Goal: Information Seeking & Learning: Learn about a topic

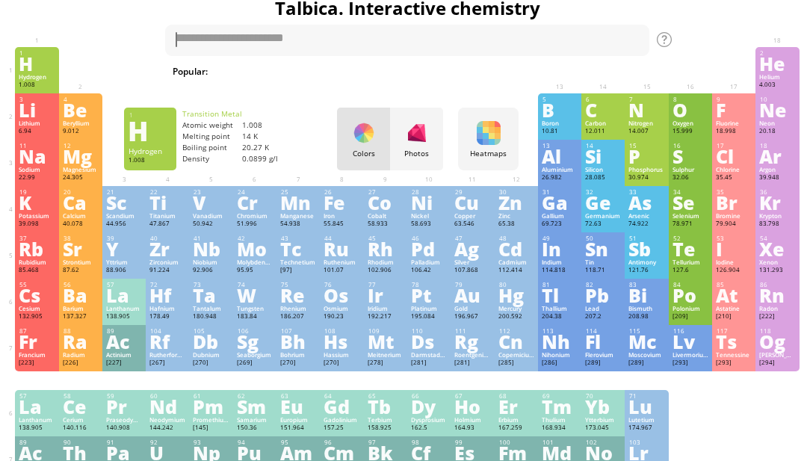
scroll to position [26, 0]
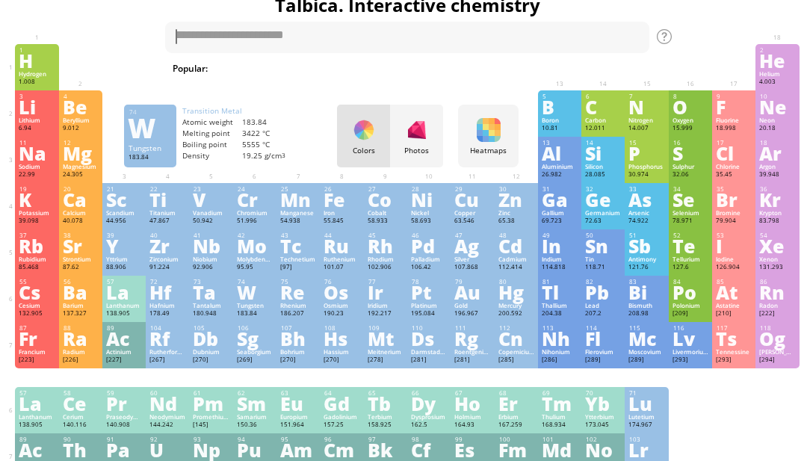
click at [251, 300] on div "W" at bounding box center [255, 292] width 36 height 16
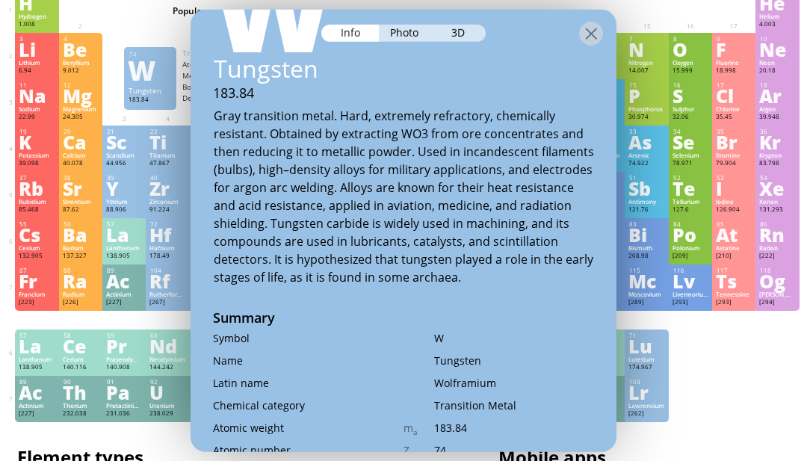
scroll to position [81, 0]
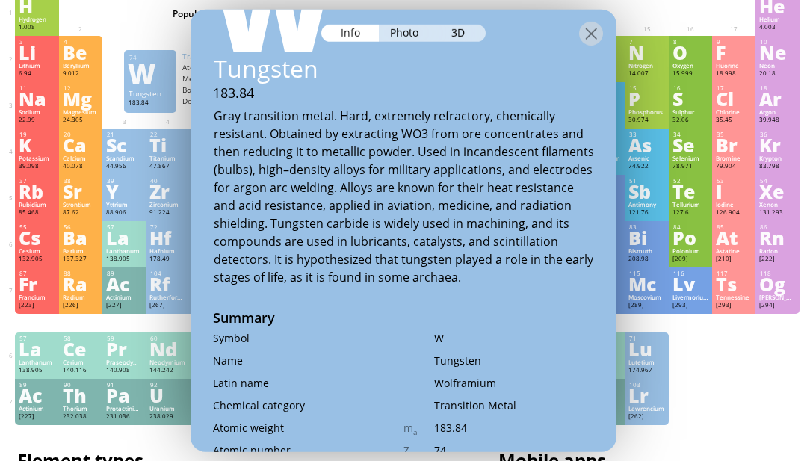
click at [410, 41] on div "Photo" at bounding box center [406, 32] width 54 height 17
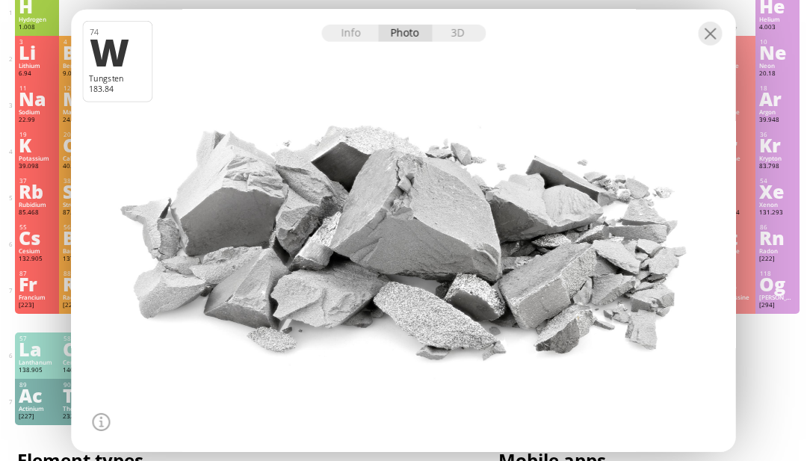
click at [358, 41] on div "Info" at bounding box center [350, 32] width 58 height 17
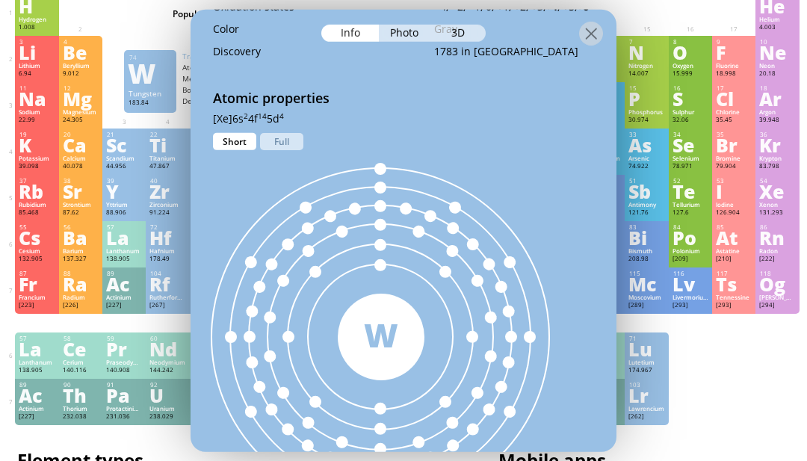
scroll to position [641, 0]
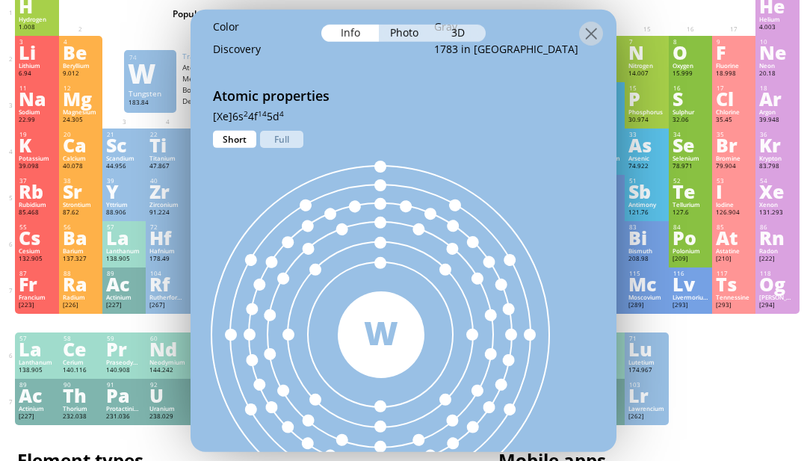
click at [285, 147] on div "Full" at bounding box center [281, 138] width 43 height 17
click at [241, 147] on div "Short" at bounding box center [234, 138] width 43 height 17
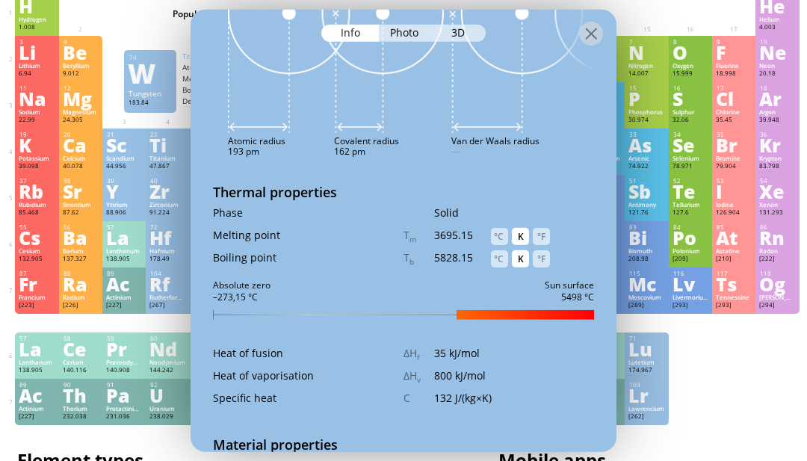
scroll to position [1446, 0]
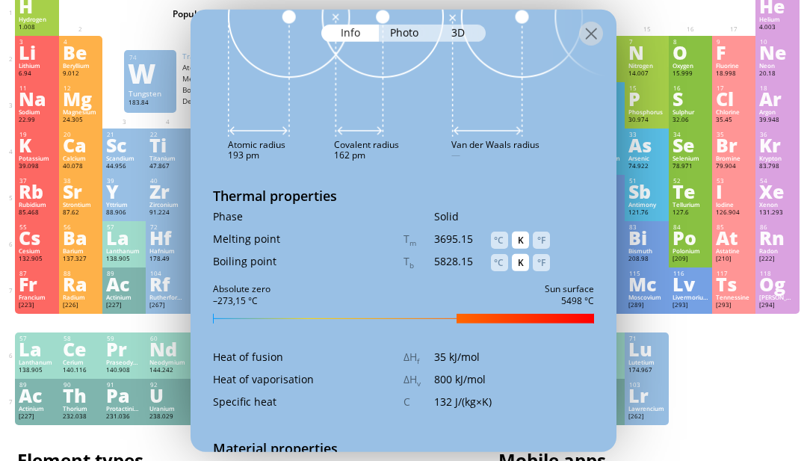
click at [506, 271] on div "°C" at bounding box center [499, 261] width 17 height 17
click at [499, 248] on div "°C" at bounding box center [499, 239] width 17 height 17
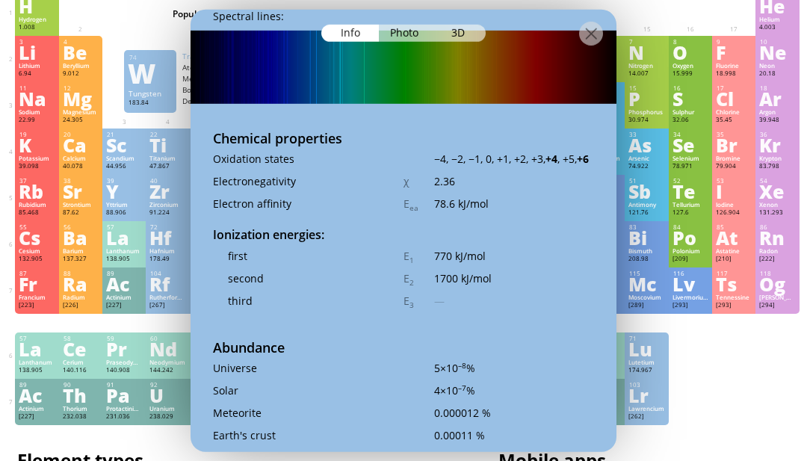
scroll to position [2625, 0]
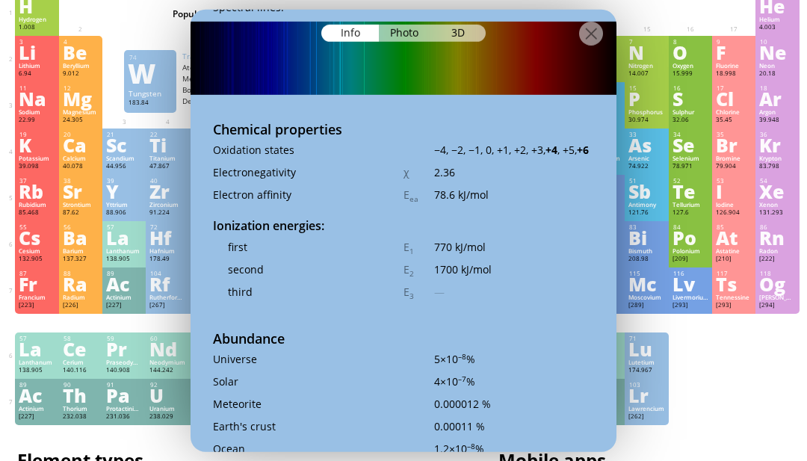
click at [580, 29] on div at bounding box center [591, 33] width 24 height 24
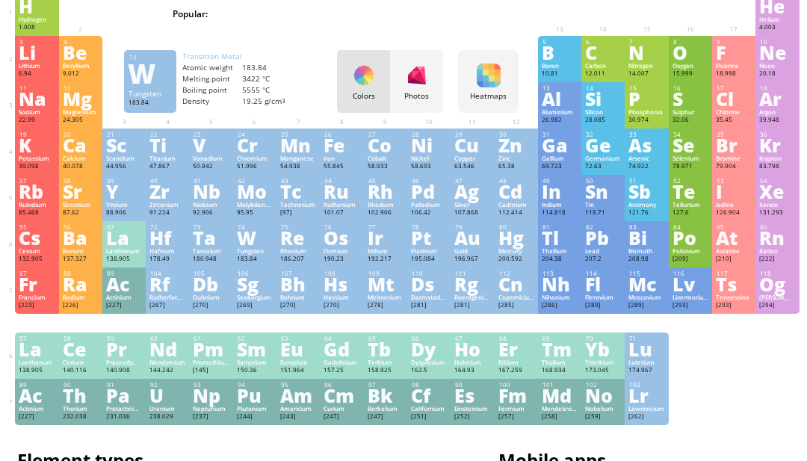
scroll to position [85, 0]
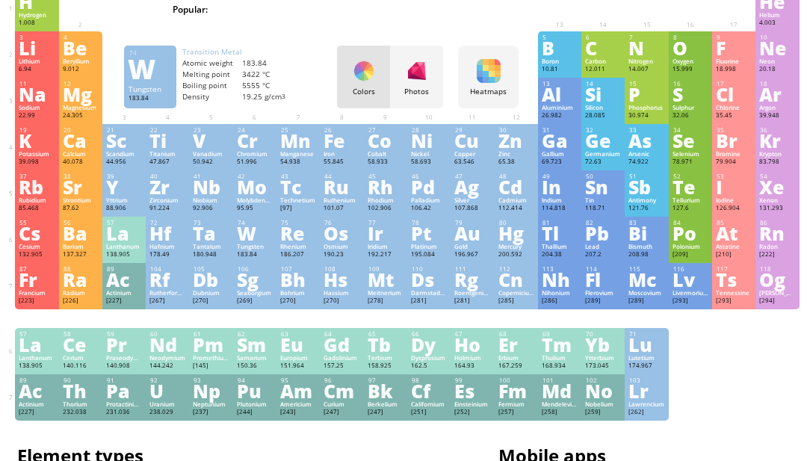
click at [724, 51] on div "F" at bounding box center [734, 48] width 36 height 16
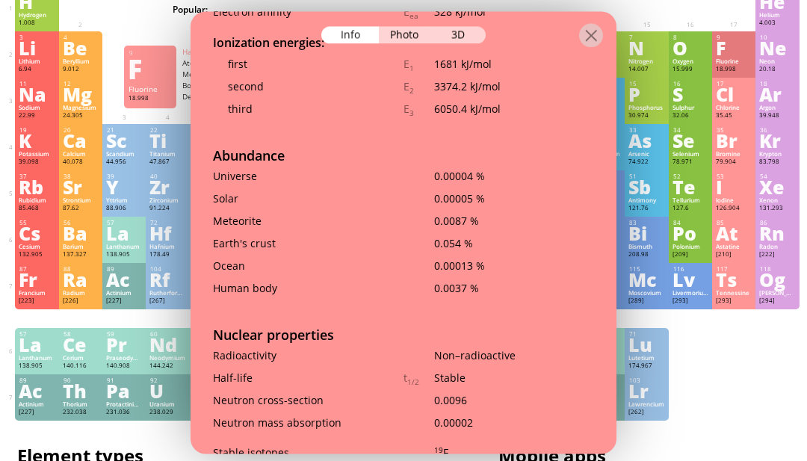
scroll to position [2382, 0]
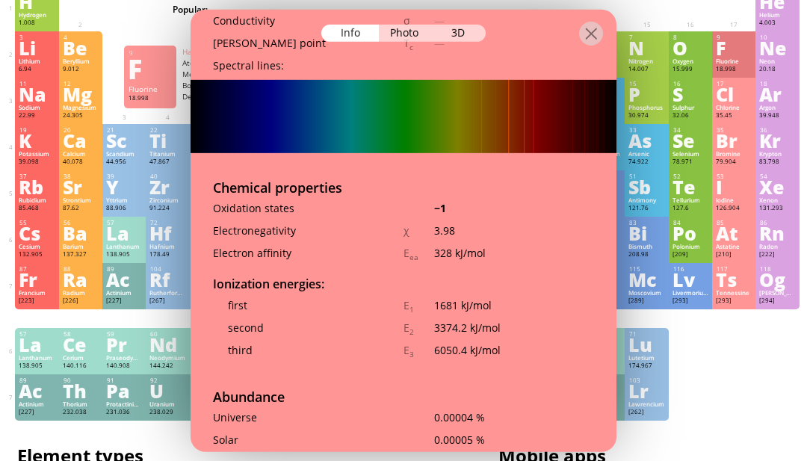
click at [408, 34] on div "Photo" at bounding box center [406, 32] width 54 height 17
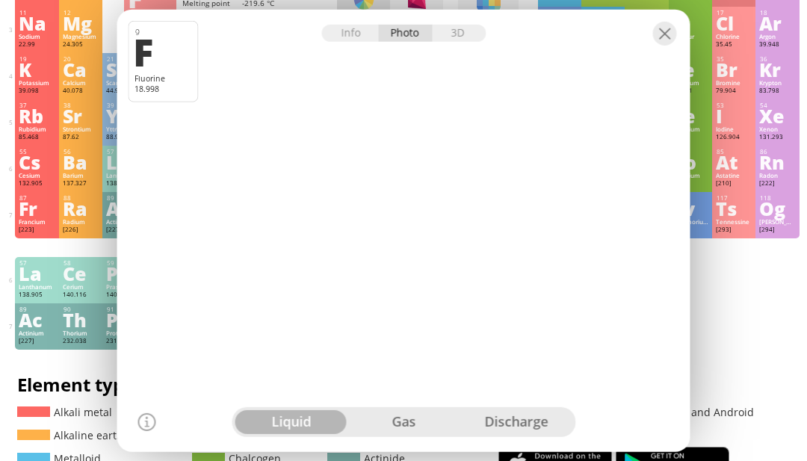
scroll to position [155, 0]
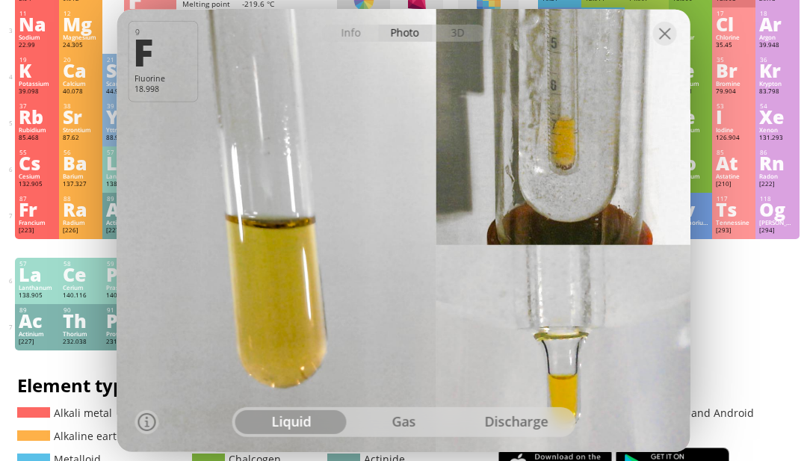
click at [410, 434] on div "gas" at bounding box center [404, 422] width 113 height 24
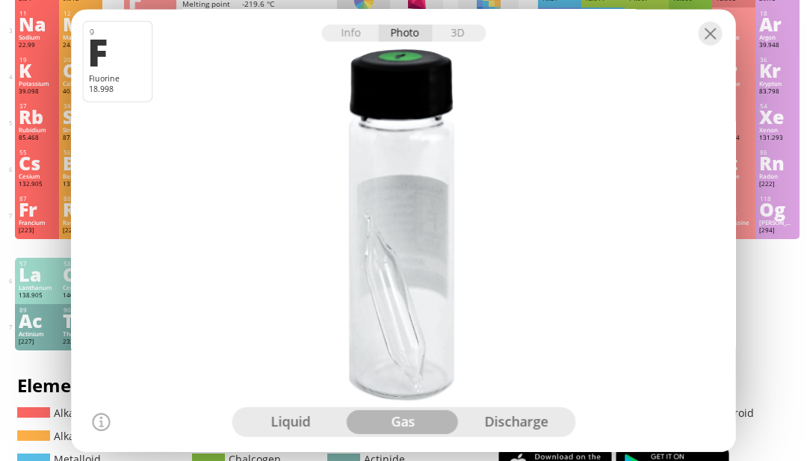
click at [525, 434] on div "discharge" at bounding box center [516, 422] width 113 height 24
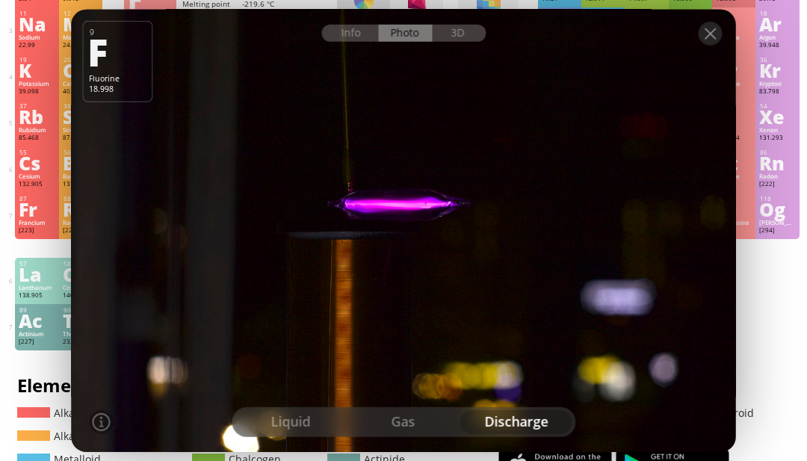
click at [384, 454] on div at bounding box center [403, 230] width 671 height 447
click at [277, 434] on div "liquid" at bounding box center [291, 422] width 113 height 24
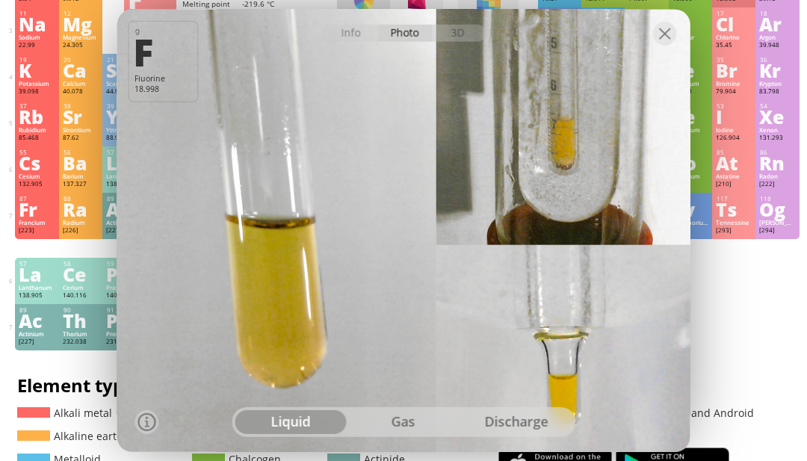
click at [360, 35] on div at bounding box center [403, 22] width 573 height 26
click at [357, 41] on div "Info" at bounding box center [350, 32] width 58 height 17
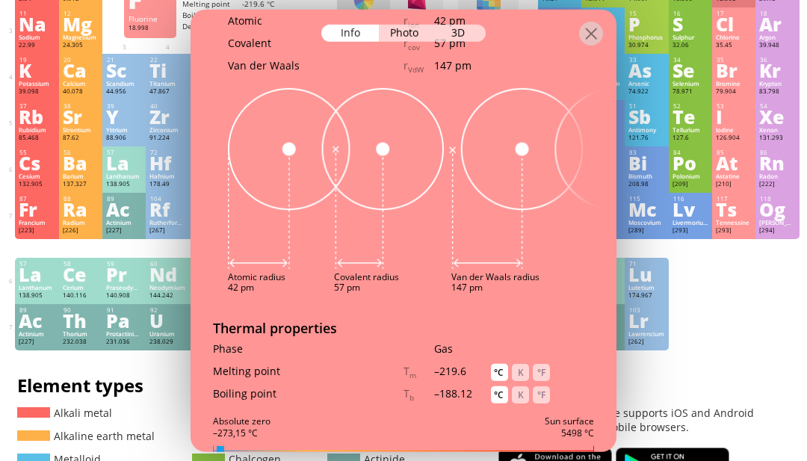
scroll to position [1131, 0]
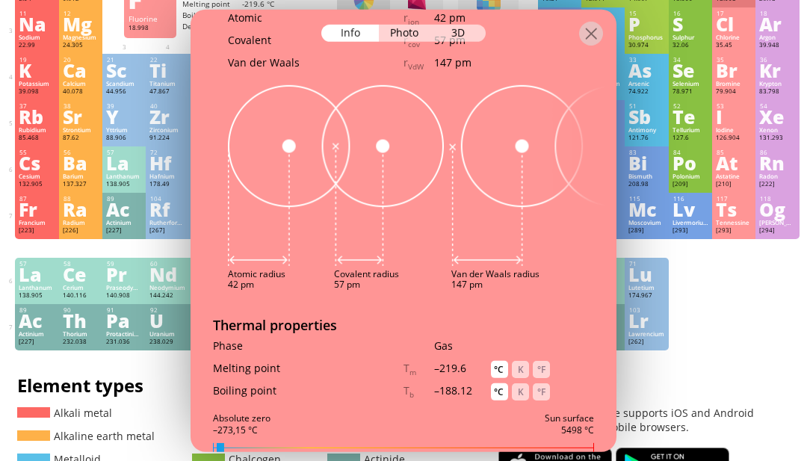
click at [528, 374] on div "K" at bounding box center [520, 368] width 17 height 17
click at [543, 374] on div "°F" at bounding box center [541, 368] width 17 height 17
click at [502, 377] on div "°C" at bounding box center [499, 368] width 17 height 17
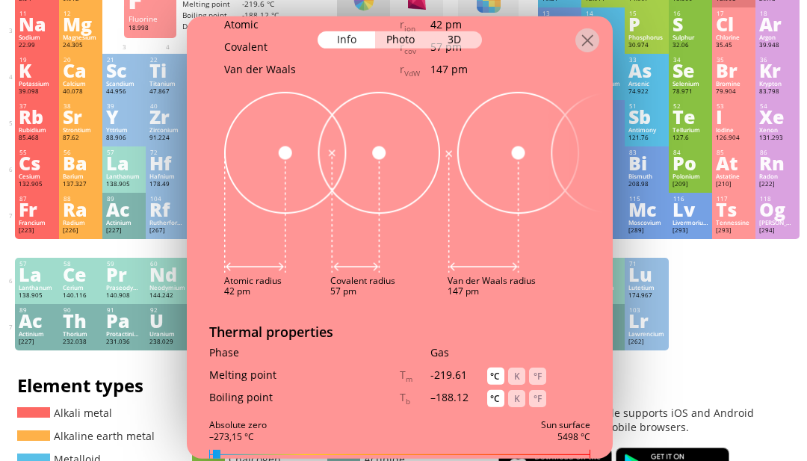
click at [419, 23] on div at bounding box center [400, 29] width 426 height 26
click at [414, 38] on div "Photo" at bounding box center [402, 39] width 54 height 17
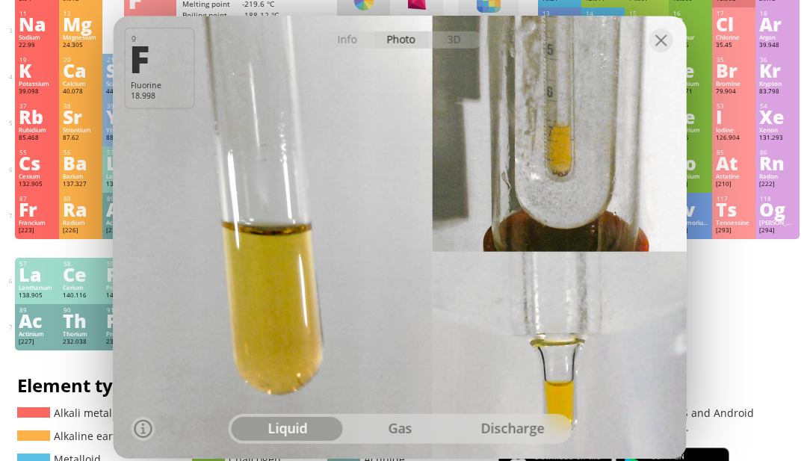
click at [315, 441] on div "liquid" at bounding box center [287, 429] width 113 height 24
click at [532, 441] on div "discharge" at bounding box center [512, 429] width 113 height 24
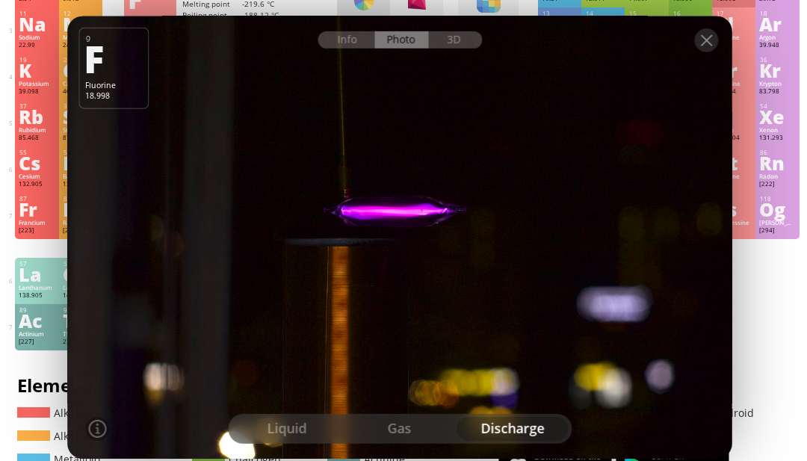
click at [298, 441] on div "liquid" at bounding box center [287, 429] width 113 height 24
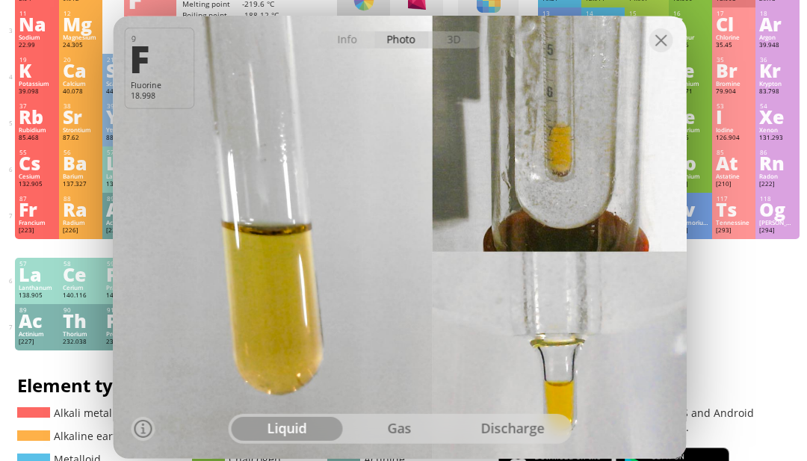
click at [390, 441] on div "gas" at bounding box center [400, 429] width 113 height 24
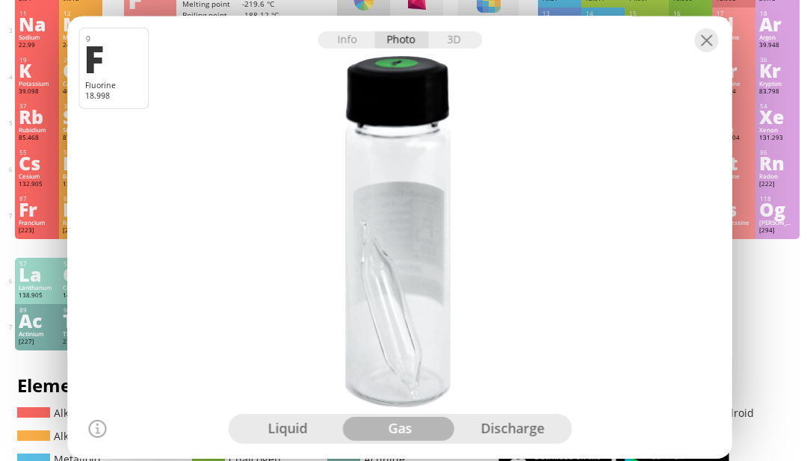
click at [306, 441] on div "liquid" at bounding box center [287, 429] width 113 height 24
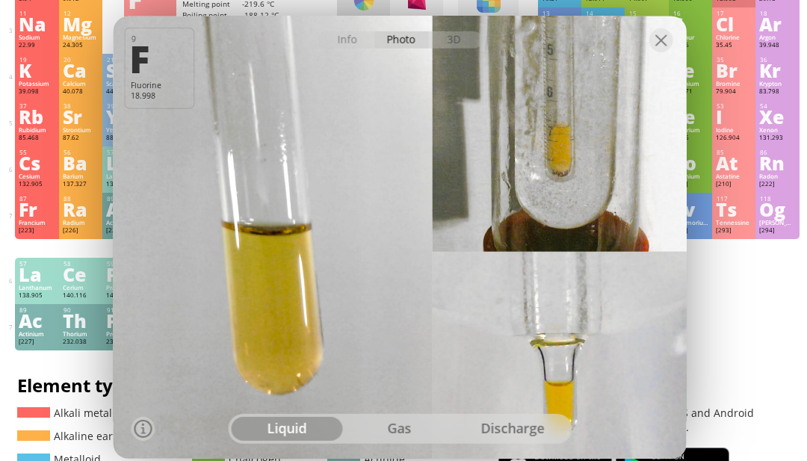
click at [352, 48] on div "Info" at bounding box center [347, 39] width 58 height 17
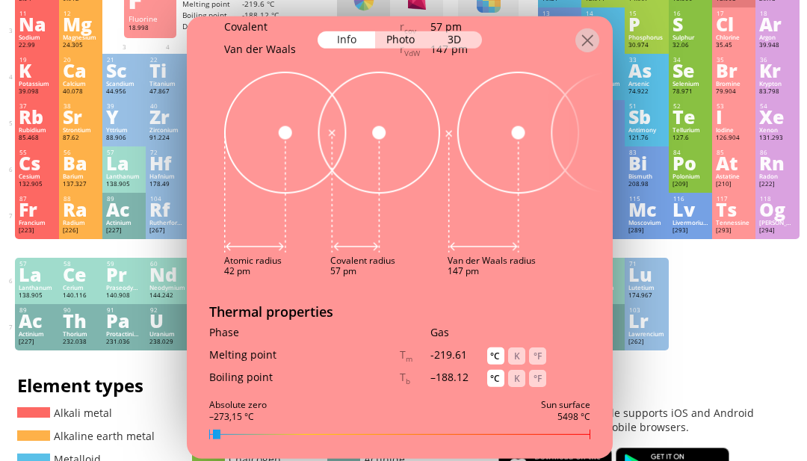
scroll to position [1153, 0]
click at [509, 413] on div "9 F Fluorine 18.998 Very pale yellow, almost colorless gas with sharp smell, si…" at bounding box center [400, 237] width 426 height 443
click at [513, 416] on div "9 F Fluorine 18.998 Very pale yellow, almost colorless gas with sharp smell, si…" at bounding box center [400, 237] width 426 height 443
click at [522, 426] on div "9 F Fluorine 18.998 Very pale yellow, almost colorless gas with sharp smell, si…" at bounding box center [400, 237] width 426 height 443
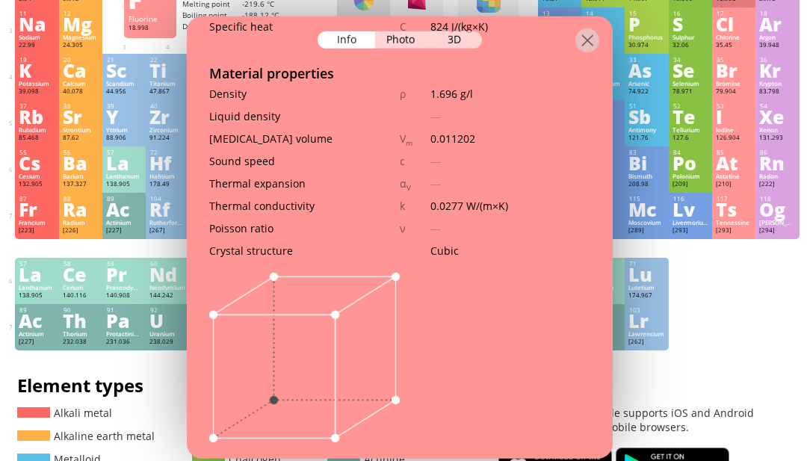
scroll to position [1644, 0]
click at [585, 38] on div at bounding box center [588, 40] width 24 height 24
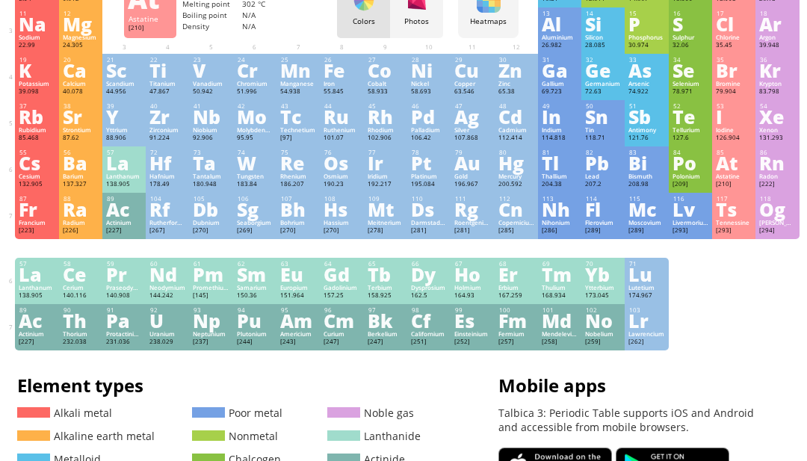
click at [741, 171] on div "At" at bounding box center [734, 163] width 36 height 16
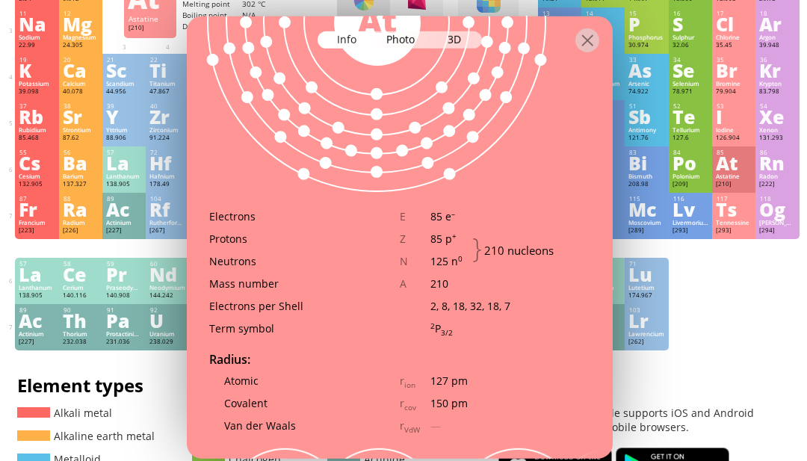
scroll to position [880, 0]
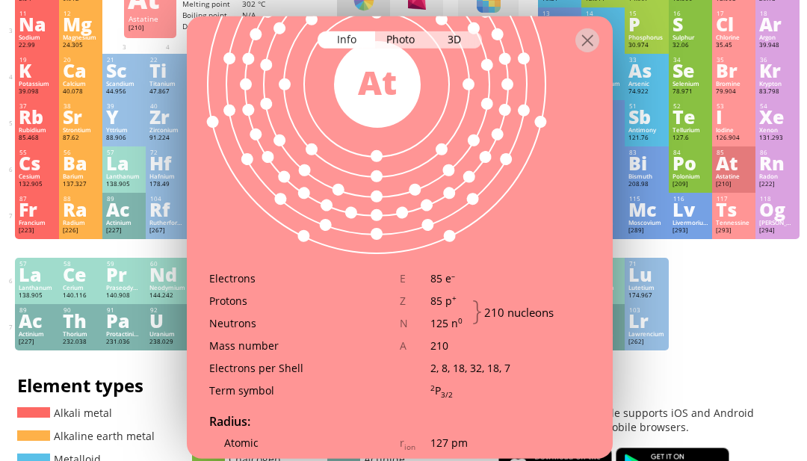
click at [402, 48] on div "Photo" at bounding box center [402, 39] width 54 height 17
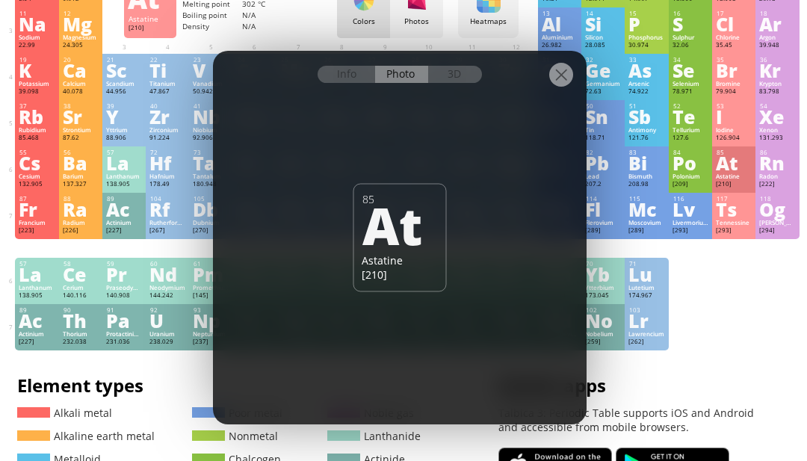
click at [410, 42] on div "11 Na Sodium 22.99 −1, 0, +1 −1, 0, +1 97.72 °C 883 °C 0.968 g/cm 3 [Ne]3s 1 12…" at bounding box center [407, 30] width 784 height 46
click at [469, 83] on div "3D" at bounding box center [455, 74] width 54 height 17
click at [366, 83] on div "Info" at bounding box center [347, 74] width 58 height 17
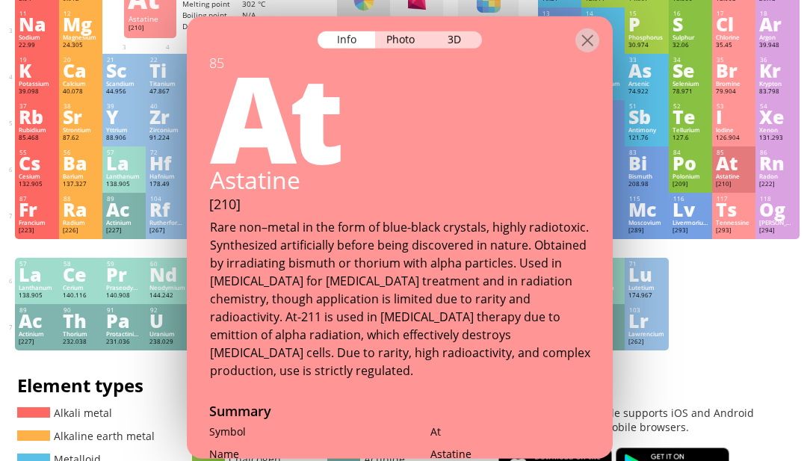
scroll to position [90, 0]
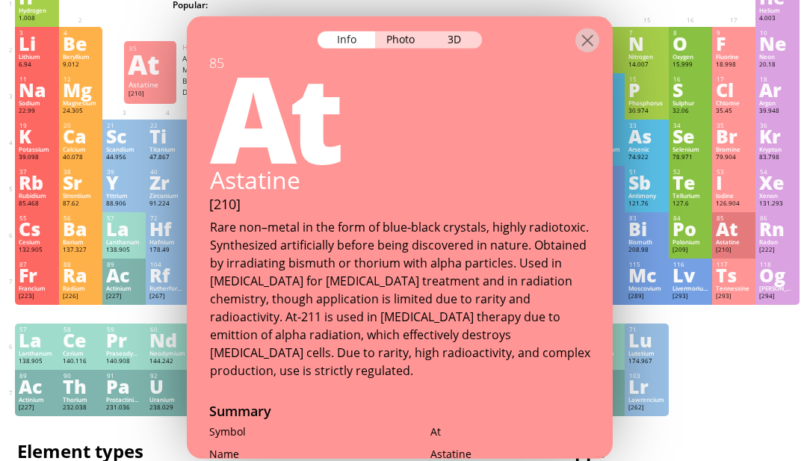
click at [596, 49] on div at bounding box center [588, 40] width 24 height 24
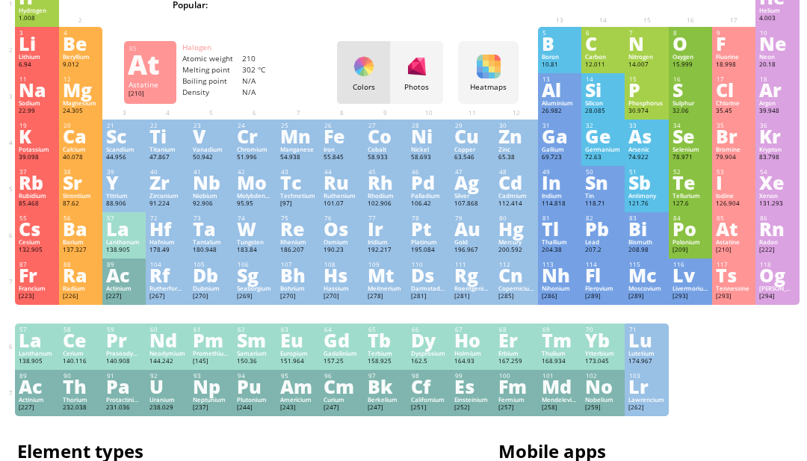
click at [125, 209] on div "88.906" at bounding box center [124, 204] width 36 height 9
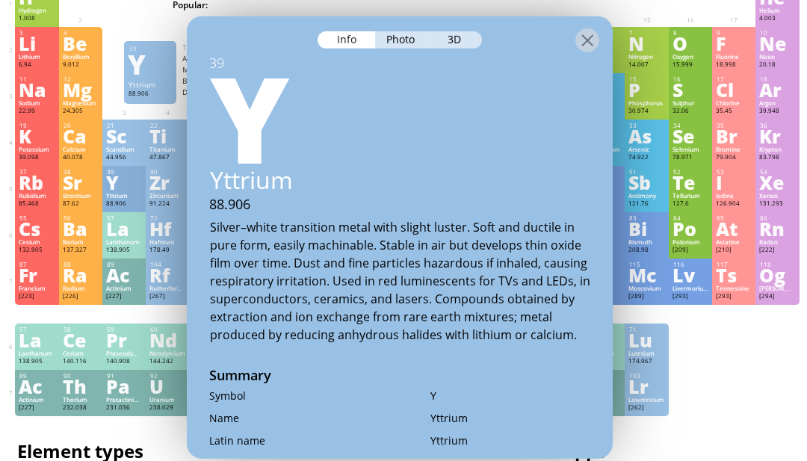
click at [403, 43] on div "Photo" at bounding box center [402, 39] width 54 height 17
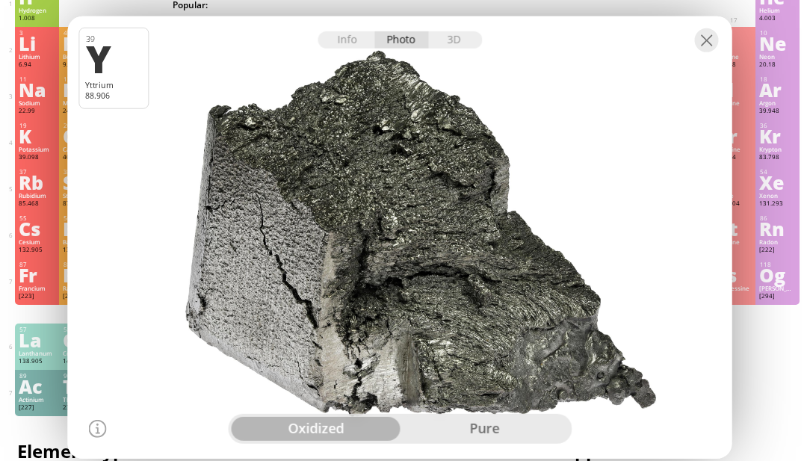
click at [520, 441] on div "pure" at bounding box center [484, 429] width 169 height 24
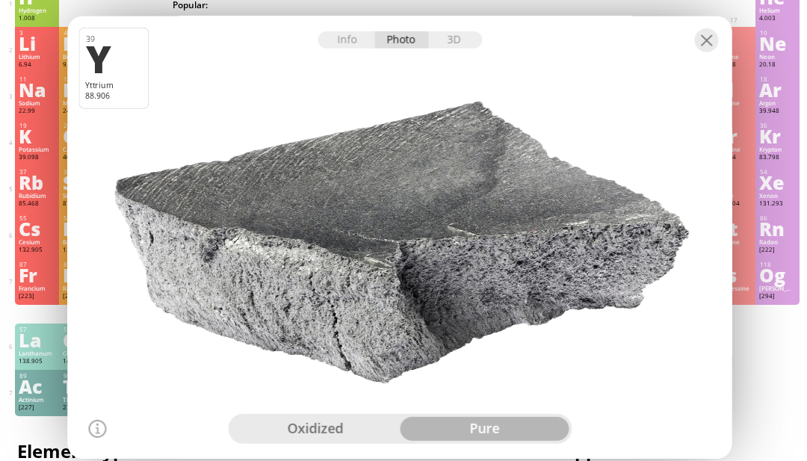
click at [27, 200] on div "Rubidium" at bounding box center [37, 195] width 36 height 7
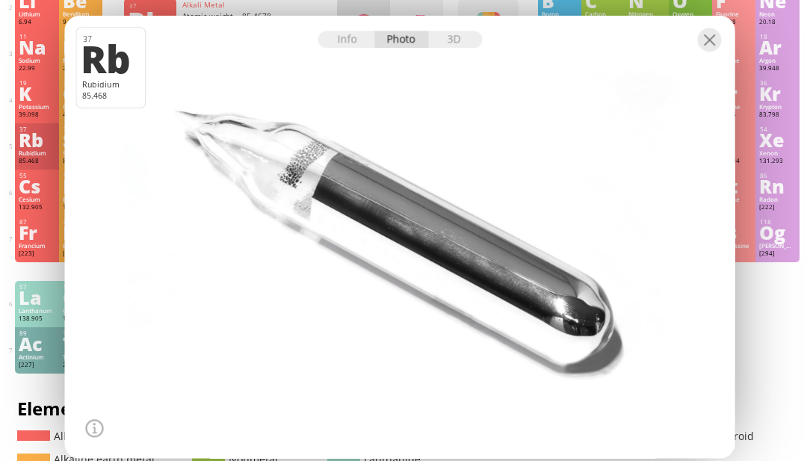
scroll to position [129, 0]
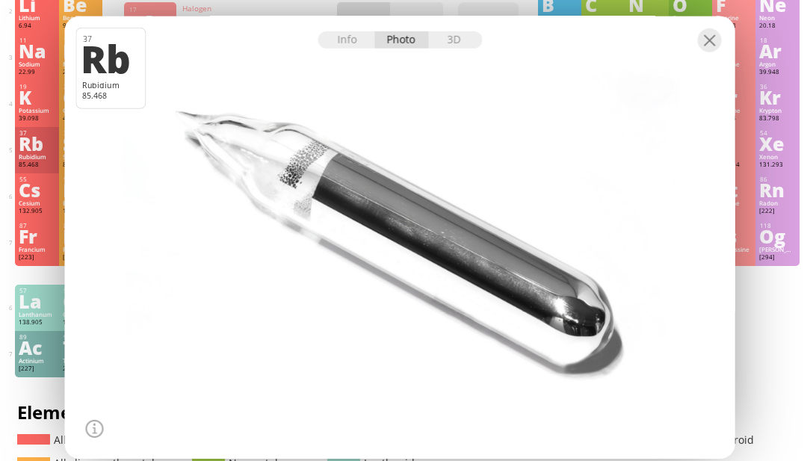
click at [717, 59] on div "Cl" at bounding box center [734, 51] width 36 height 16
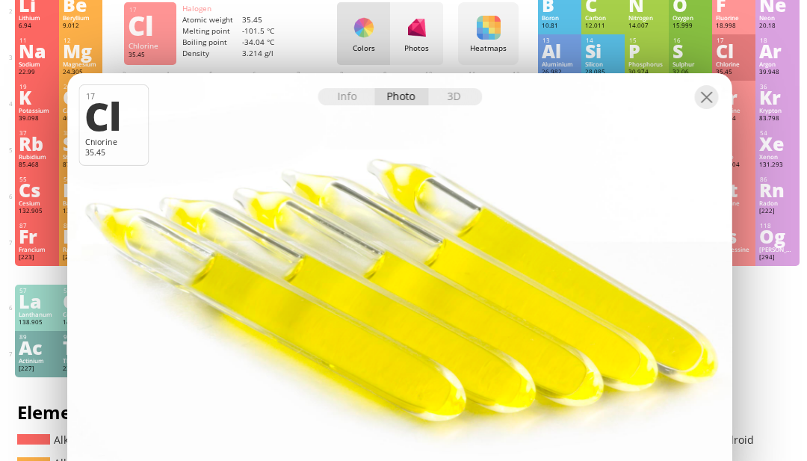
click at [28, 198] on div "Cs" at bounding box center [37, 190] width 36 height 16
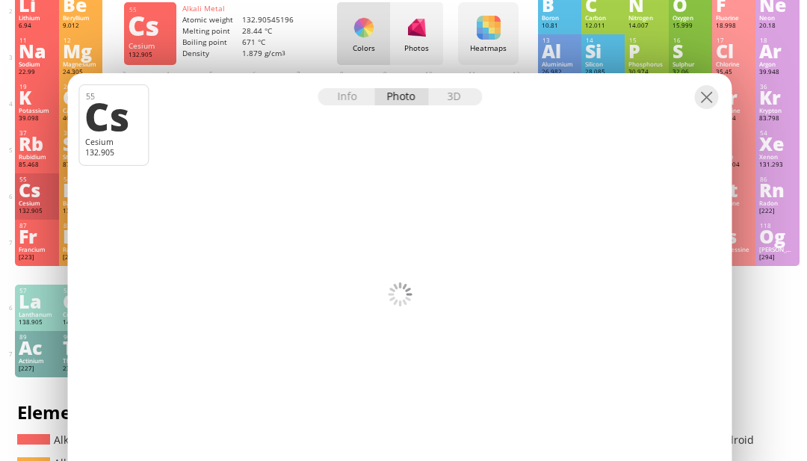
click at [30, 198] on div "Cs" at bounding box center [37, 190] width 36 height 16
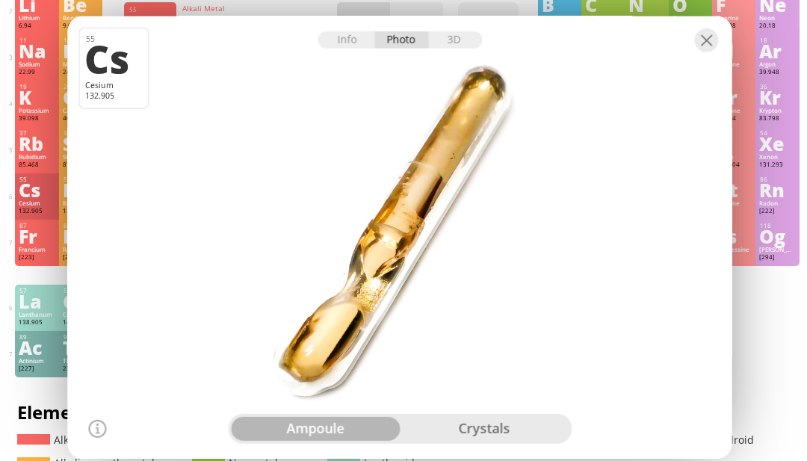
click at [522, 441] on div "crystals" at bounding box center [484, 429] width 169 height 24
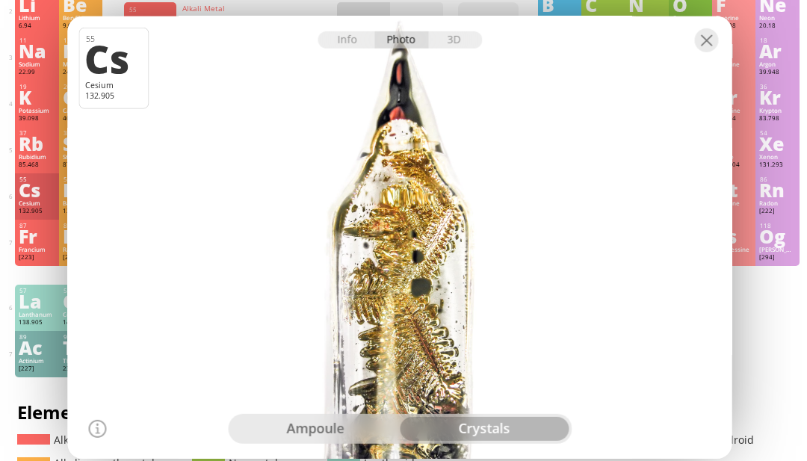
click at [689, 111] on div at bounding box center [399, 236] width 671 height 447
click at [718, 42] on div at bounding box center [400, 29] width 665 height 26
click at [715, 52] on div at bounding box center [707, 40] width 24 height 24
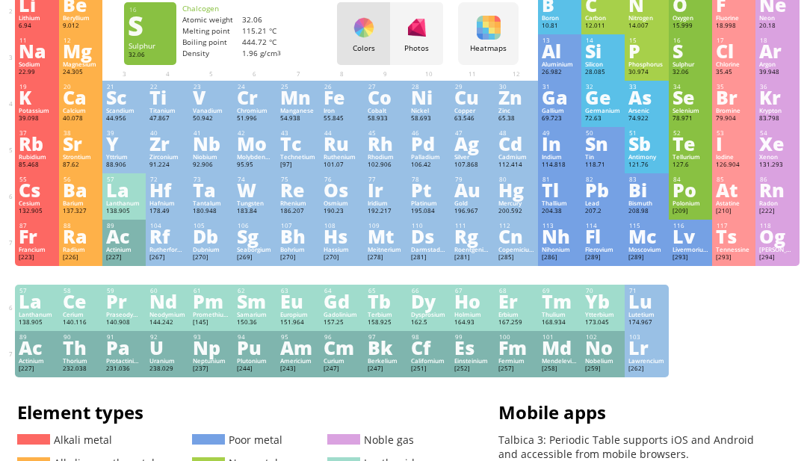
click at [670, 81] on div "16 S Sulphur 32.06 −2, −1, 0, +1, +2, +3, +4, +5, +6 −2, −1, 0, +1, +2, +3, +4,…" at bounding box center [690, 57] width 43 height 46
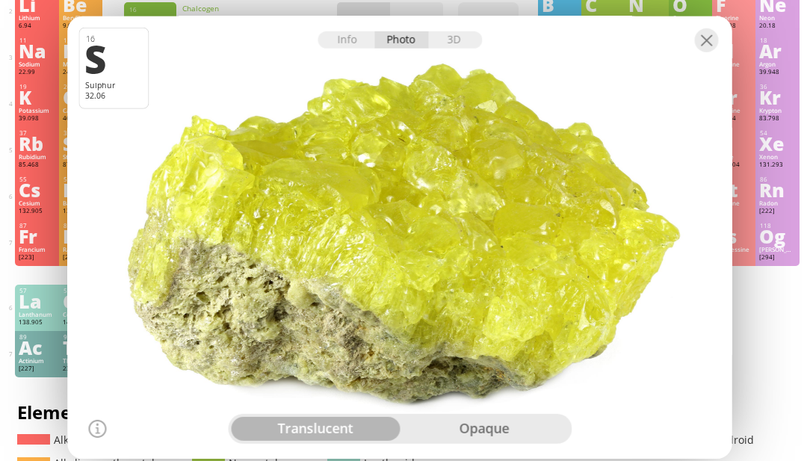
click at [515, 441] on div "opaque" at bounding box center [484, 429] width 169 height 24
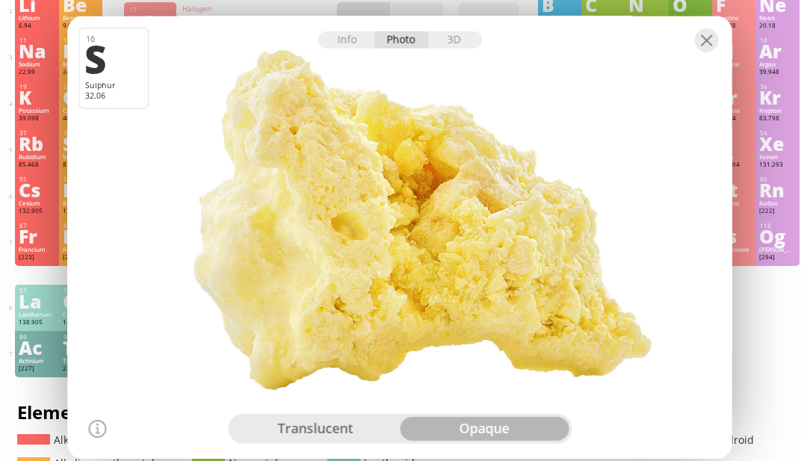
click at [721, 52] on div "Cl" at bounding box center [734, 51] width 36 height 16
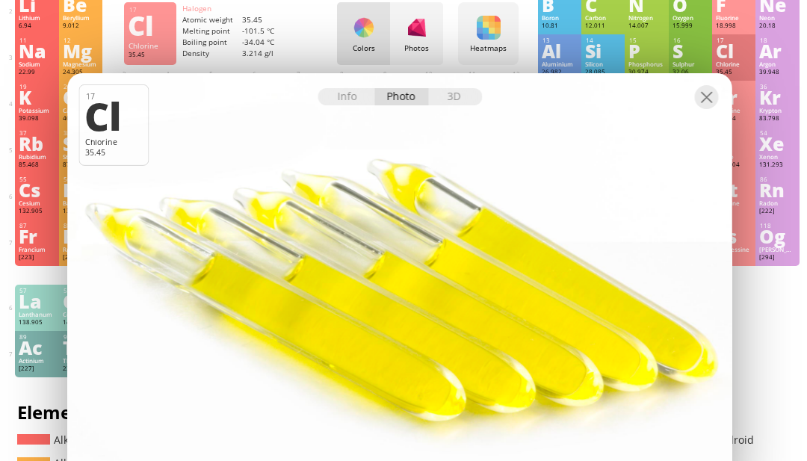
click at [690, 22] on div "Oxygen" at bounding box center [691, 17] width 36 height 7
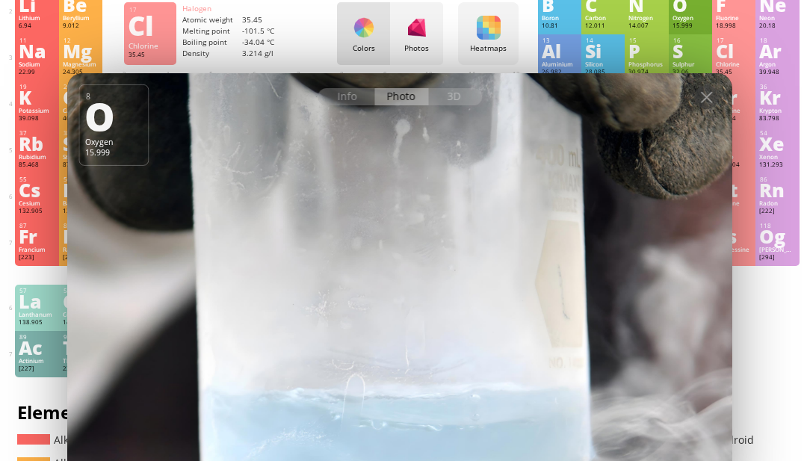
click at [742, 67] on div "17 Cl Chlorine 35.45 −1, +1, +2, +3, +4, +5, +6, +7 −1, +1, +2, +3, +4, +5, +6,…" at bounding box center [733, 57] width 43 height 46
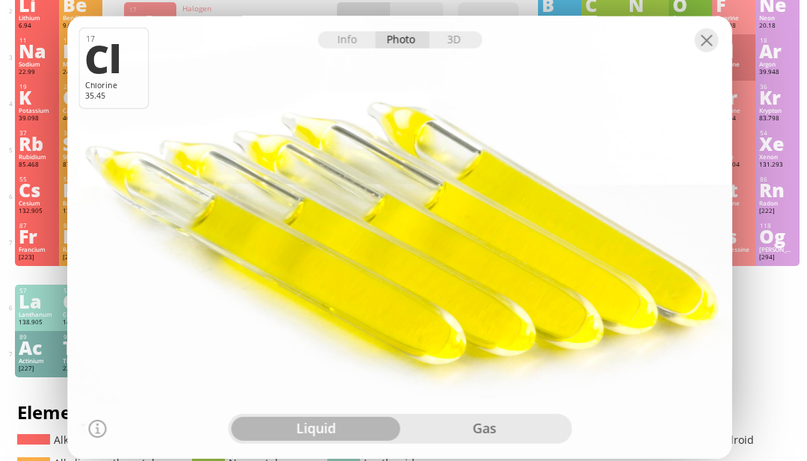
click at [509, 460] on div at bounding box center [399, 236] width 671 height 447
click at [517, 460] on div at bounding box center [399, 236] width 671 height 447
click at [522, 441] on div "gas" at bounding box center [484, 429] width 169 height 24
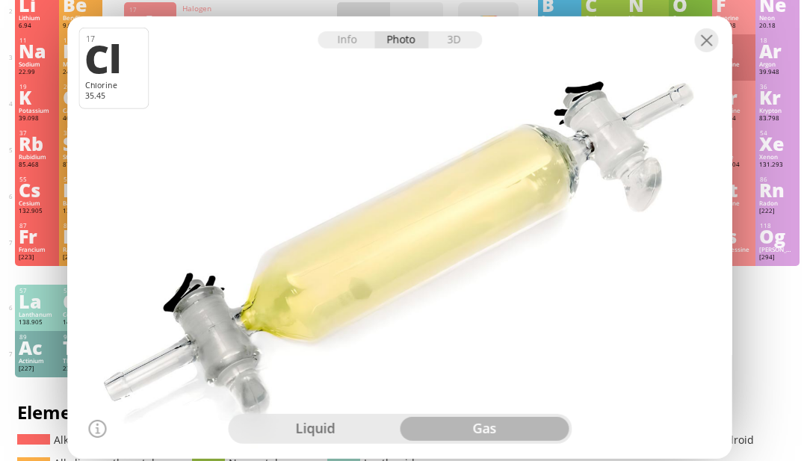
click at [732, 40] on div "17 Cl Chlorine 35.45 −1, +1, +2, +3, +4, +5, +6, +7 −1, +1, +2, +3, +4, +5, +6,…" at bounding box center [733, 57] width 43 height 46
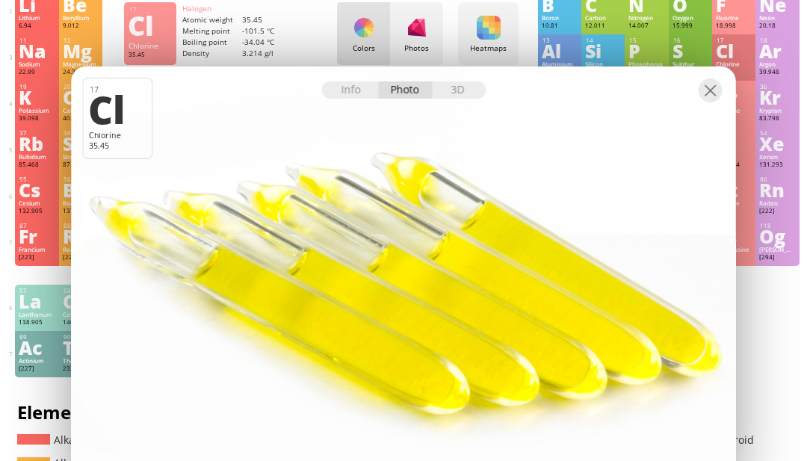
click at [750, 152] on div "I" at bounding box center [734, 143] width 36 height 16
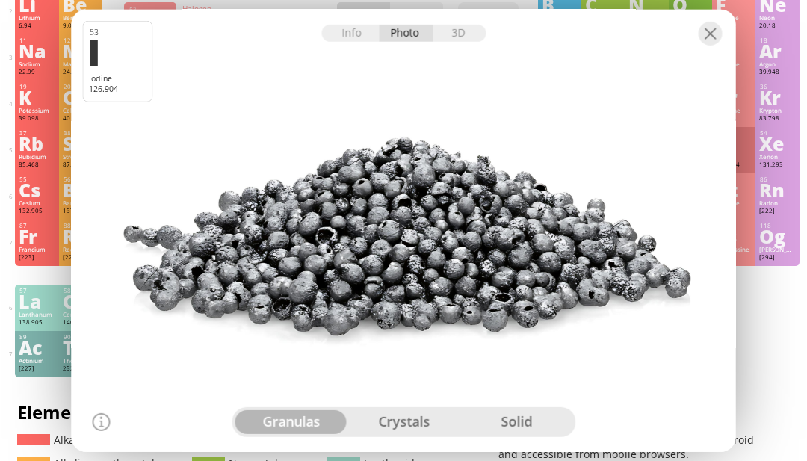
click at [749, 116] on div "35 Br Bromine 79.904 −1, +1, +2, +3, +4, +5, +7 −1, +1, +2, +3, +4, +5, +7 -7.3…" at bounding box center [733, 104] width 43 height 46
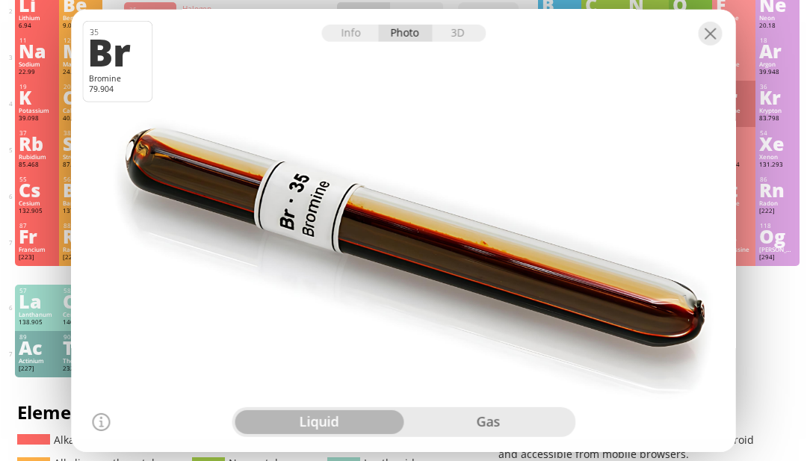
click at [522, 454] on div at bounding box center [403, 230] width 671 height 447
click at [517, 434] on div "gas" at bounding box center [488, 422] width 169 height 24
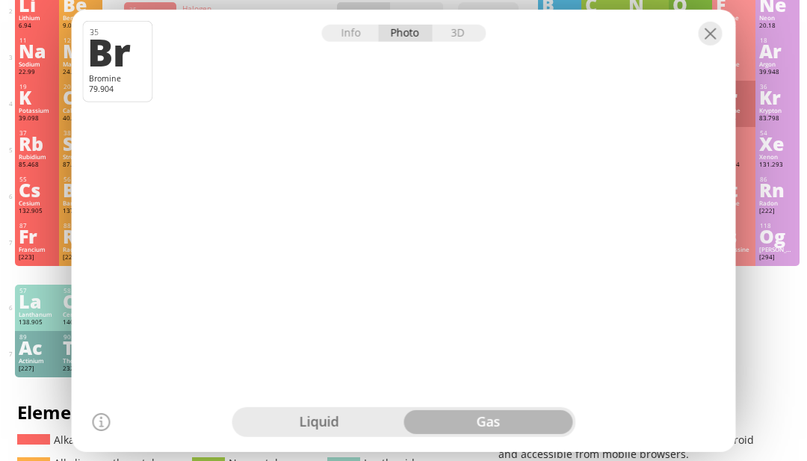
scroll to position [33, 0]
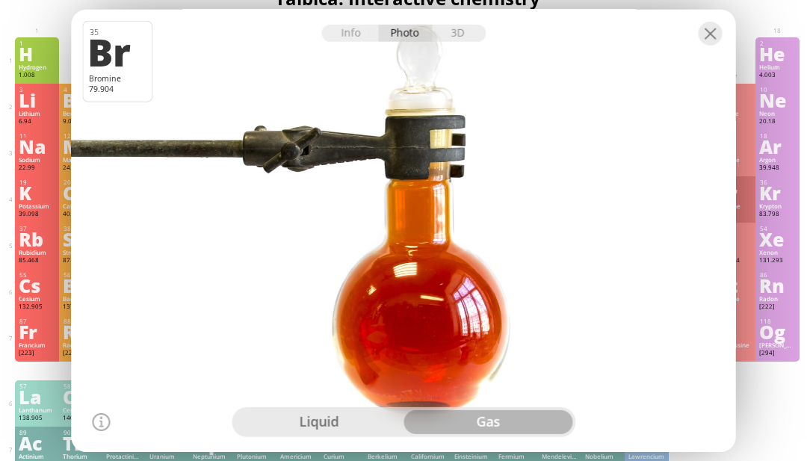
click at [719, 45] on div at bounding box center [711, 33] width 24 height 24
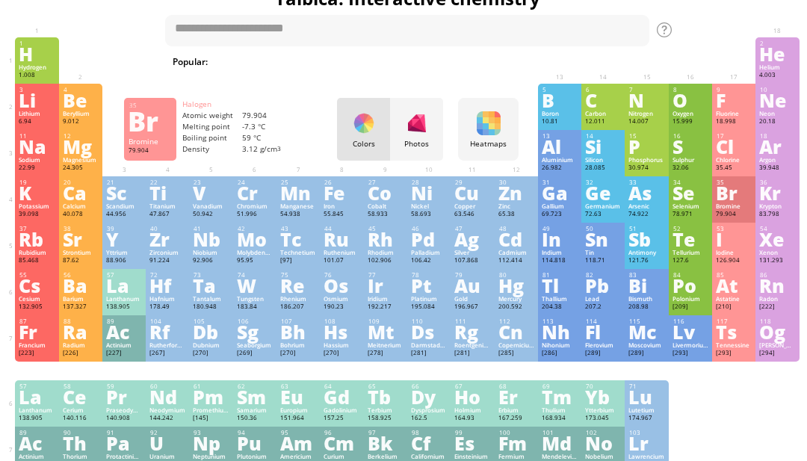
click at [718, 45] on div at bounding box center [711, 33] width 24 height 24
click at [736, 294] on div "At" at bounding box center [734, 285] width 36 height 16
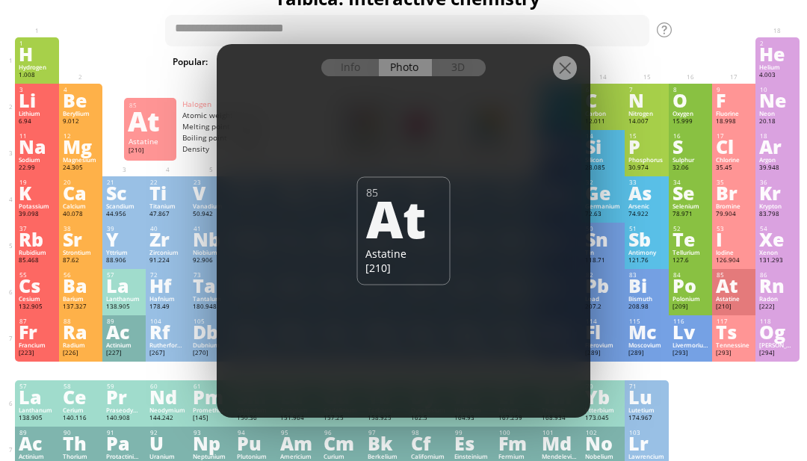
click at [360, 76] on div "Info" at bounding box center [350, 67] width 58 height 17
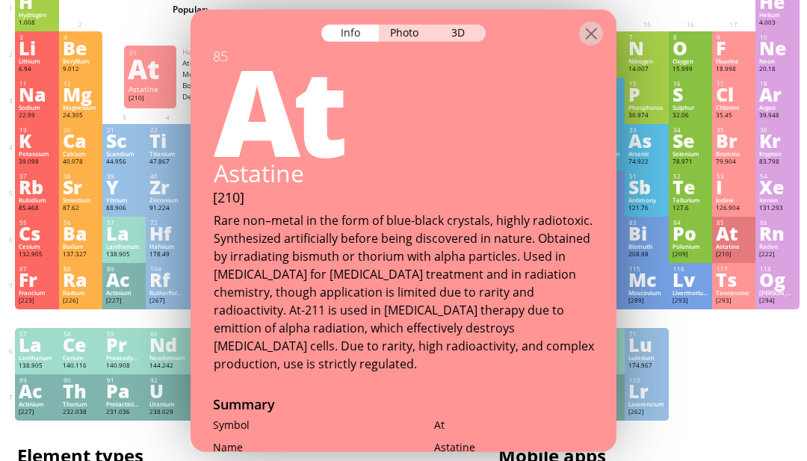
scroll to position [84, 0]
click at [579, 28] on div at bounding box center [404, 22] width 426 height 26
click at [580, 45] on div at bounding box center [591, 33] width 24 height 24
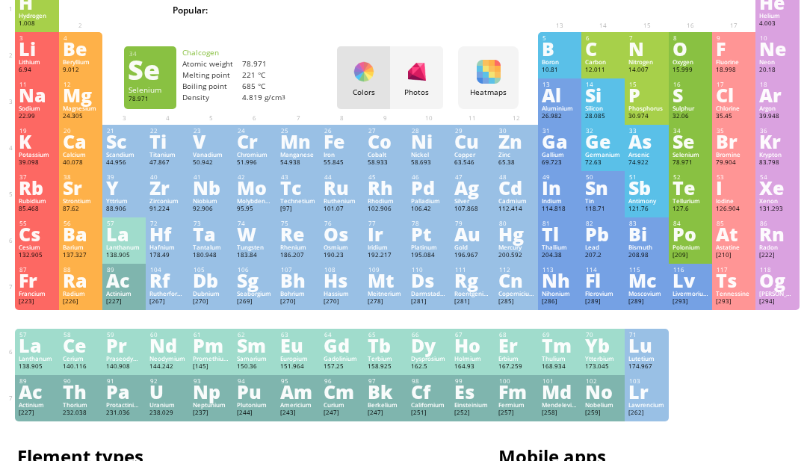
click at [682, 149] on div "Se" at bounding box center [691, 141] width 36 height 16
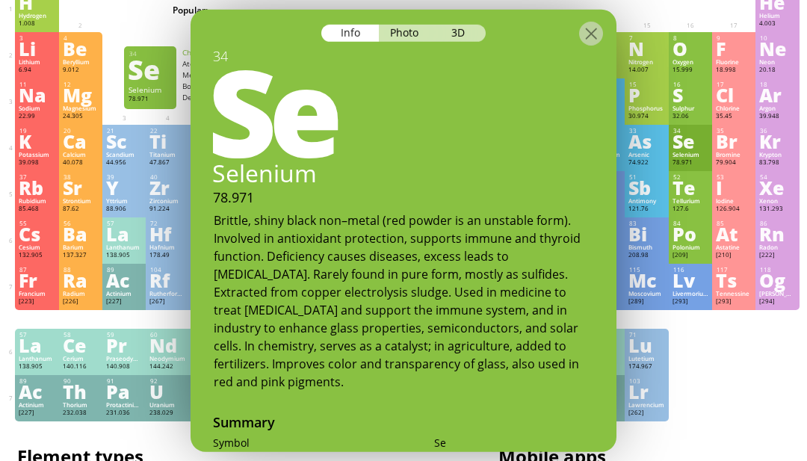
click at [402, 32] on div "Photo" at bounding box center [406, 32] width 54 height 17
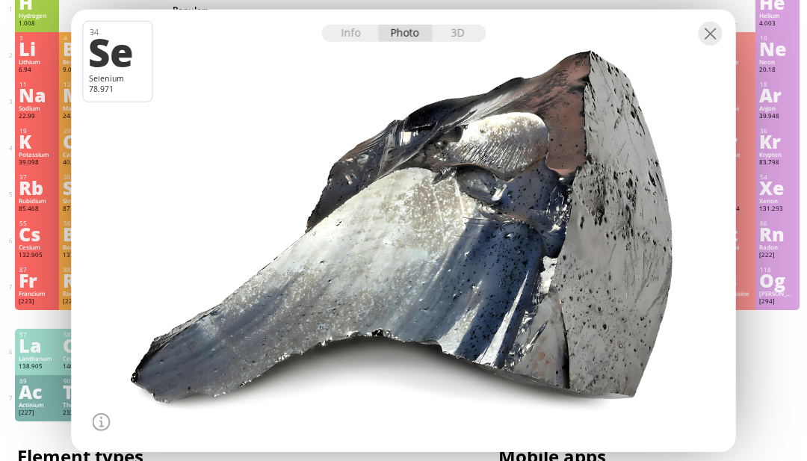
click at [692, 46] on div "O" at bounding box center [691, 48] width 36 height 16
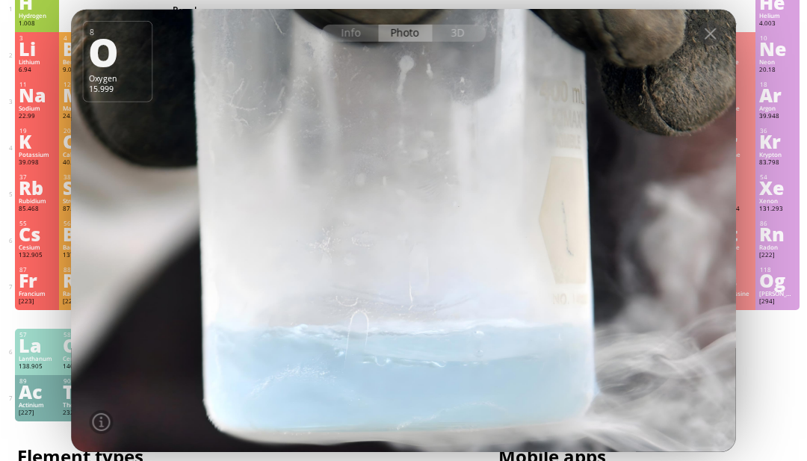
click at [713, 45] on div at bounding box center [711, 33] width 24 height 24
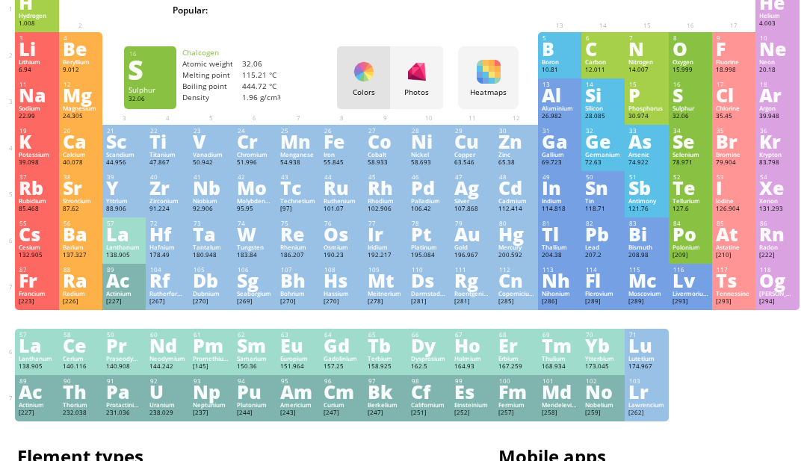
click at [688, 103] on div "S" at bounding box center [691, 95] width 36 height 16
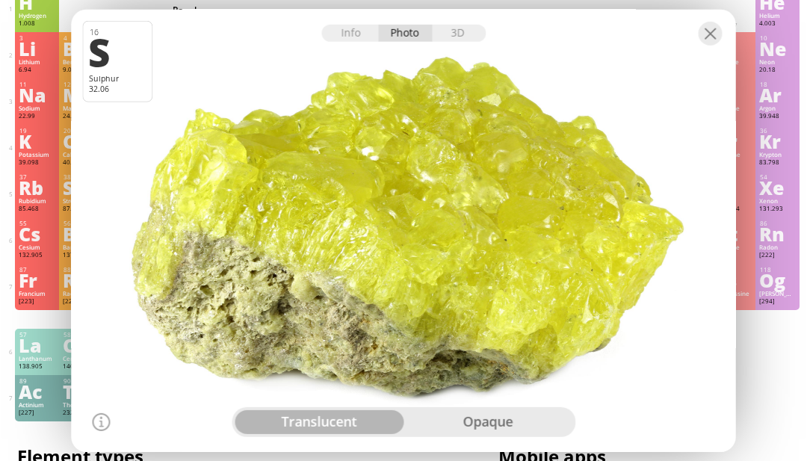
click at [719, 45] on div at bounding box center [711, 33] width 24 height 24
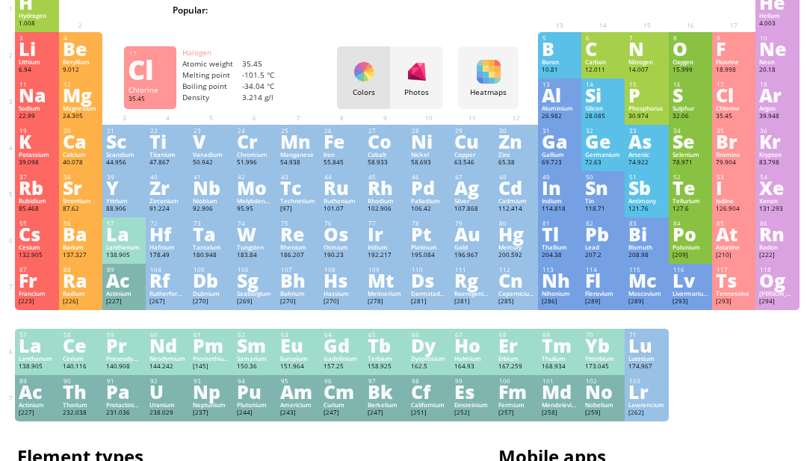
click at [745, 96] on div "Cl" at bounding box center [734, 95] width 36 height 16
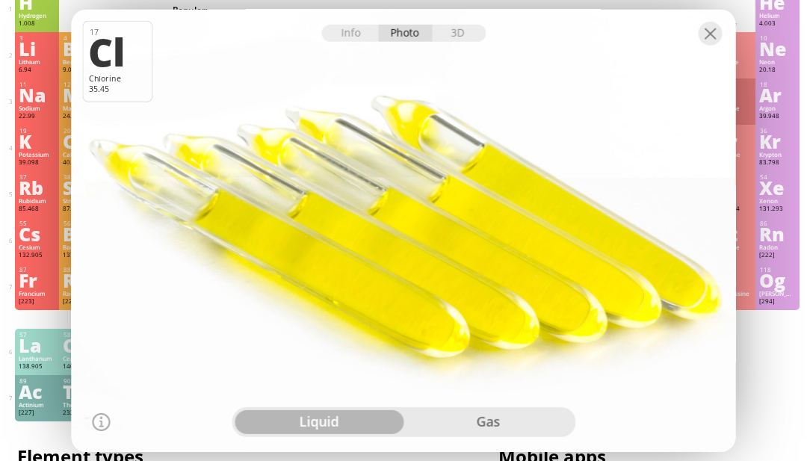
click at [486, 454] on div at bounding box center [403, 230] width 671 height 447
click at [717, 35] on div at bounding box center [404, 22] width 665 height 26
click at [716, 45] on div at bounding box center [711, 33] width 24 height 24
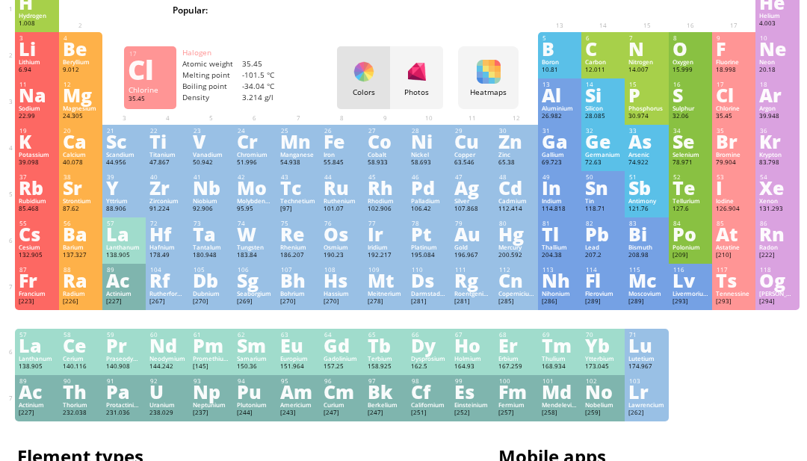
click at [731, 99] on div "Cl" at bounding box center [734, 95] width 36 height 16
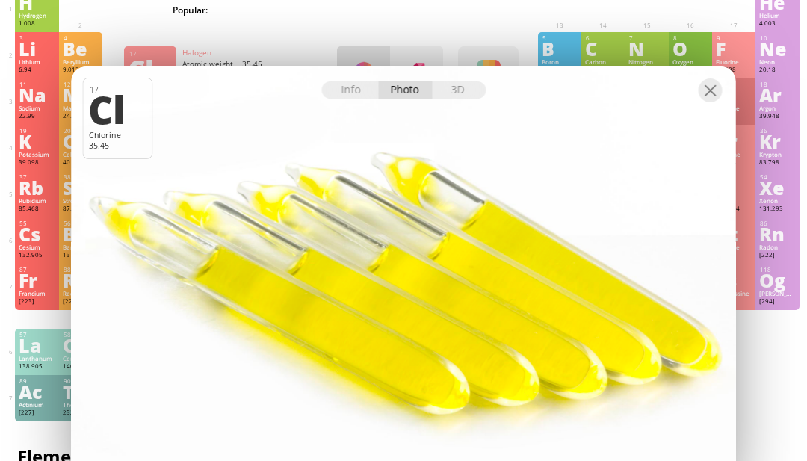
click at [733, 103] on div at bounding box center [403, 287] width 671 height 447
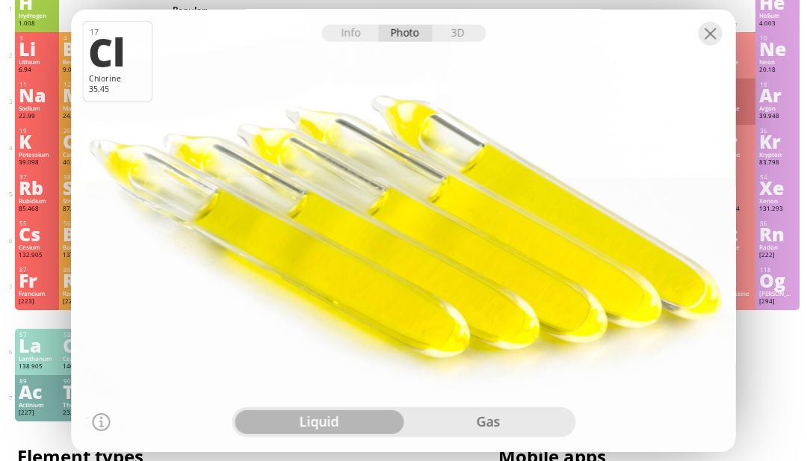
click at [329, 35] on div at bounding box center [404, 22] width 665 height 26
click at [349, 41] on div "Info" at bounding box center [350, 32] width 58 height 17
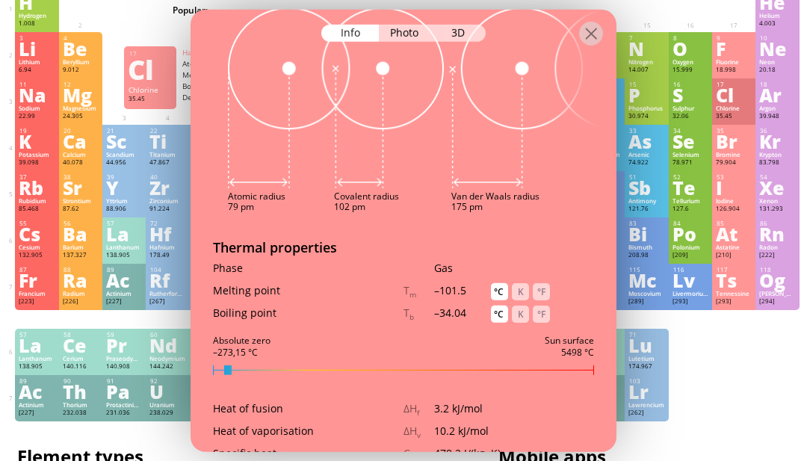
scroll to position [1267, 0]
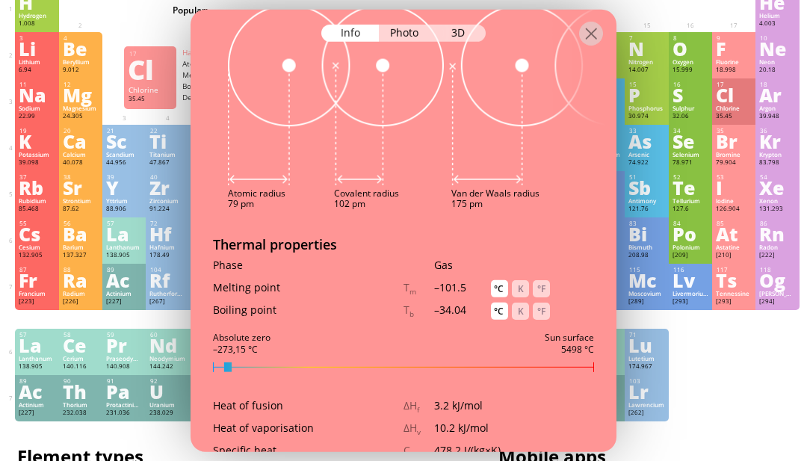
type textarea "********"
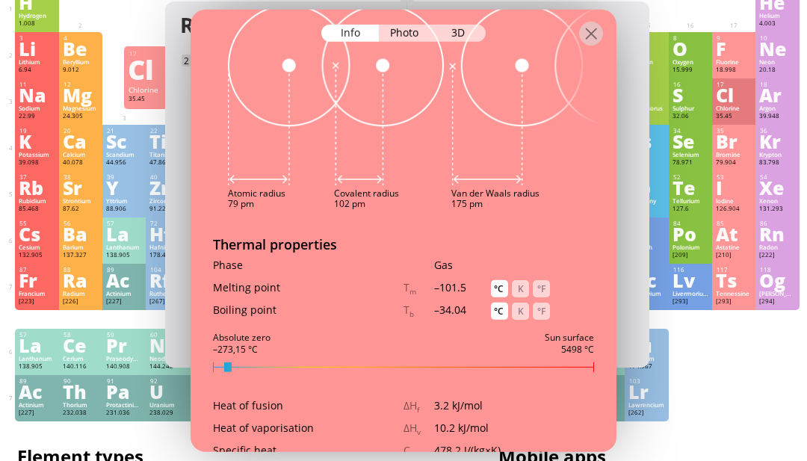
scroll to position [0, 4]
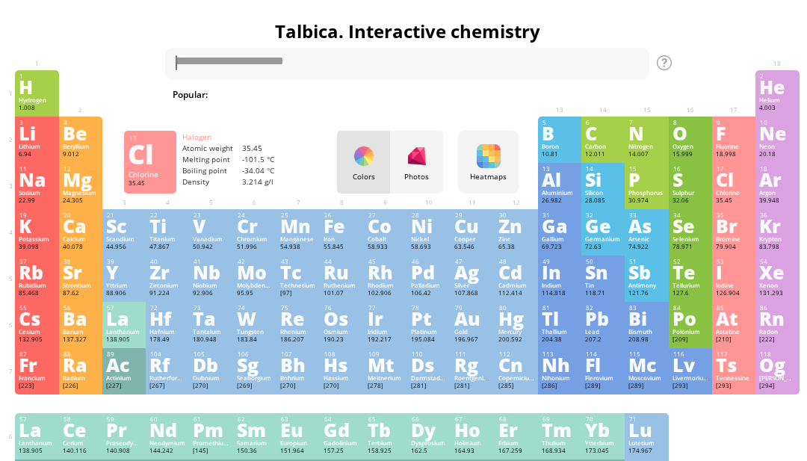
click at [735, 188] on div "Cl" at bounding box center [734, 179] width 36 height 16
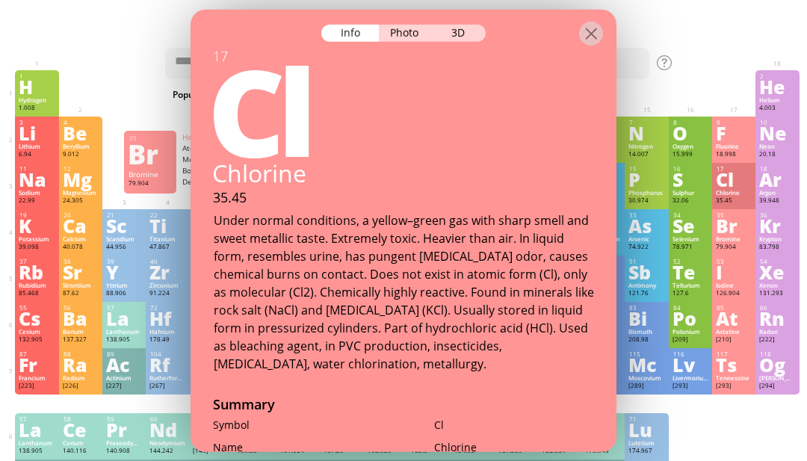
click at [741, 232] on div "Br" at bounding box center [734, 226] width 36 height 16
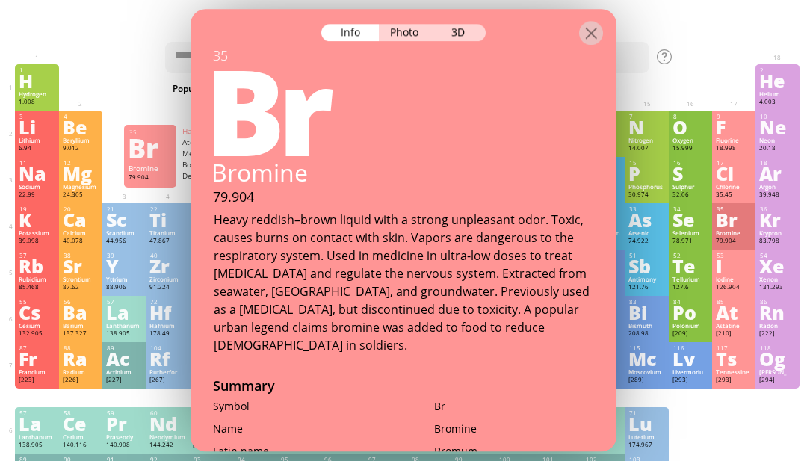
scroll to position [4, 0]
click at [410, 37] on div "Photo" at bounding box center [406, 32] width 54 height 17
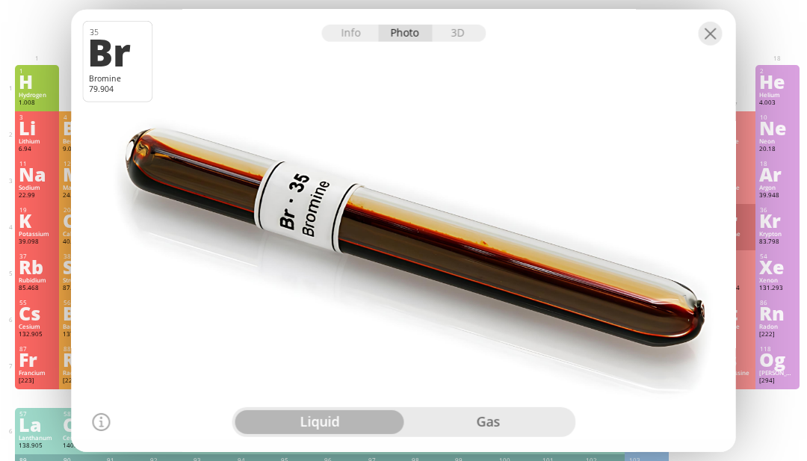
click at [477, 434] on div "gas" at bounding box center [488, 422] width 169 height 24
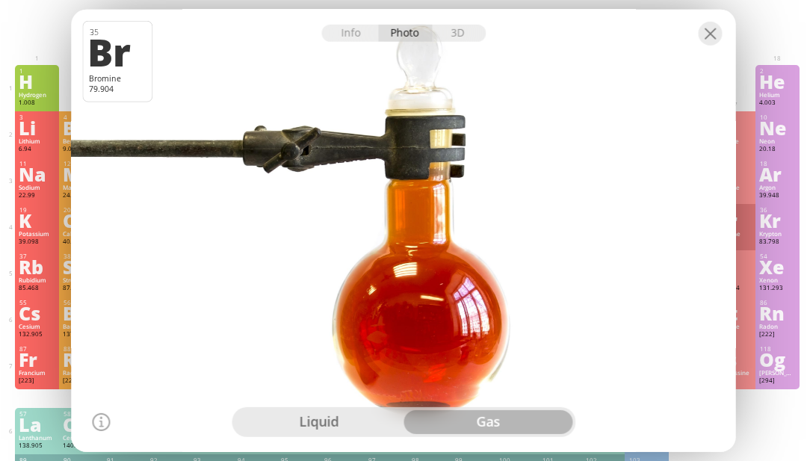
click at [359, 434] on div "liquid" at bounding box center [319, 422] width 169 height 24
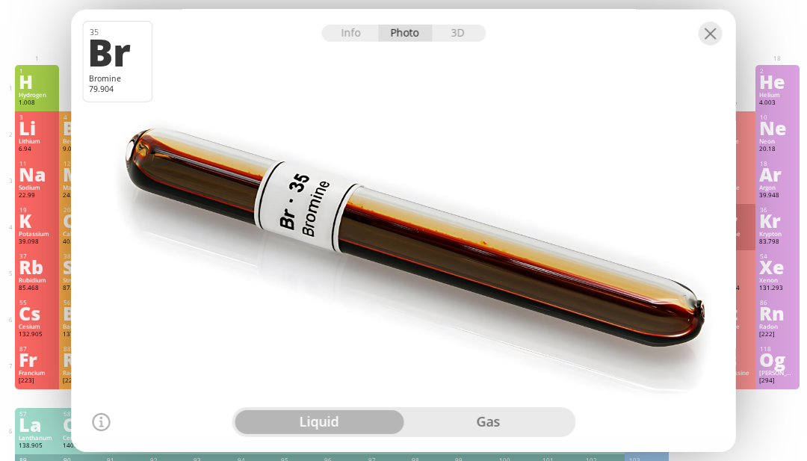
click at [722, 45] on div at bounding box center [711, 33] width 24 height 24
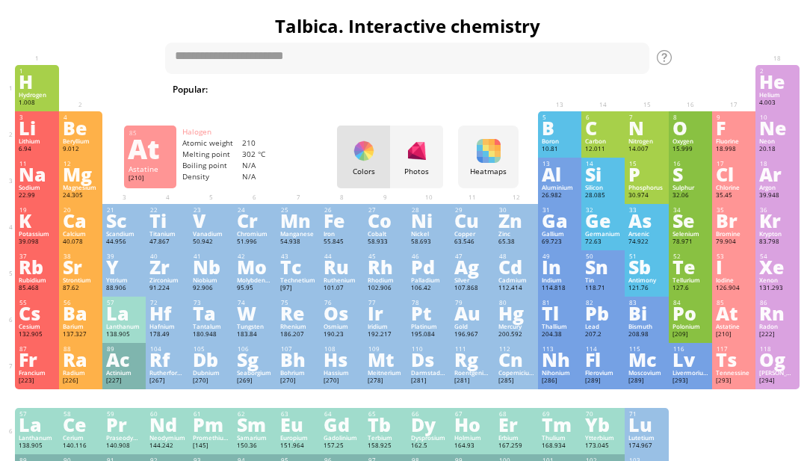
click at [737, 339] on div "[210]" at bounding box center [734, 334] width 36 height 9
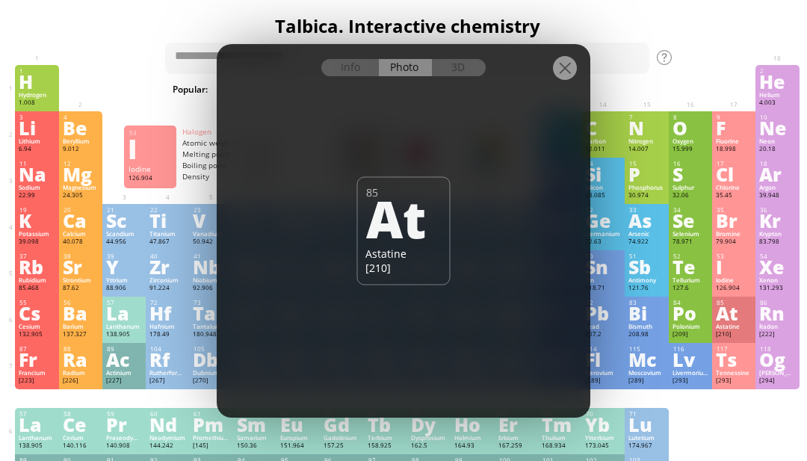
click at [739, 275] on div "I" at bounding box center [734, 267] width 36 height 16
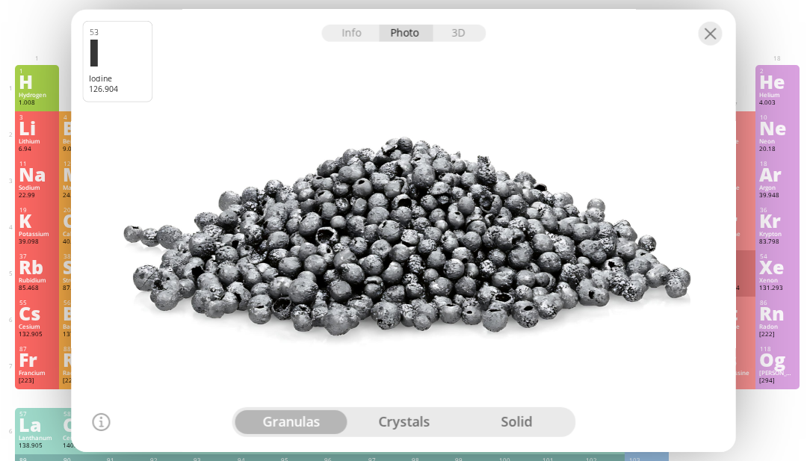
click at [412, 434] on div "crystals" at bounding box center [404, 422] width 113 height 24
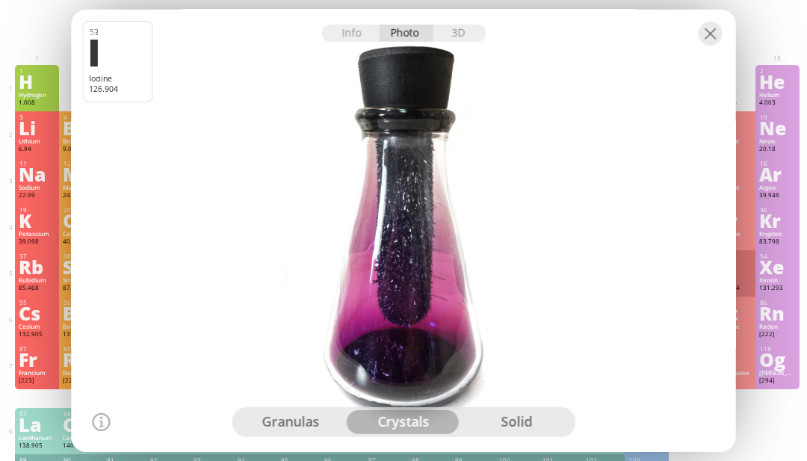
click at [517, 434] on div "solid" at bounding box center [516, 422] width 113 height 24
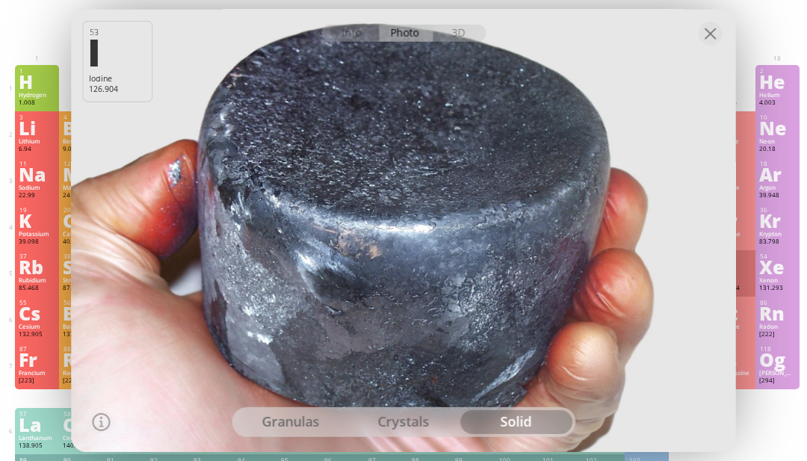
click at [304, 454] on div at bounding box center [403, 230] width 671 height 447
click at [317, 454] on div at bounding box center [403, 230] width 671 height 447
click at [399, 434] on div "crystals" at bounding box center [404, 422] width 113 height 24
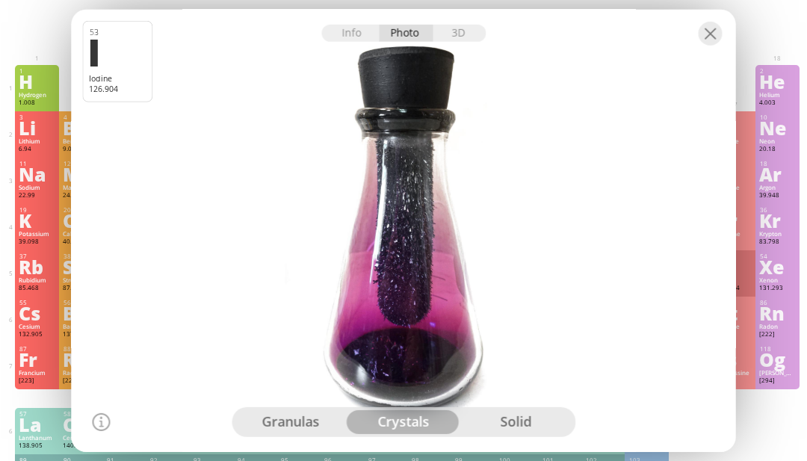
click at [312, 434] on div "granulas" at bounding box center [291, 422] width 113 height 24
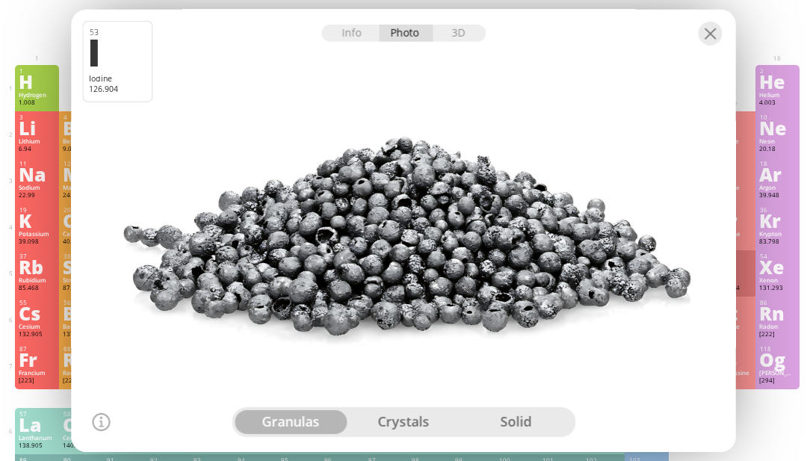
click at [772, 266] on div "Xe" at bounding box center [777, 267] width 36 height 16
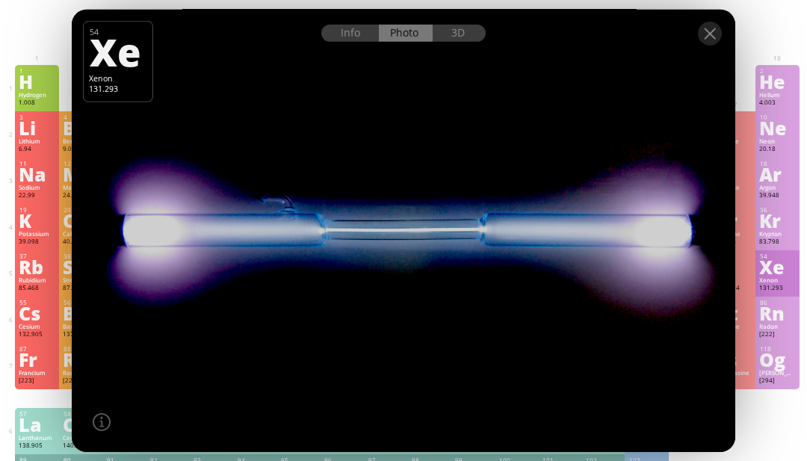
click at [798, 343] on div "86 Rn Radon [222] +2, +6 +2, +6 -71 °C -61.7 °C 9.73 g/l [Xe]6s 2 4f 14 5d 10 6…" at bounding box center [777, 320] width 43 height 46
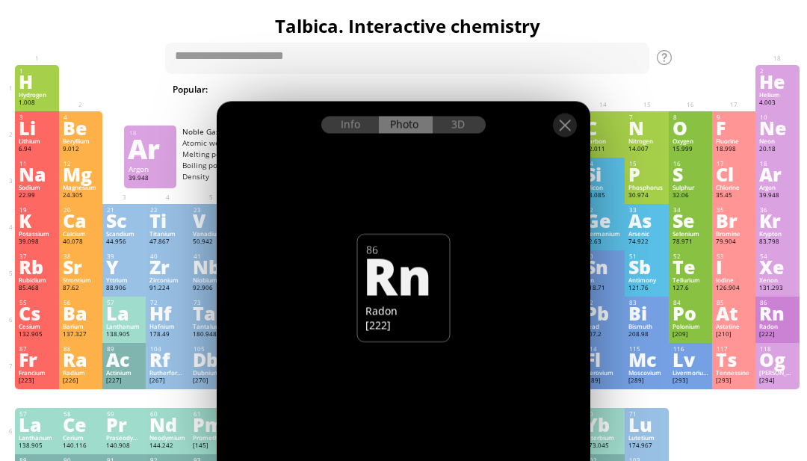
click at [776, 175] on div "Ar" at bounding box center [777, 174] width 36 height 16
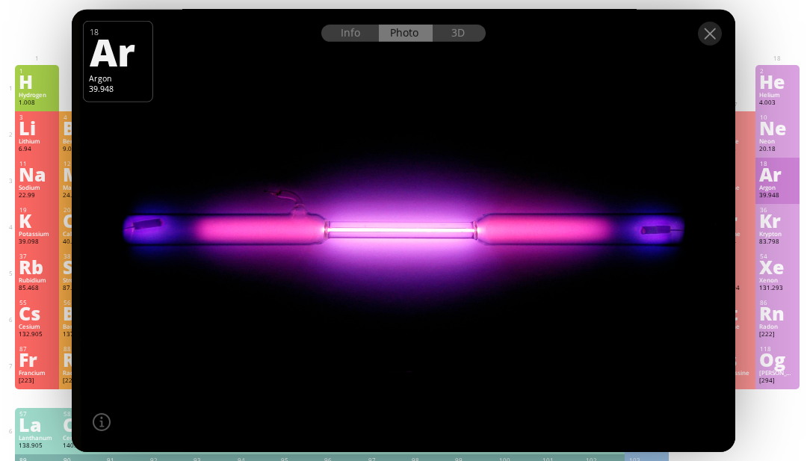
click at [682, 179] on div at bounding box center [404, 230] width 670 height 447
click at [695, 35] on div at bounding box center [404, 22] width 664 height 26
click at [722, 35] on div at bounding box center [404, 22] width 664 height 26
click at [715, 45] on div at bounding box center [710, 33] width 24 height 24
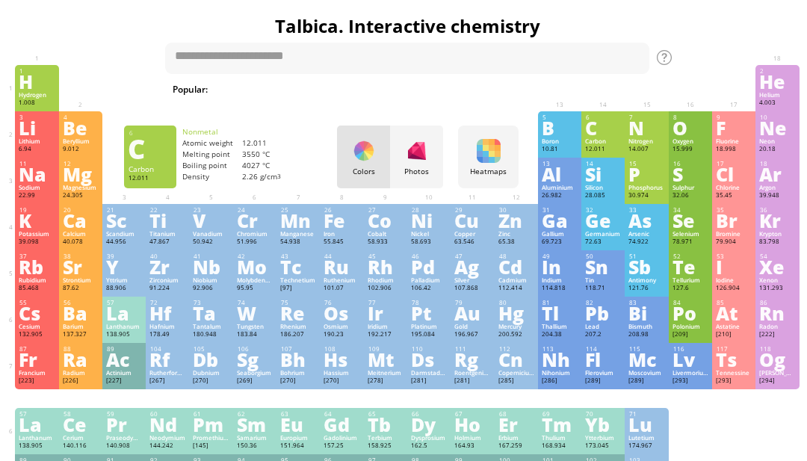
click at [617, 145] on div "Carbon" at bounding box center [603, 141] width 36 height 7
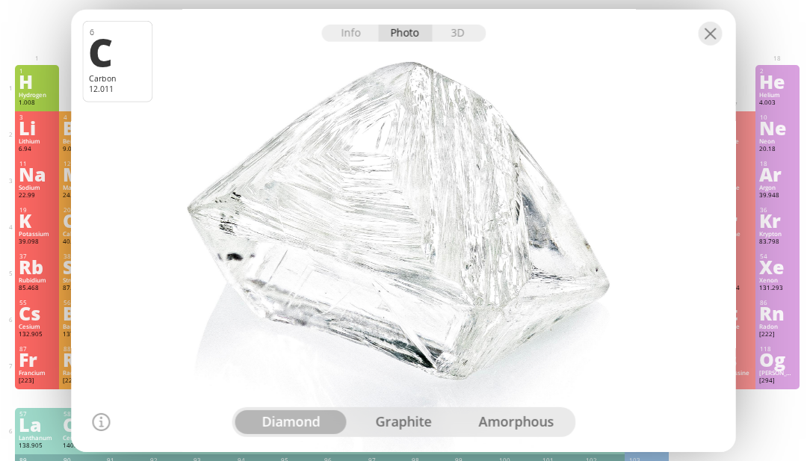
click at [410, 434] on div "graphite" at bounding box center [404, 422] width 113 height 24
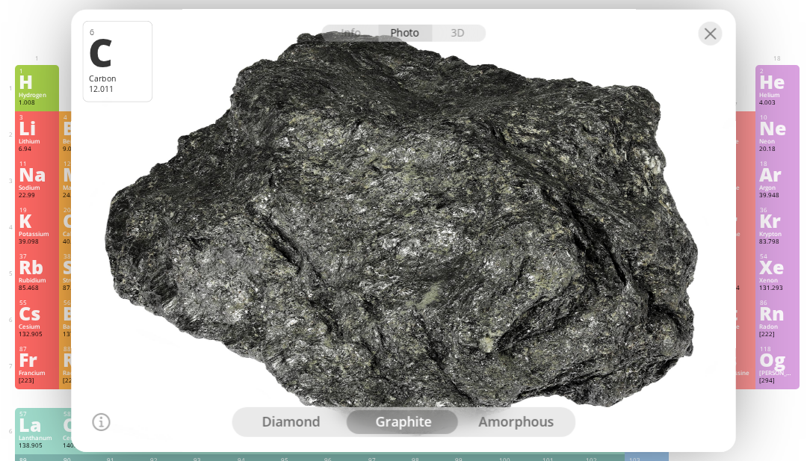
click at [751, 247] on div "79.904" at bounding box center [734, 242] width 36 height 9
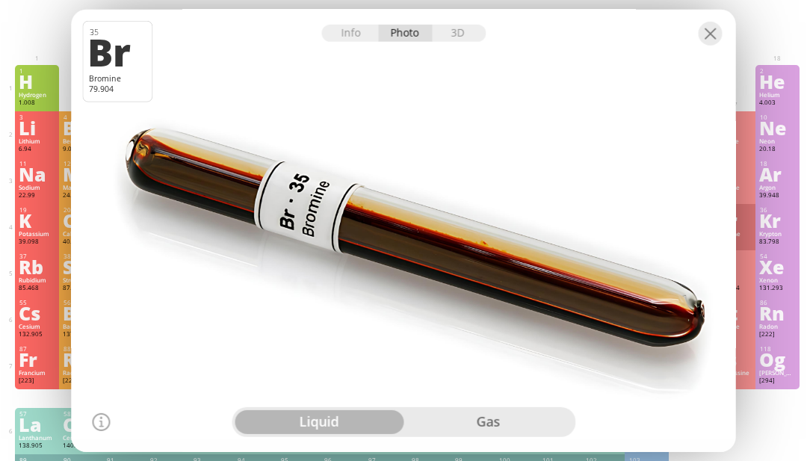
click at [43, 275] on div "Rb" at bounding box center [37, 267] width 36 height 16
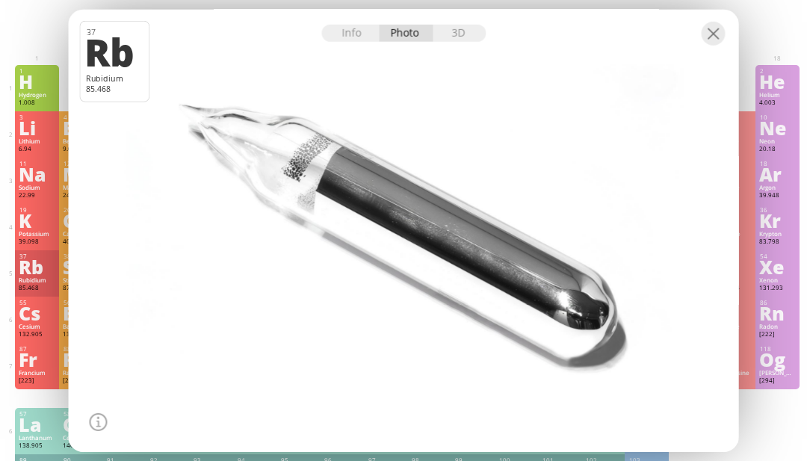
click at [721, 45] on div at bounding box center [714, 33] width 24 height 24
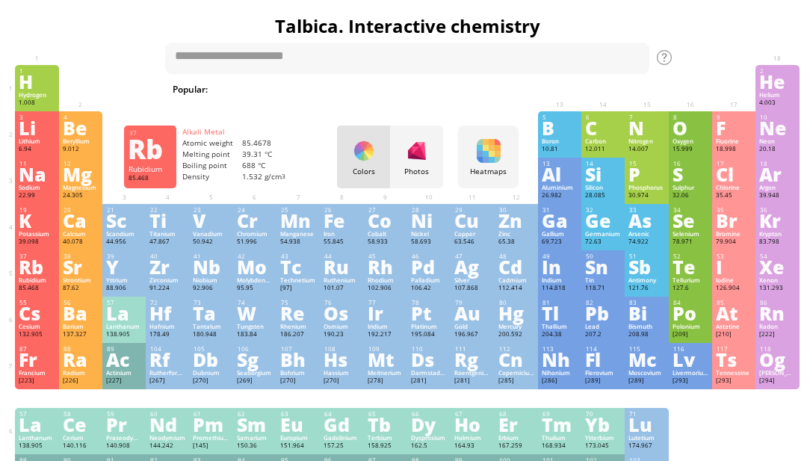
click at [245, 275] on div "Mo" at bounding box center [255, 267] width 36 height 16
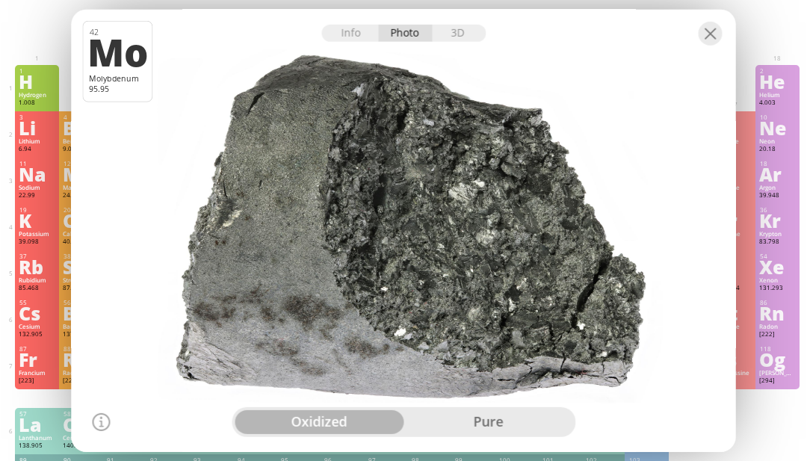
click at [461, 454] on div at bounding box center [403, 230] width 671 height 447
click at [342, 41] on div "Info" at bounding box center [350, 32] width 58 height 17
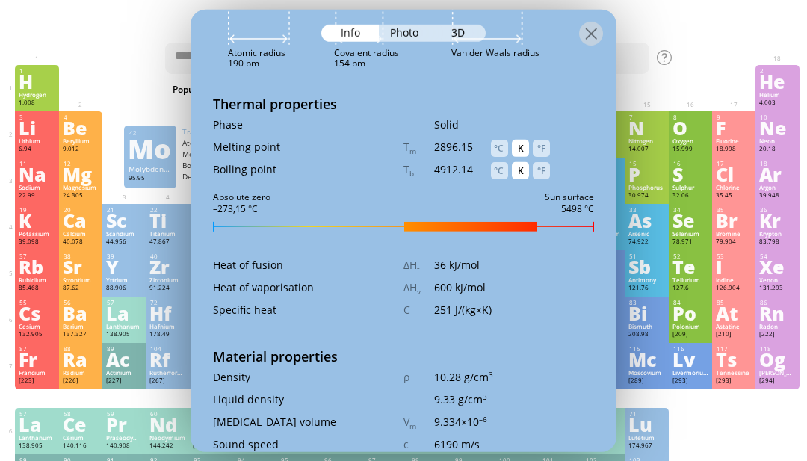
scroll to position [1521, 0]
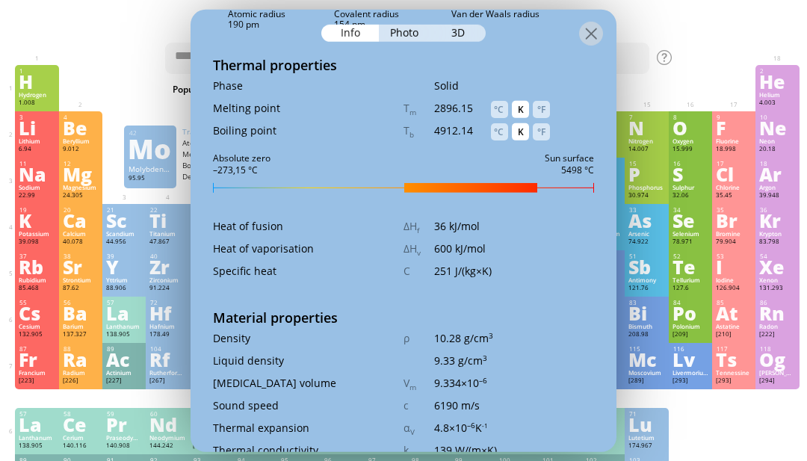
click at [501, 140] on div "°C" at bounding box center [499, 131] width 17 height 17
click at [501, 117] on div "°C" at bounding box center [499, 108] width 17 height 17
click at [502, 117] on div "°C" at bounding box center [499, 108] width 17 height 17
click at [499, 117] on div "°C" at bounding box center [499, 108] width 17 height 17
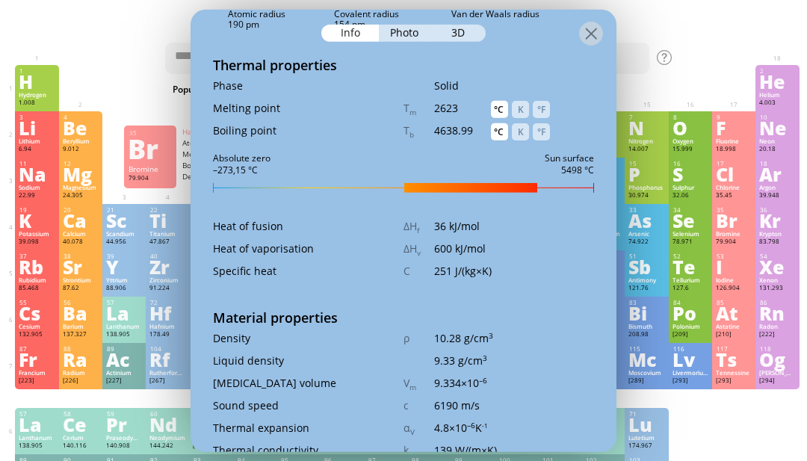
click at [726, 225] on div "Br" at bounding box center [734, 220] width 36 height 16
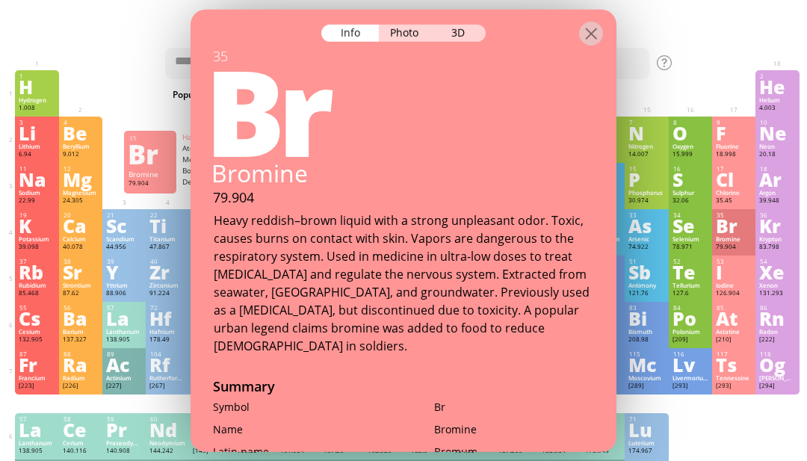
scroll to position [0, 0]
click at [726, 256] on div "35 Br Bromine 79.904 −1, +1, +2, +3, +4, +5, +7 −1, +1, +2, +3, +4, +5, +7 -7.3…" at bounding box center [733, 232] width 43 height 46
click at [740, 289] on div "Iodine" at bounding box center [734, 285] width 36 height 7
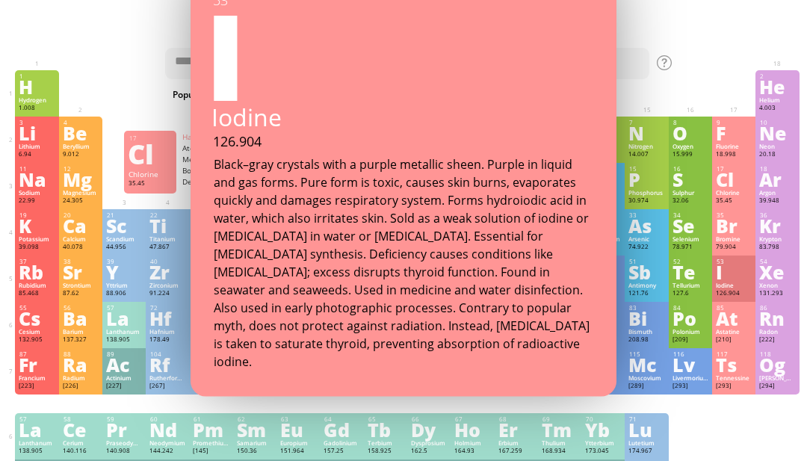
click at [719, 188] on div "Cl" at bounding box center [734, 179] width 36 height 16
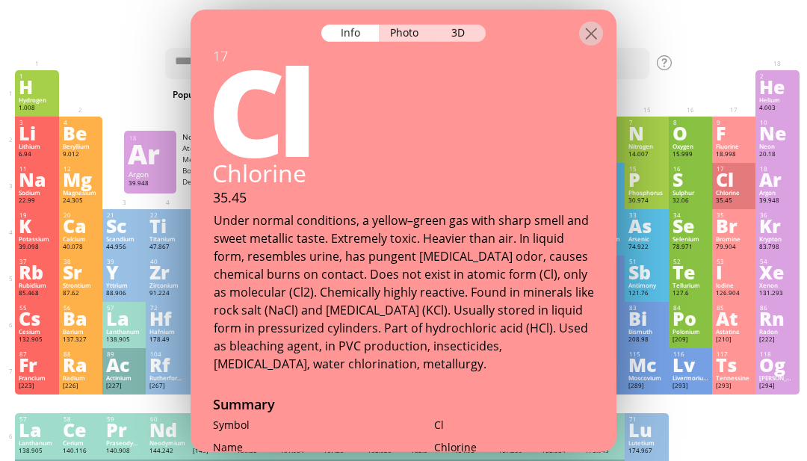
click at [785, 181] on div "Ar" at bounding box center [777, 179] width 36 height 16
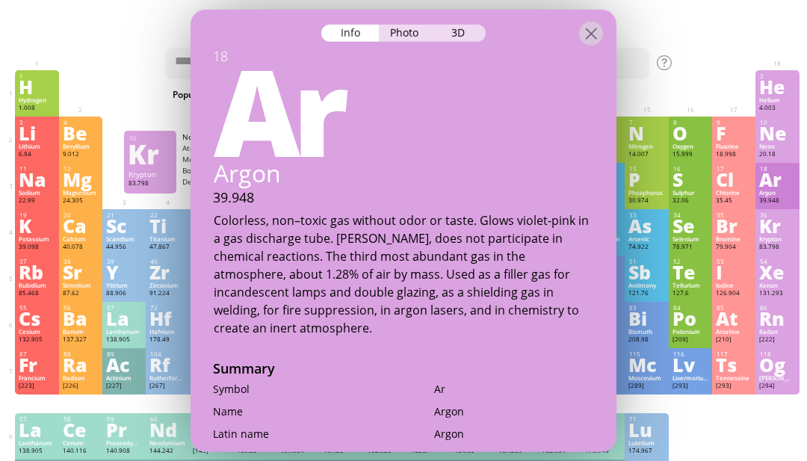
click at [783, 256] on div "36 Kr Krypton 83.798 +1, +2 +1, +2 -157.36 °C -153.22 °C 3.75 g/l [Ar]4s 2 3d 1…" at bounding box center [777, 232] width 43 height 46
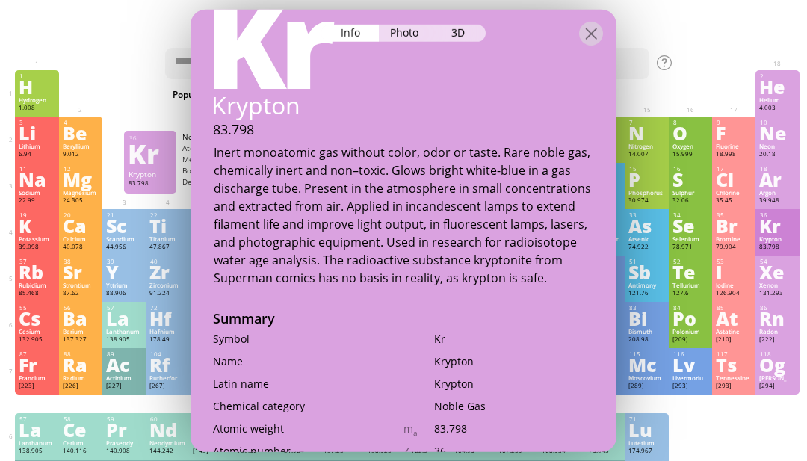
scroll to position [70, 0]
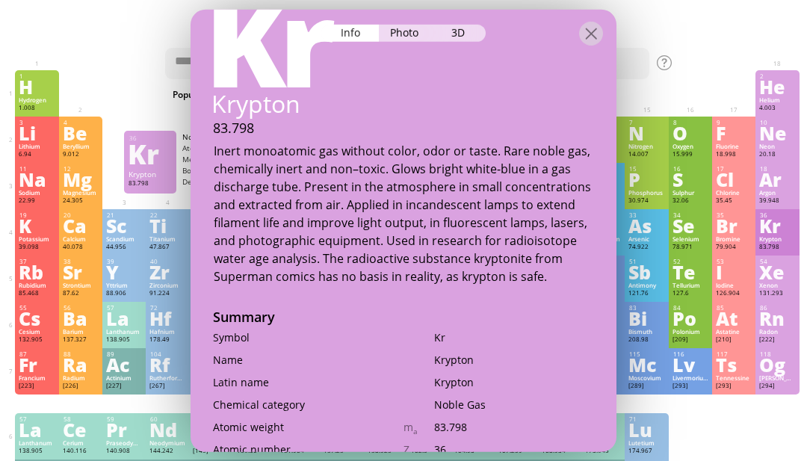
click at [730, 252] on div "79.904" at bounding box center [734, 247] width 36 height 9
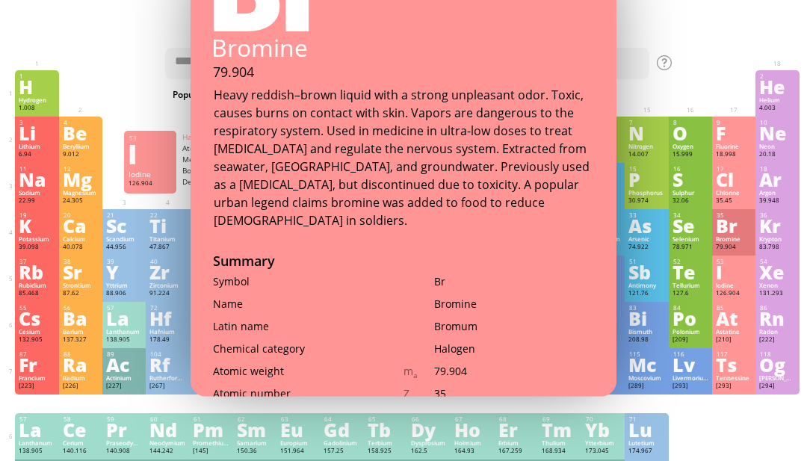
click at [746, 280] on div "I" at bounding box center [734, 272] width 36 height 16
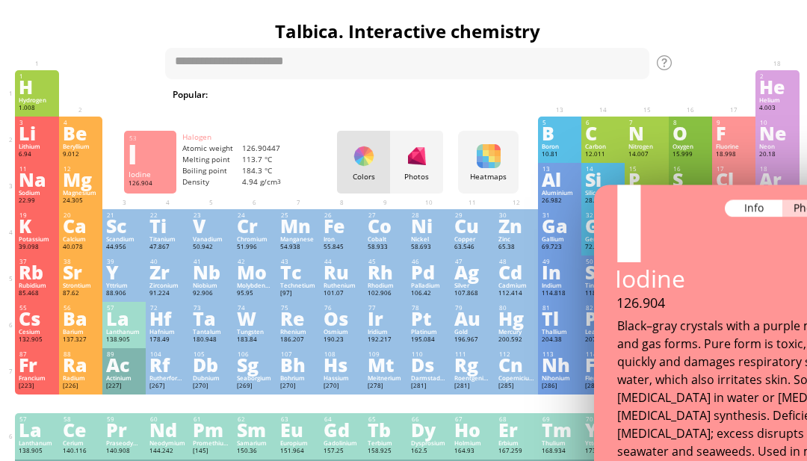
click at [747, 344] on div "85 At Astatine [210] −1, +1, +3, +5, +7 −1, +1, +3, +5, +7 302 °C N/A N/A [Xe]6…" at bounding box center [733, 325] width 43 height 46
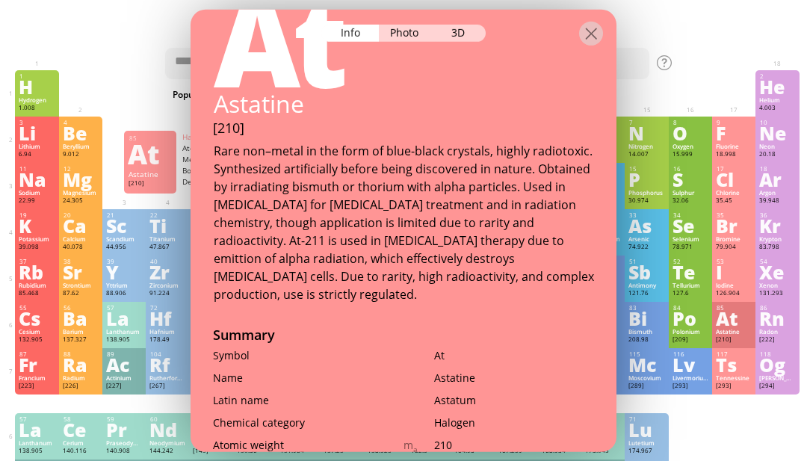
click at [742, 373] on div "Ts" at bounding box center [734, 365] width 36 height 16
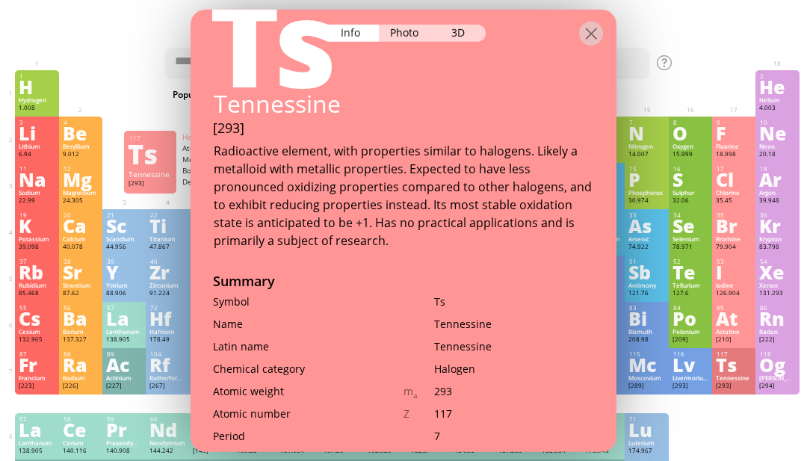
click at [694, 373] on div "Lv" at bounding box center [691, 365] width 36 height 16
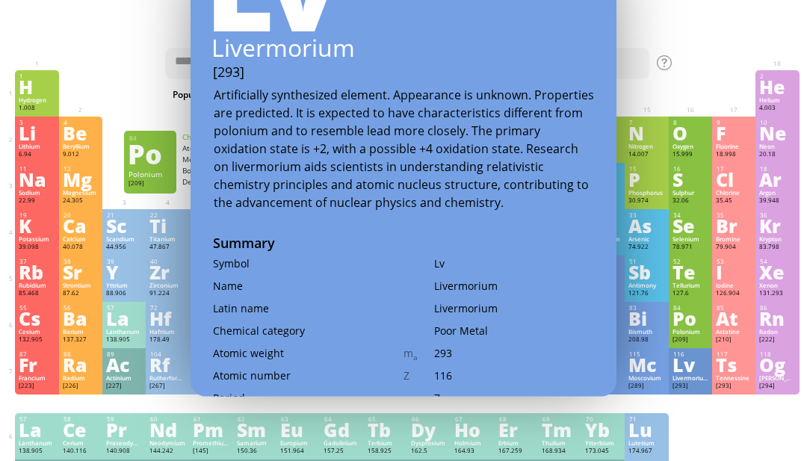
click at [690, 345] on div "[209]" at bounding box center [691, 340] width 36 height 9
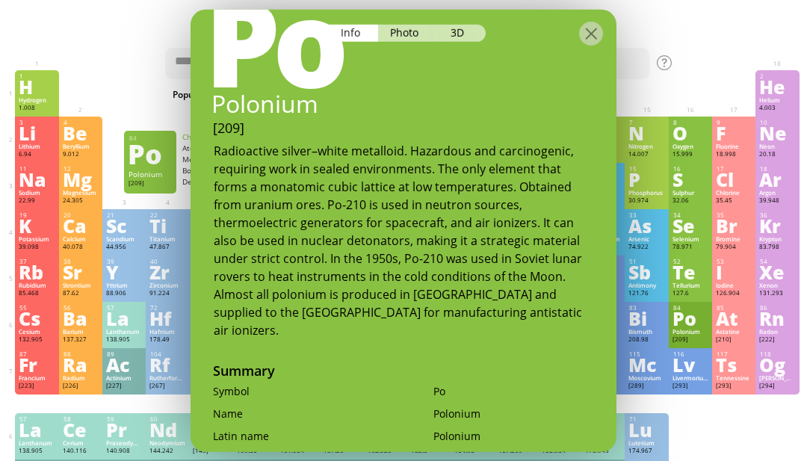
click at [741, 336] on div "Astatine" at bounding box center [734, 331] width 36 height 7
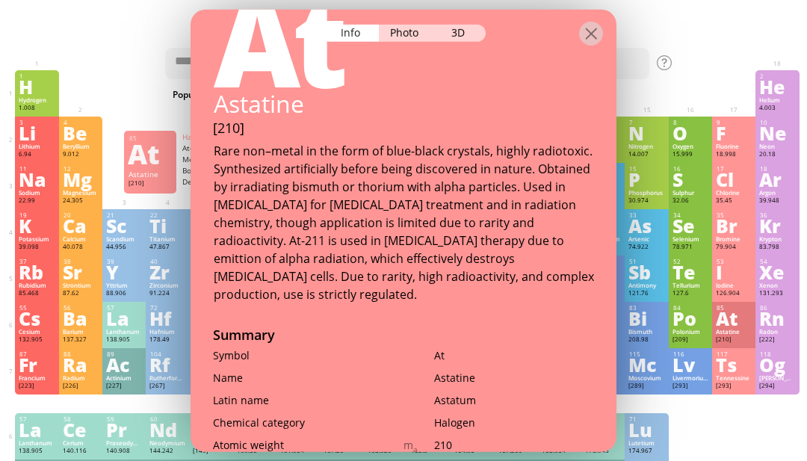
click at [673, 345] on div "[209]" at bounding box center [691, 340] width 36 height 9
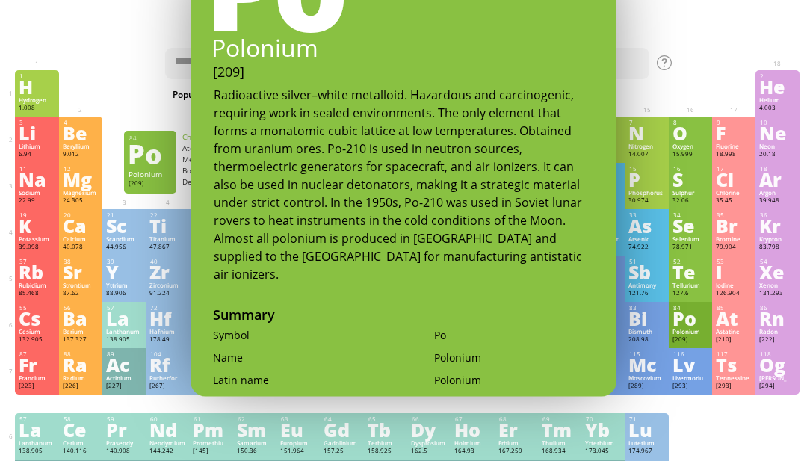
click at [739, 327] on div "At" at bounding box center [734, 318] width 36 height 16
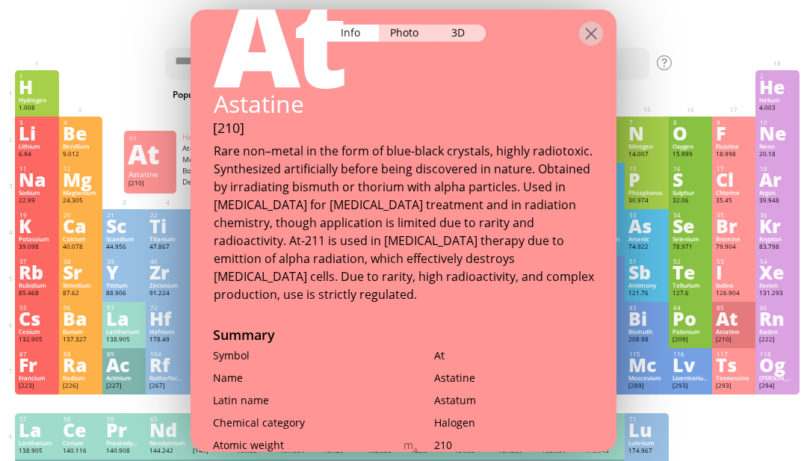
click at [700, 280] on div "Te" at bounding box center [691, 272] width 36 height 16
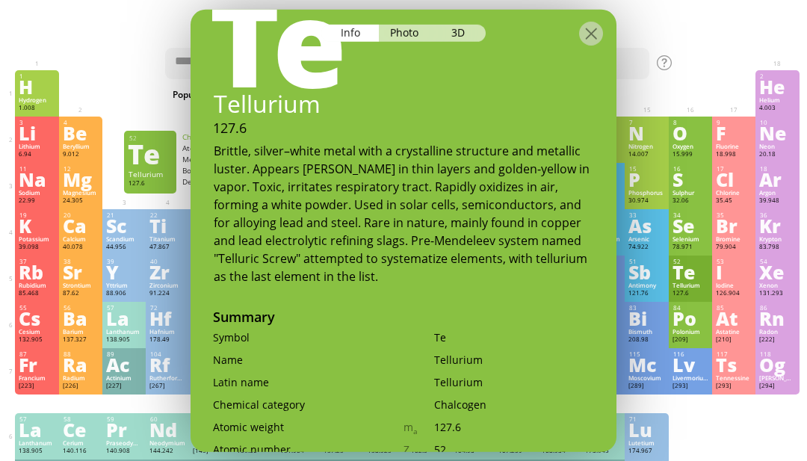
click at [700, 230] on div "Se" at bounding box center [691, 226] width 36 height 16
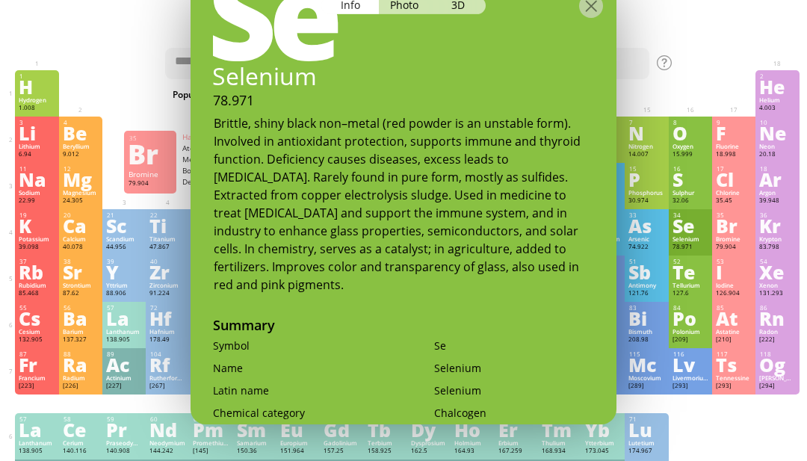
click at [735, 234] on div "Br" at bounding box center [734, 226] width 36 height 16
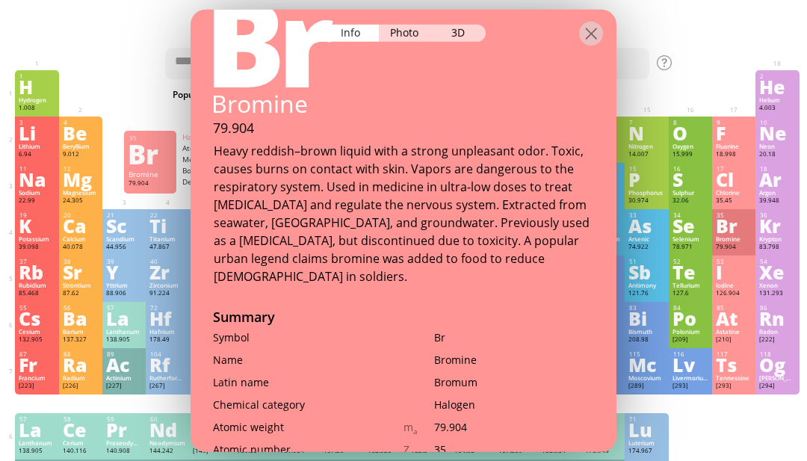
click at [724, 188] on div "Cl" at bounding box center [734, 179] width 36 height 16
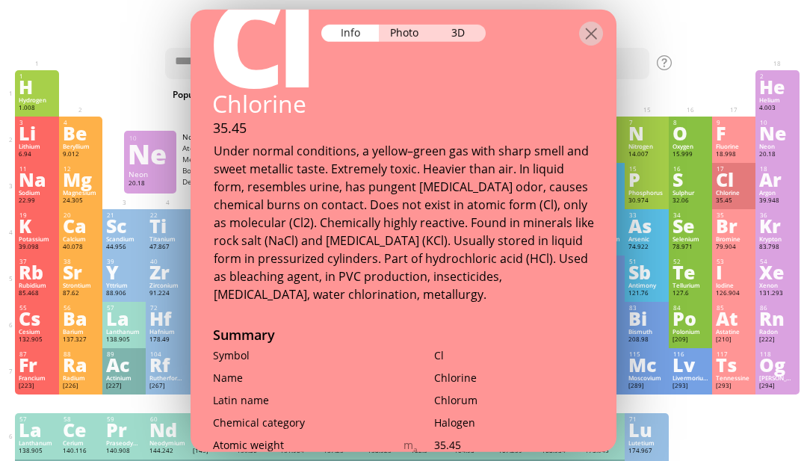
click at [776, 150] on div "Neon" at bounding box center [777, 146] width 36 height 7
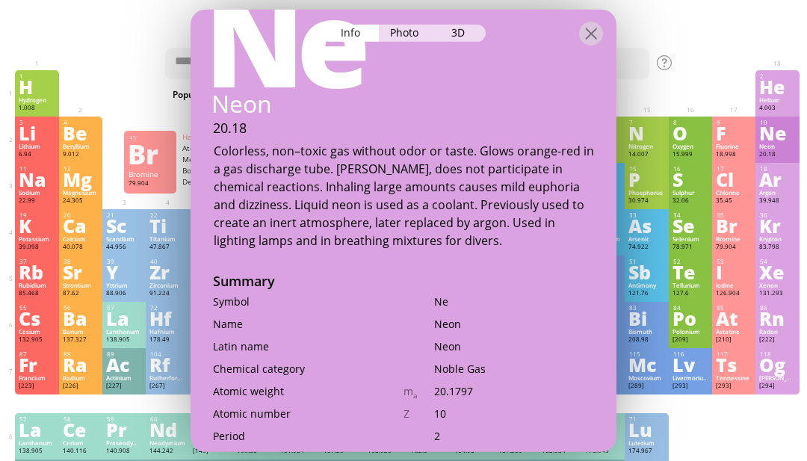
click at [741, 243] on div "Bromine" at bounding box center [734, 238] width 36 height 7
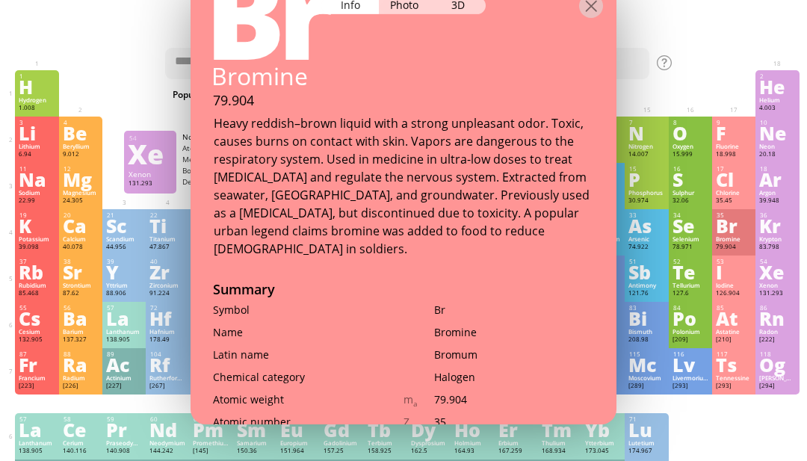
click at [766, 280] on div "Xe" at bounding box center [777, 272] width 36 height 16
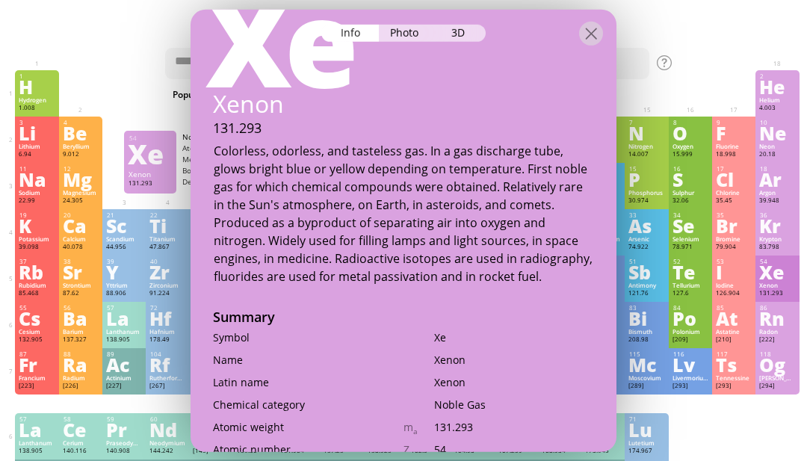
click at [739, 234] on div "Br" at bounding box center [734, 226] width 36 height 16
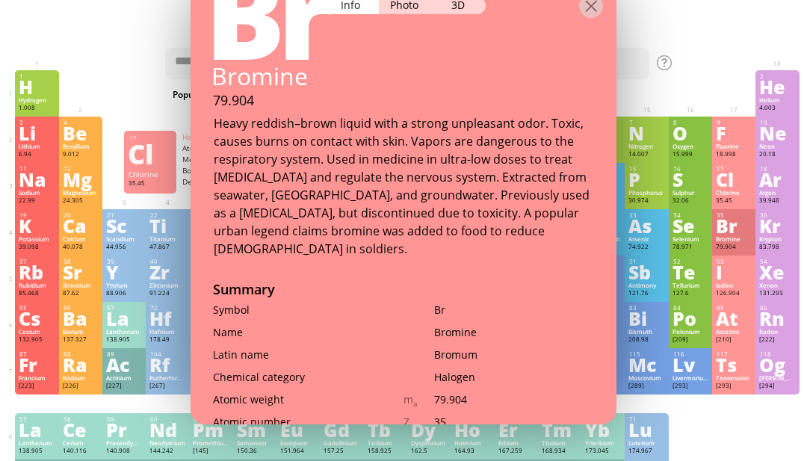
click at [733, 188] on div "Cl" at bounding box center [734, 179] width 36 height 16
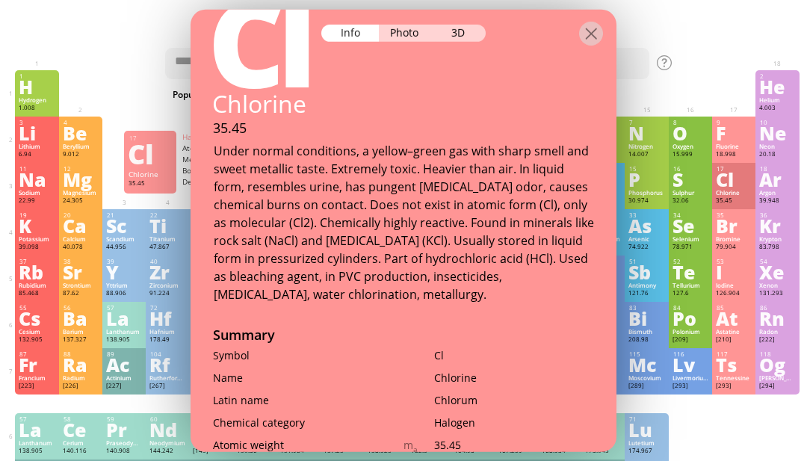
click at [67, 234] on div "Ca" at bounding box center [81, 226] width 36 height 16
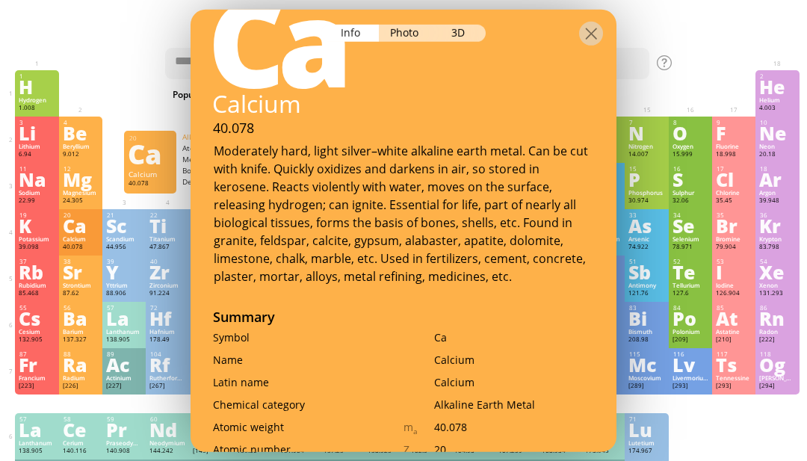
click at [28, 234] on div "K" at bounding box center [37, 226] width 36 height 16
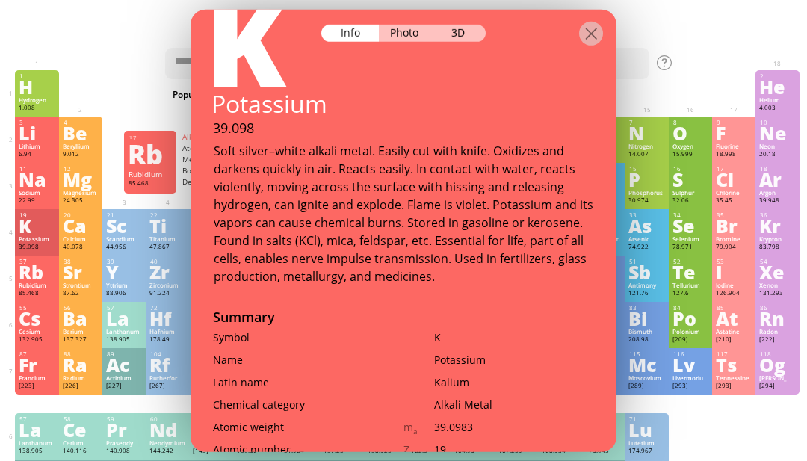
click at [43, 280] on div "Rb" at bounding box center [37, 272] width 36 height 16
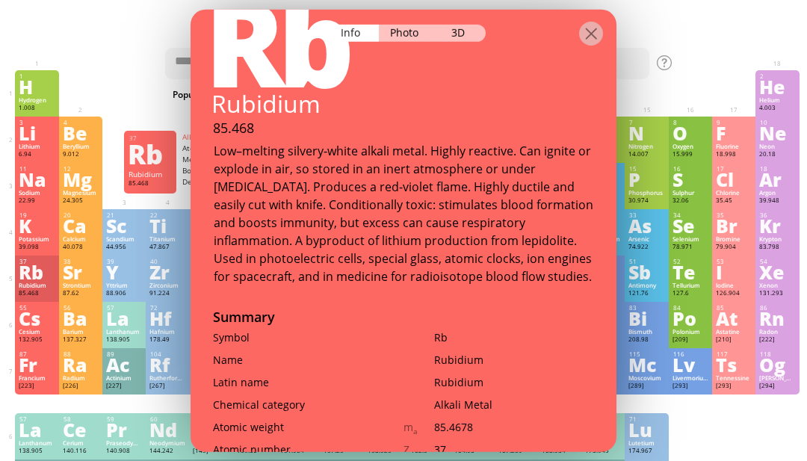
click at [64, 298] on div "87.62" at bounding box center [81, 293] width 36 height 9
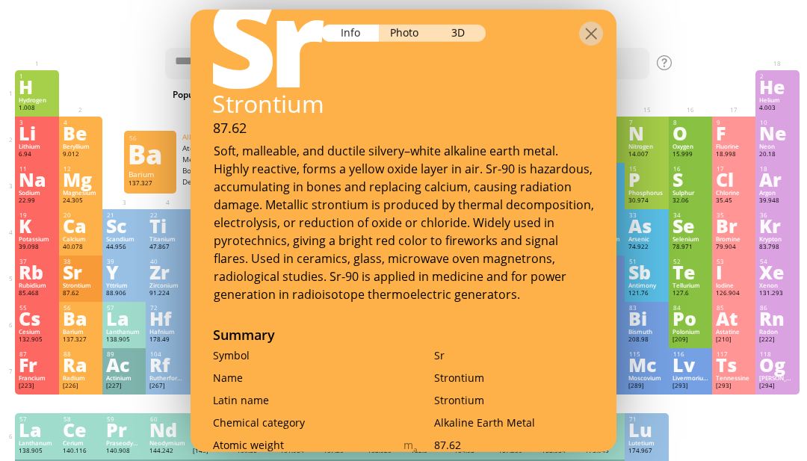
click at [68, 336] on div "Barium" at bounding box center [81, 331] width 36 height 7
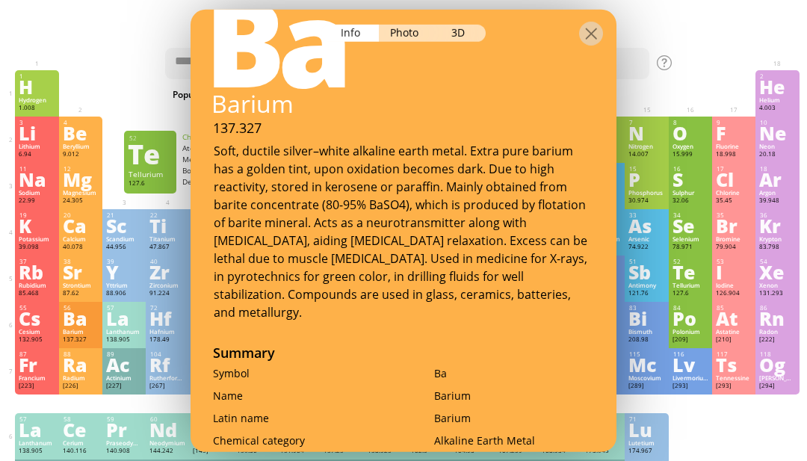
click at [708, 298] on div "127.6" at bounding box center [691, 293] width 36 height 9
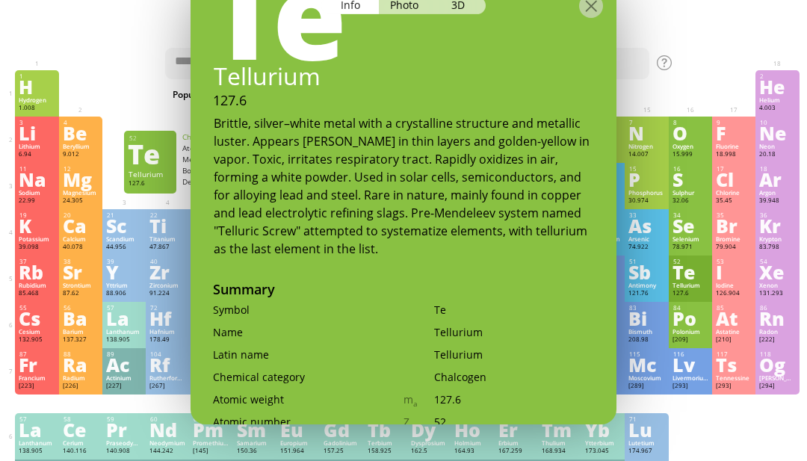
click at [701, 382] on div "Livermorium" at bounding box center [691, 377] width 36 height 7
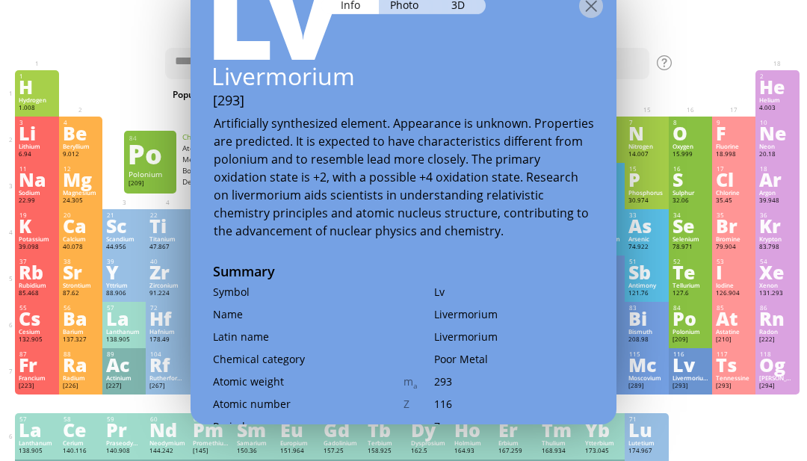
click at [695, 345] on div "[209]" at bounding box center [691, 340] width 36 height 9
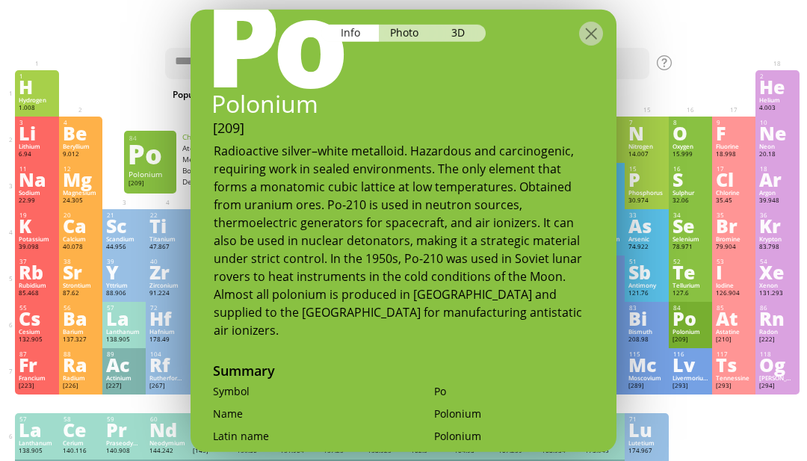
click at [410, 24] on div "Photo" at bounding box center [406, 32] width 54 height 17
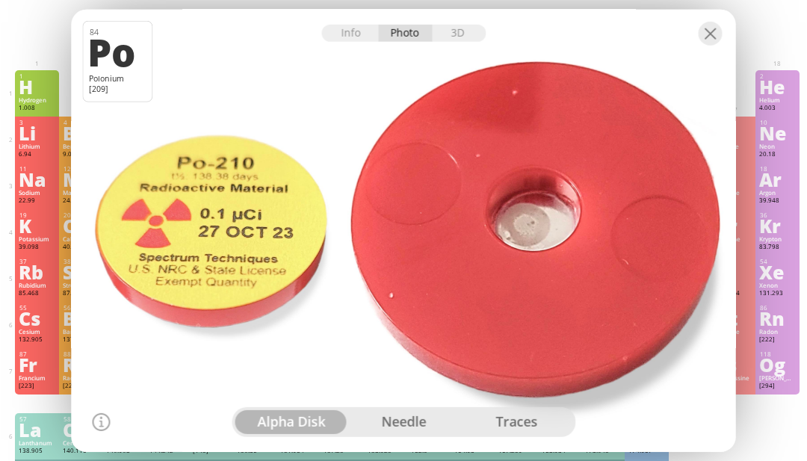
click at [798, 331] on div "86 Rn Radon [222] +2, +6 +2, +6 -71 °C -61.7 °C 9.73 g/l [Xe]6s 2 4f 14 5d 10 6…" at bounding box center [777, 325] width 43 height 46
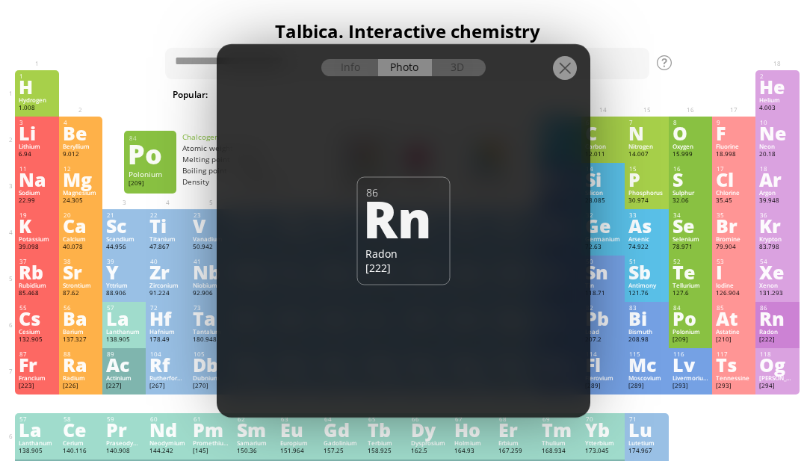
click at [698, 345] on div "[209]" at bounding box center [691, 340] width 36 height 9
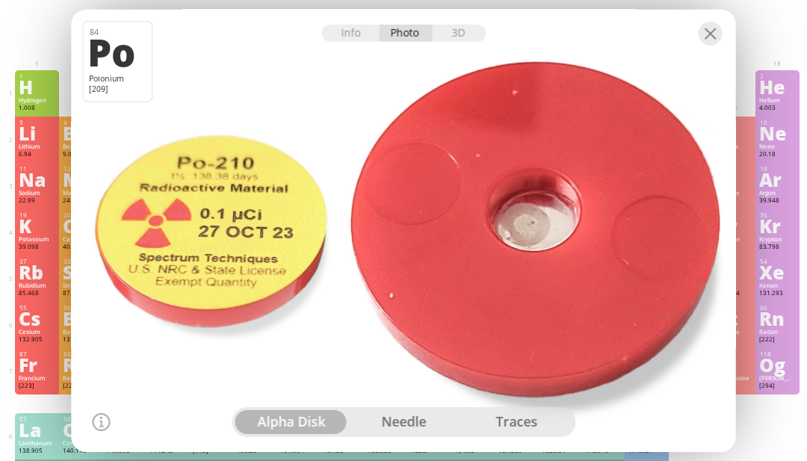
click at [386, 434] on div at bounding box center [403, 230] width 671 height 447
click at [425, 434] on div "needle" at bounding box center [404, 422] width 113 height 24
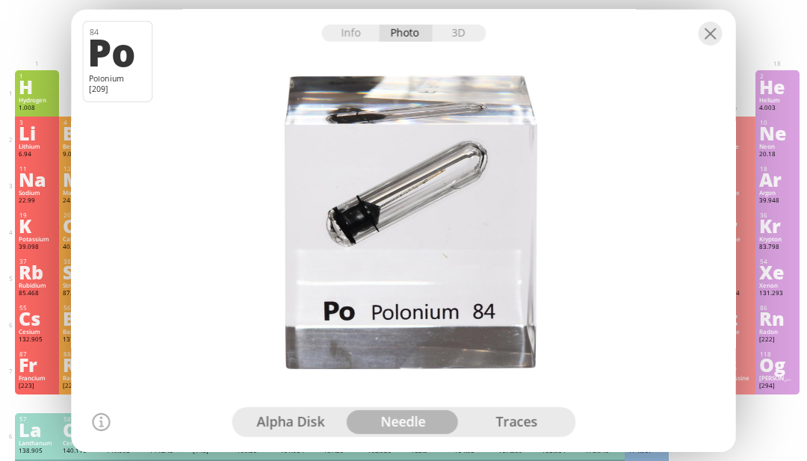
click at [514, 434] on div "traces" at bounding box center [516, 422] width 113 height 24
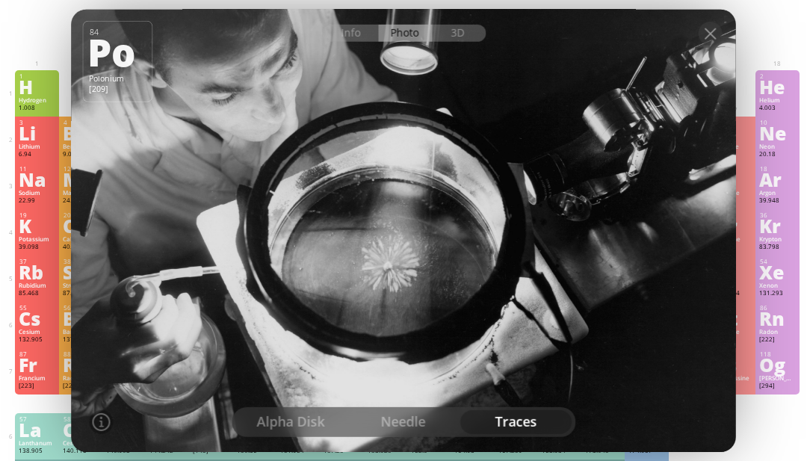
click at [307, 434] on div "alpha disk" at bounding box center [291, 422] width 113 height 24
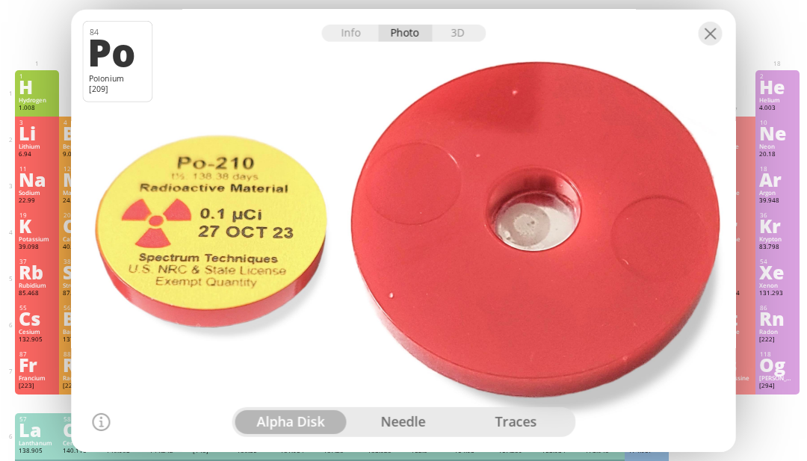
click at [341, 41] on div "Info" at bounding box center [350, 32] width 58 height 17
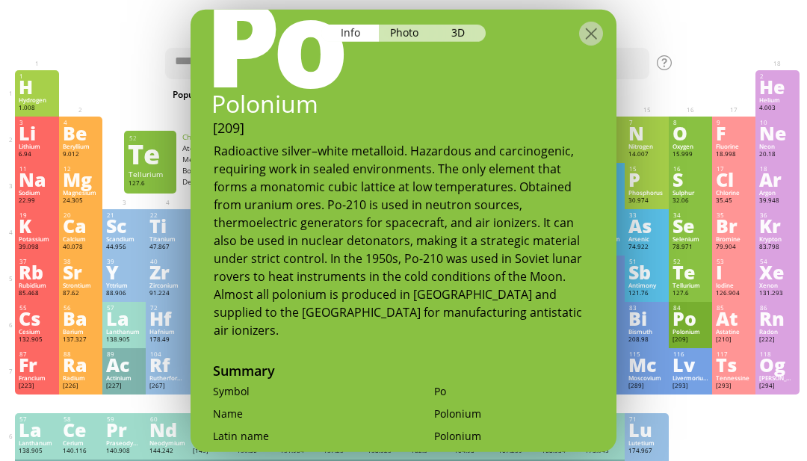
click at [710, 292] on div "52 Te Tellurium 127.6 −2, −1, 0, +1, +2, +3, +4, +5, +6 −2, −1, 0, +1, +2, +3, …" at bounding box center [690, 279] width 43 height 46
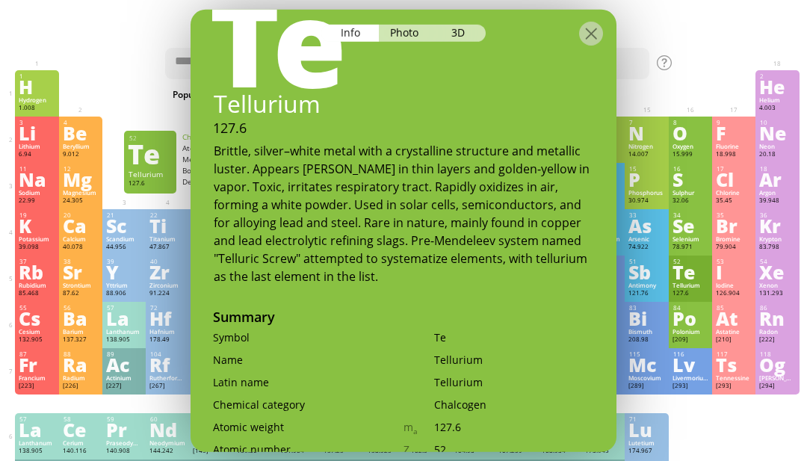
click at [394, 24] on div "Photo" at bounding box center [406, 32] width 54 height 17
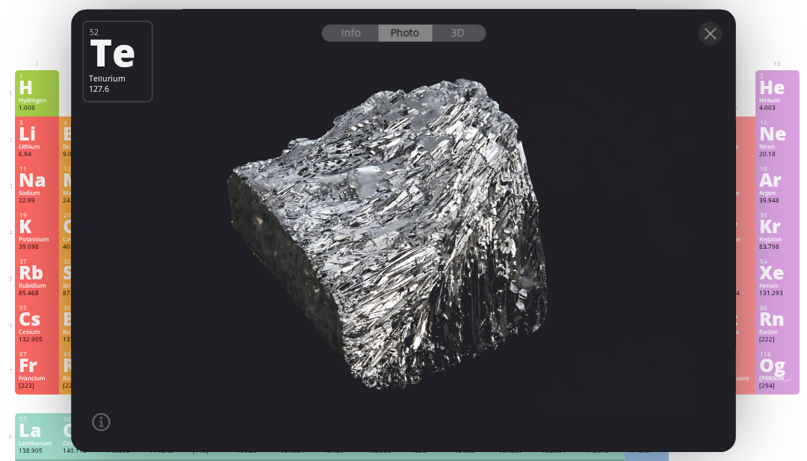
click at [752, 265] on div "53" at bounding box center [734, 261] width 35 height 7
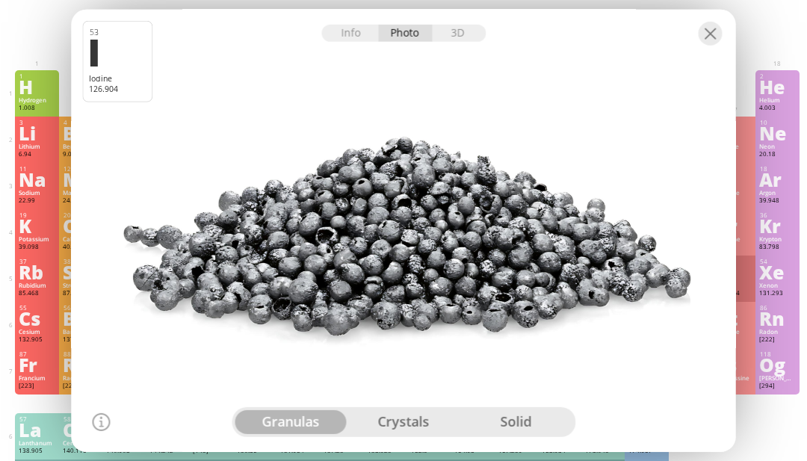
click at [754, 250] on div "35 Br Bromine 79.904 −1, +1, +2, +3, +4, +5, +7 −1, +1, +2, +3, +4, +5, +7 -7.3…" at bounding box center [733, 232] width 43 height 46
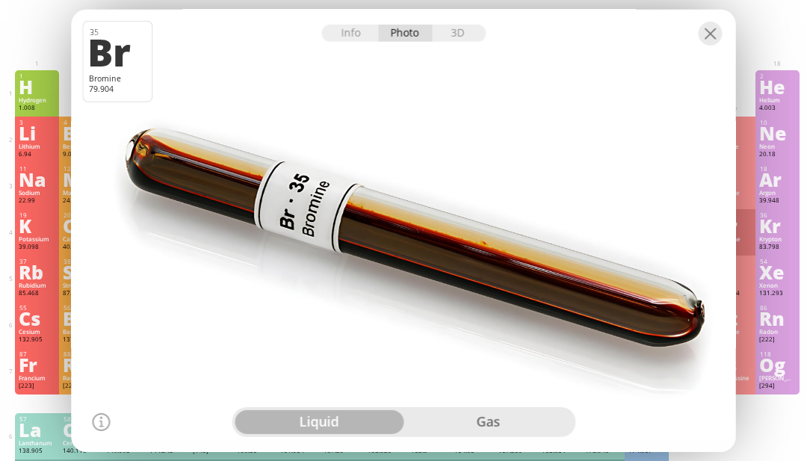
scroll to position [0, 4]
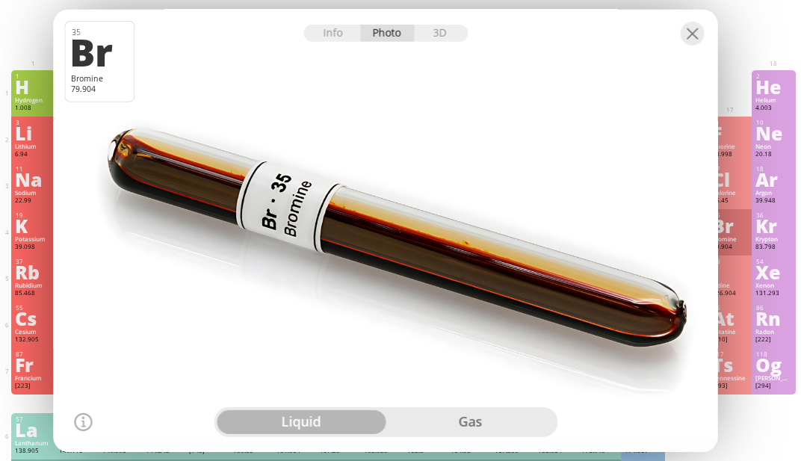
click at [81, 422] on div at bounding box center [84, 422] width 18 height 18
click at [84, 418] on div at bounding box center [84, 422] width 18 height 18
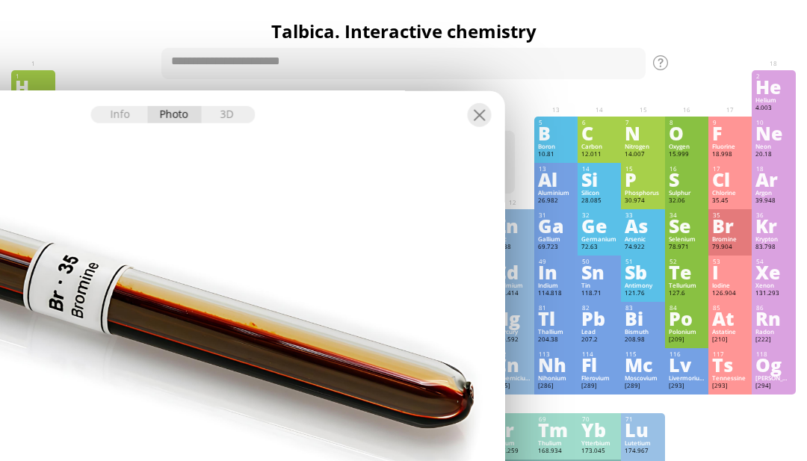
click at [735, 188] on div "Cl" at bounding box center [730, 179] width 36 height 16
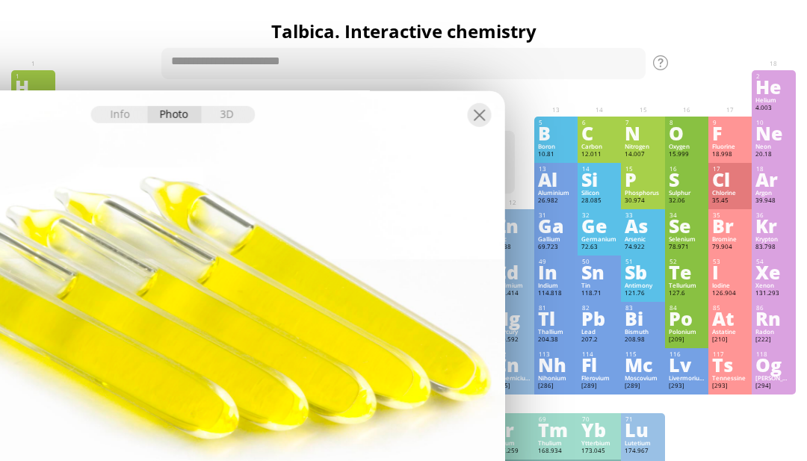
click at [712, 138] on div "F" at bounding box center [730, 133] width 36 height 16
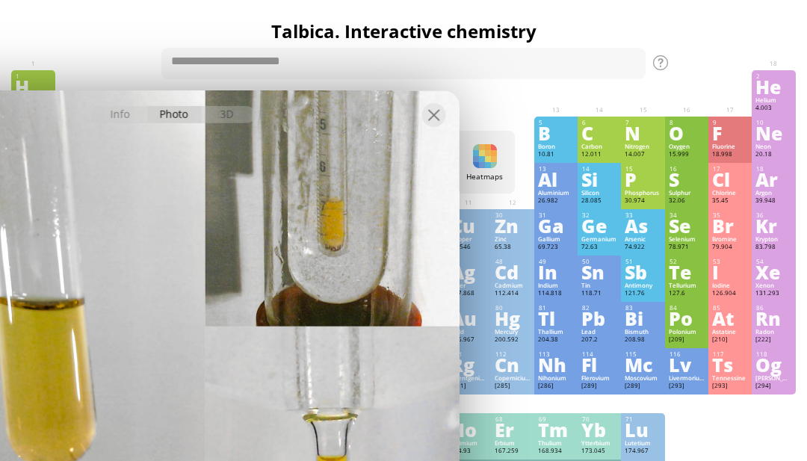
click at [694, 141] on div "O" at bounding box center [687, 133] width 36 height 16
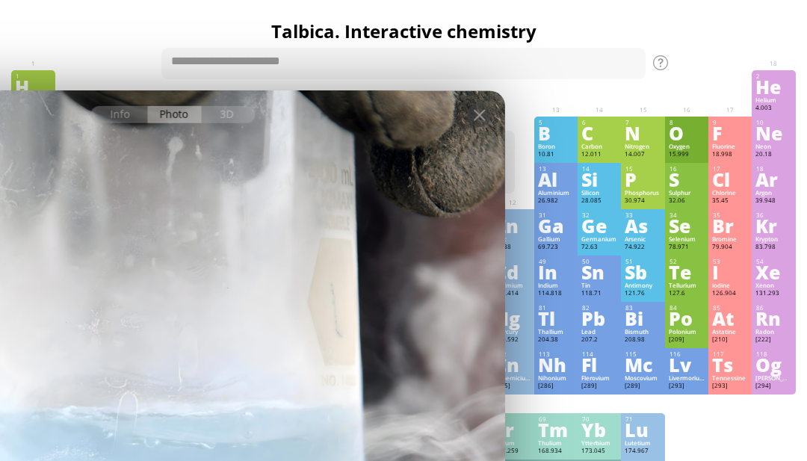
click at [640, 141] on div "N" at bounding box center [643, 133] width 36 height 16
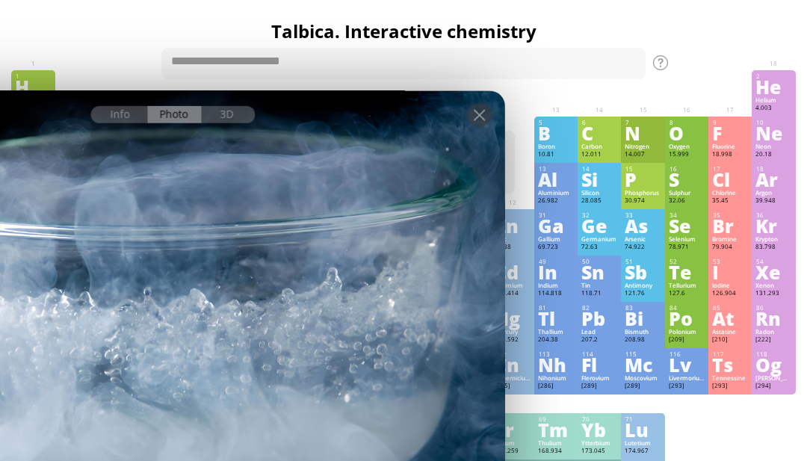
scroll to position [0, 0]
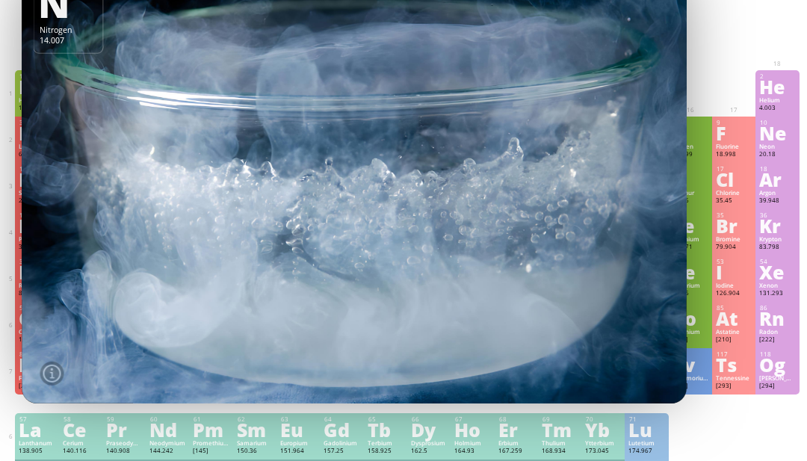
click at [706, 206] on div "32.06" at bounding box center [691, 201] width 36 height 9
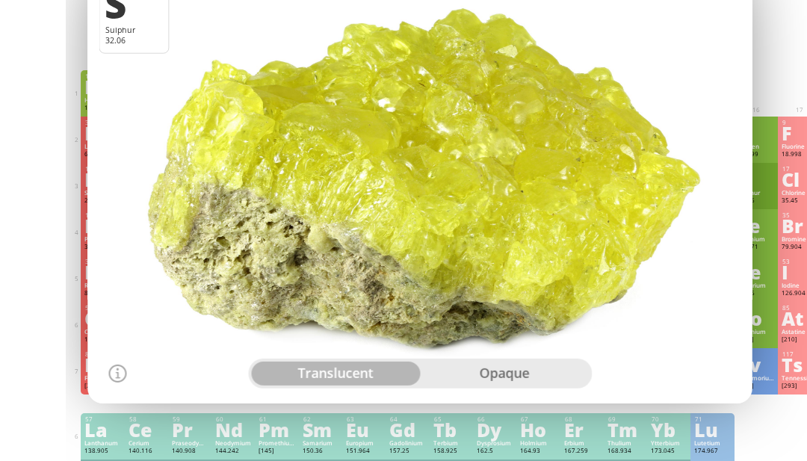
scroll to position [0, 4]
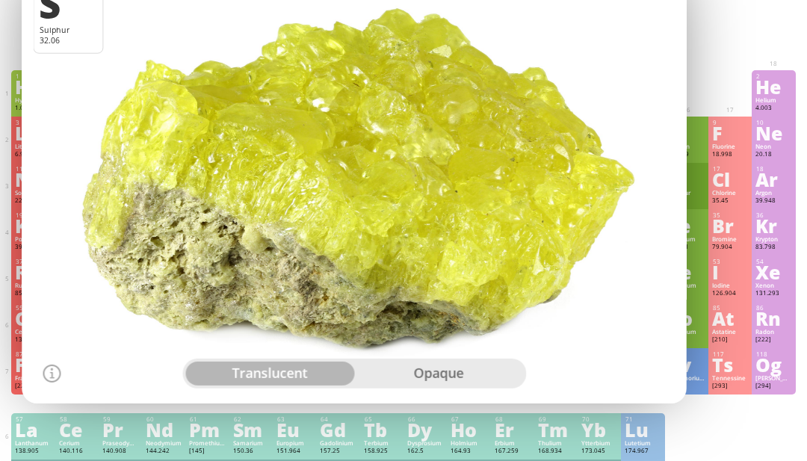
click at [722, 391] on div "[293]" at bounding box center [730, 386] width 36 height 9
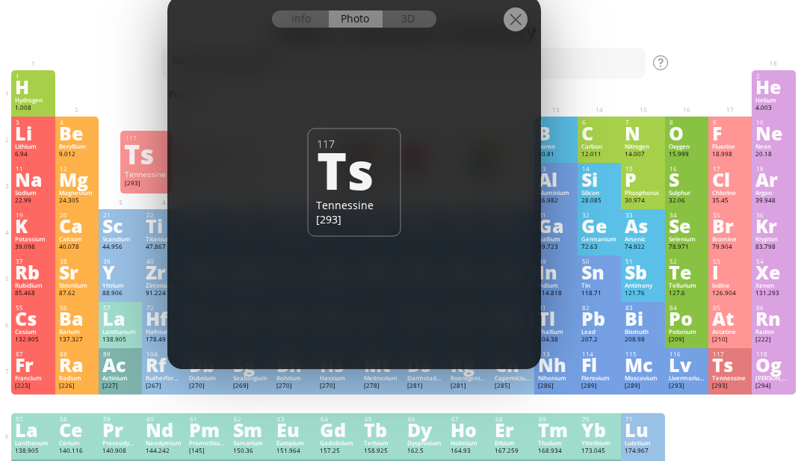
click at [707, 380] on div "116 Lv Livermorium [293] −2, +4 −2, +4 N/A N/A N/A [Rn]7s 2 5f 14 6d 10 7p 4" at bounding box center [686, 371] width 43 height 46
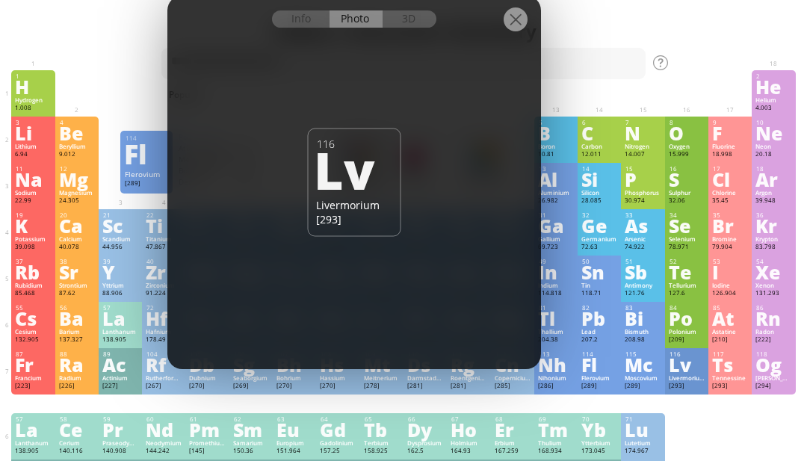
click at [619, 395] on div "114 Fl Flerovium [289] N/A N/A N/A [Rn]7s 2 5f 14 6d 10 7p 2" at bounding box center [599, 371] width 43 height 46
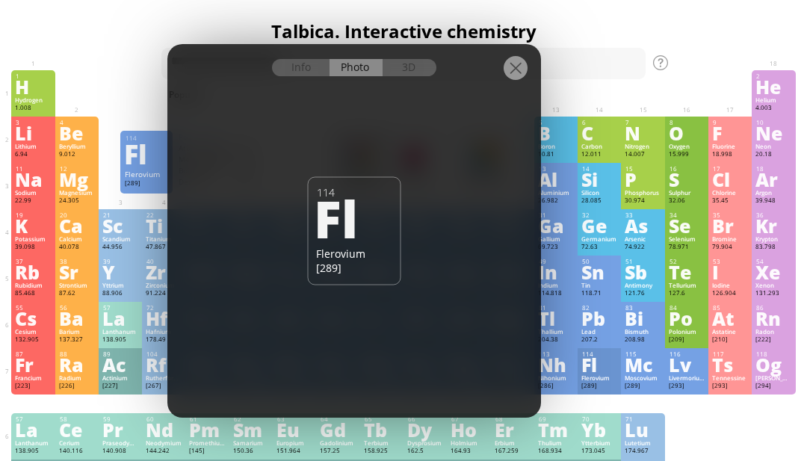
click at [614, 391] on div "[289]" at bounding box center [600, 386] width 36 height 9
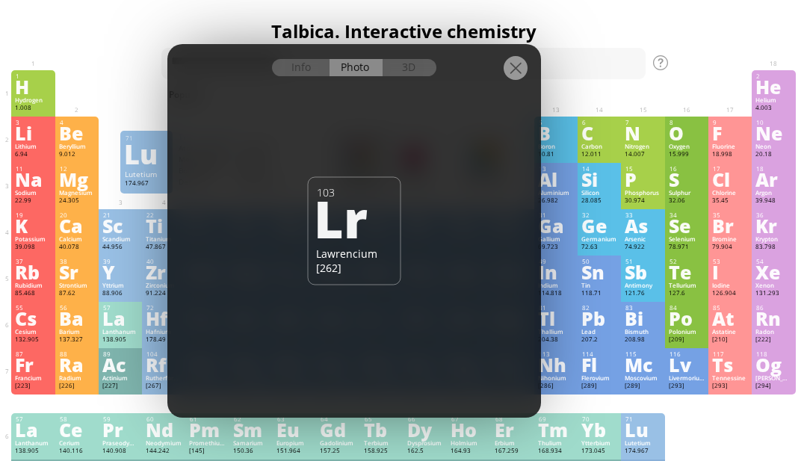
click at [641, 438] on div "Lu" at bounding box center [643, 430] width 36 height 16
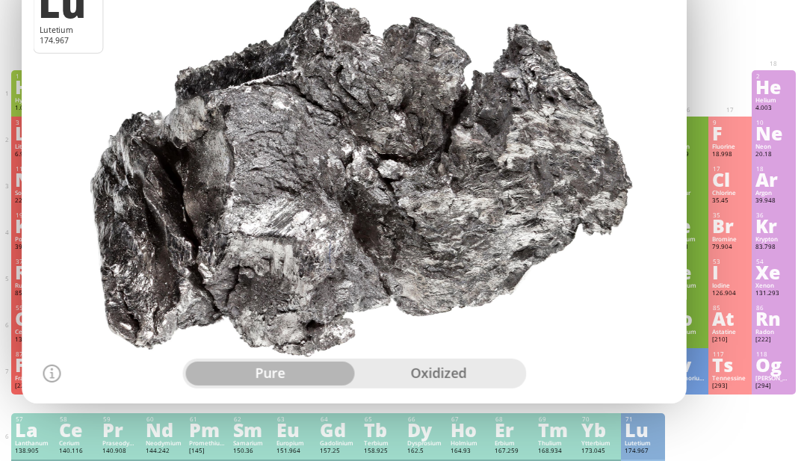
click at [384, 386] on div "oxidized" at bounding box center [438, 374] width 169 height 24
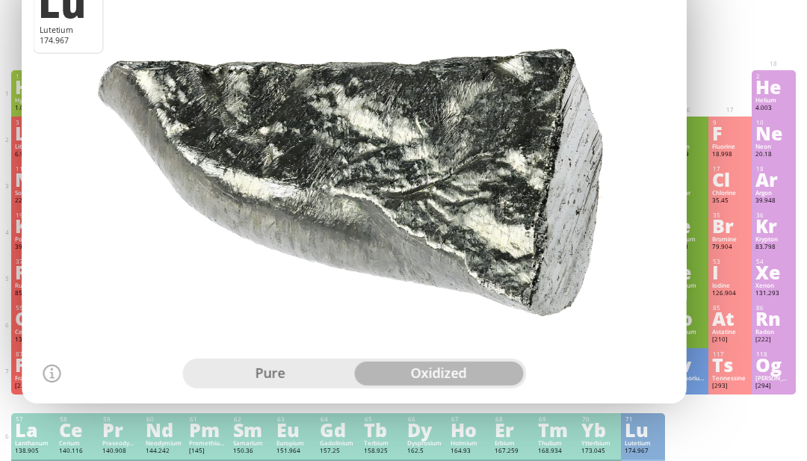
click at [295, 386] on div "pure" at bounding box center [269, 374] width 169 height 24
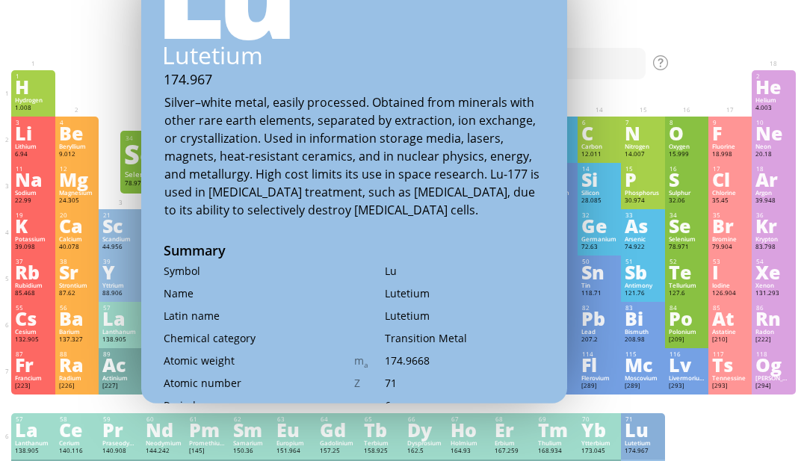
click at [679, 234] on div "Se" at bounding box center [687, 226] width 36 height 16
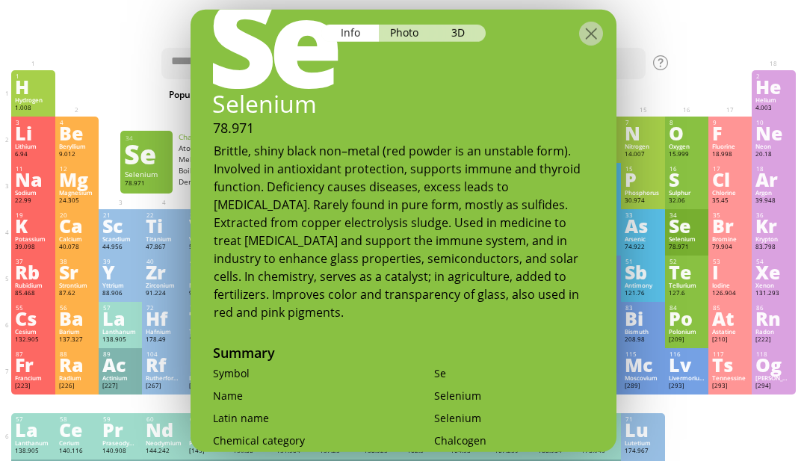
click at [668, 209] on div "16 S Sulphur 32.06 −2, −1, 0, +1, +2, +3, +4, +5, +6 −2, −1, 0, +1, +2, +3, +4,…" at bounding box center [686, 186] width 43 height 46
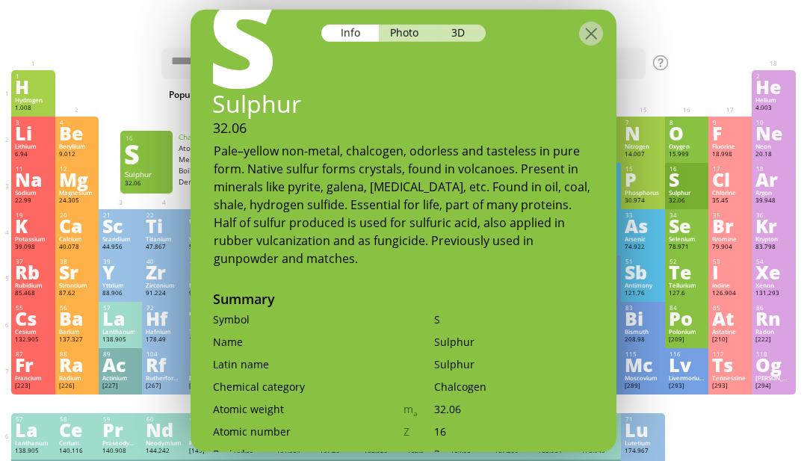
click at [408, 34] on div "Photo" at bounding box center [406, 32] width 54 height 17
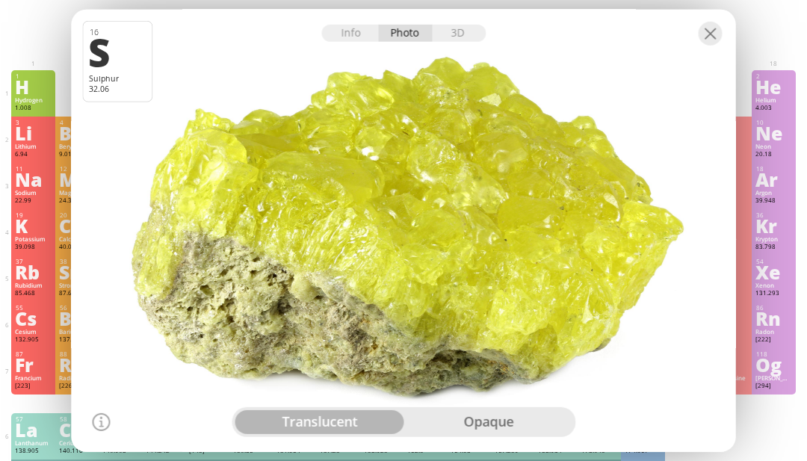
click at [354, 41] on div "Info" at bounding box center [350, 32] width 58 height 17
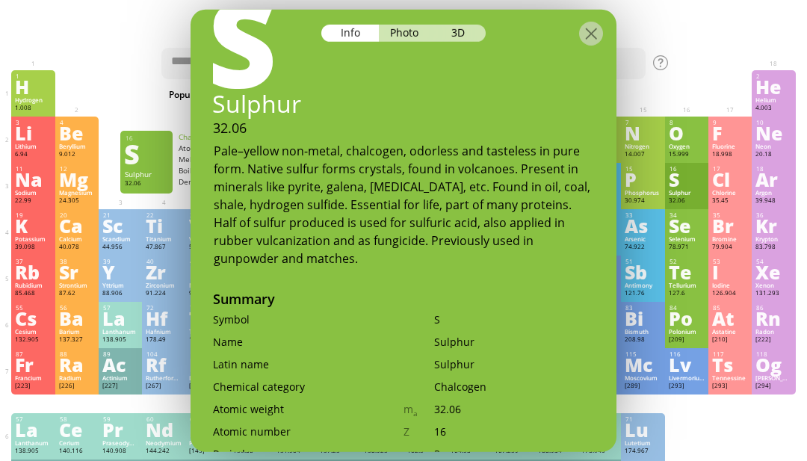
click at [718, 169] on div "17 Cl Chlorine 35.45 −1, +1, +2, +3, +4, +5, +6, +7 −1, +1, +2, +3, +4, +5, +6,…" at bounding box center [730, 186] width 43 height 46
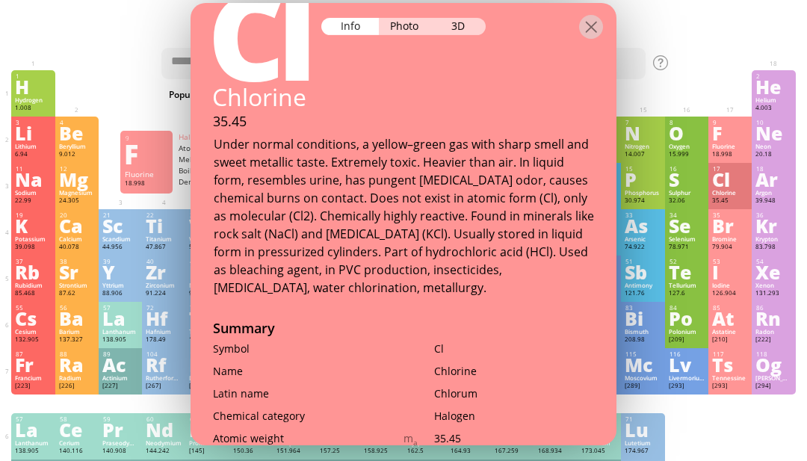
click at [736, 141] on div "F" at bounding box center [730, 133] width 36 height 16
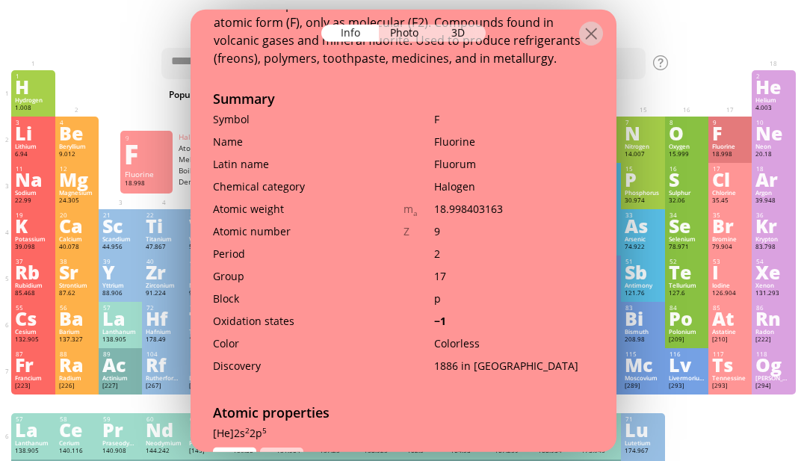
scroll to position [301, 0]
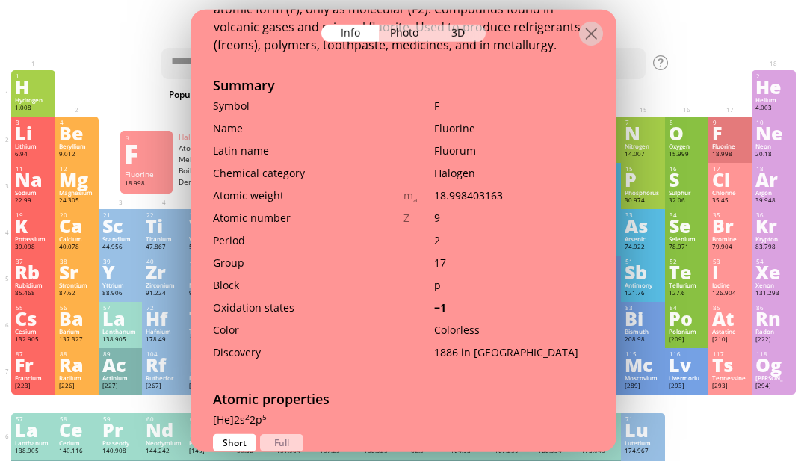
click at [747, 169] on div "17 Cl Chlorine 35.45 −1, +1, +2, +3, +4, +5, +6, +7 −1, +1, +2, +3, +4, +5, +6,…" at bounding box center [730, 186] width 43 height 46
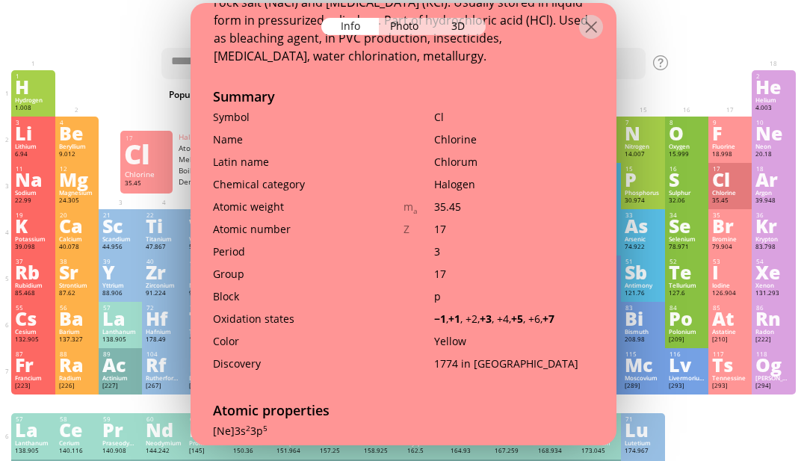
click at [786, 163] on div "10 Ne Neon 20.18 0 0 -248.59 °C -246.08 °C 0.9 g/l [He]2s 2 2p 6" at bounding box center [773, 140] width 43 height 46
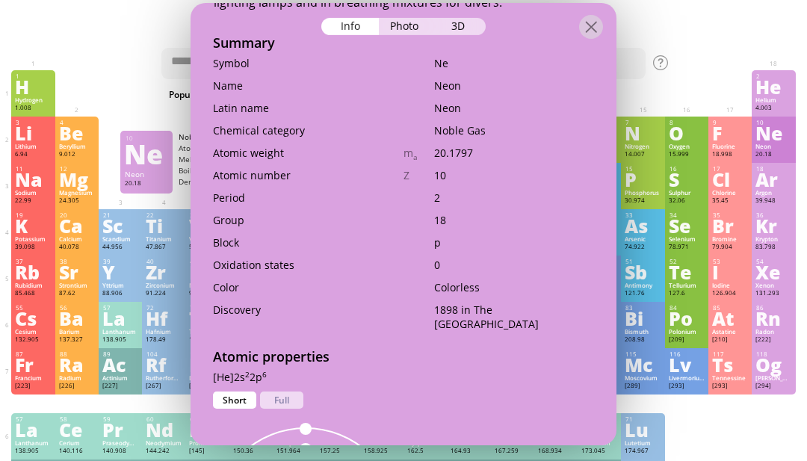
click at [688, 147] on div "8 O Oxygen 15.999 −2, −1, 0, +1, +2 −2, −1, 0, +1, +2 -218.3 °C -182.9 °C 1.429…" at bounding box center [686, 140] width 43 height 46
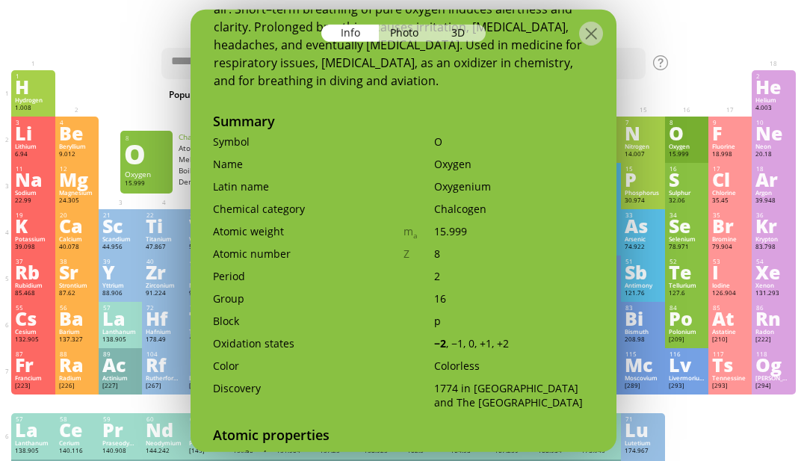
click at [679, 139] on div "O" at bounding box center [687, 133] width 36 height 16
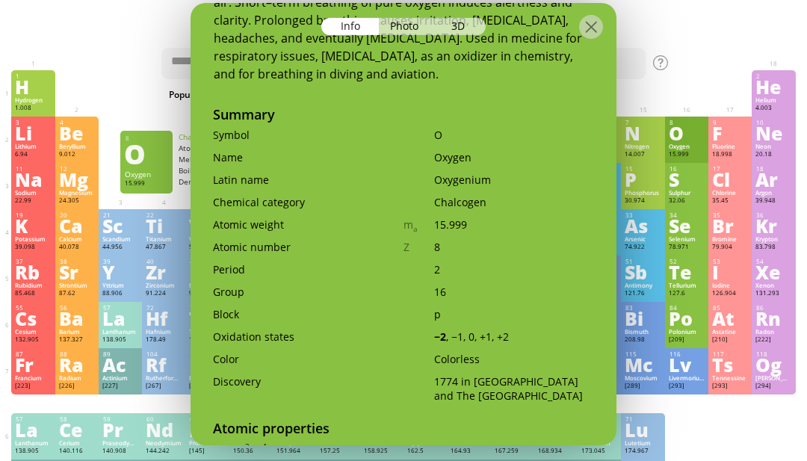
click at [696, 197] on div "Sulphur" at bounding box center [687, 192] width 36 height 7
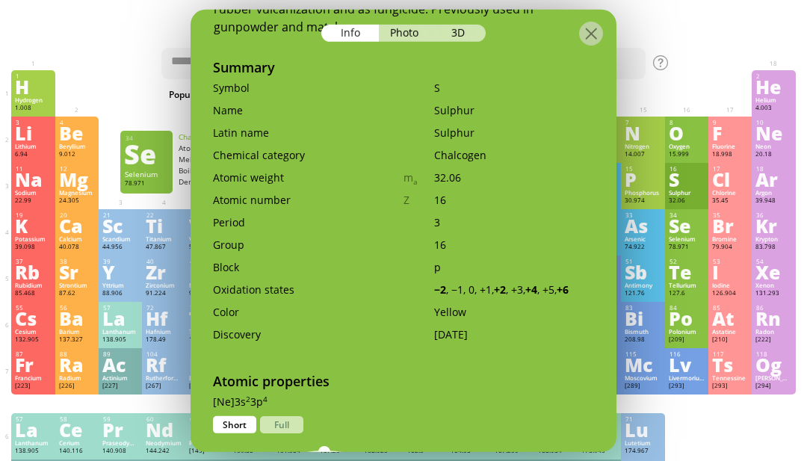
click at [693, 234] on div "Se" at bounding box center [687, 226] width 36 height 16
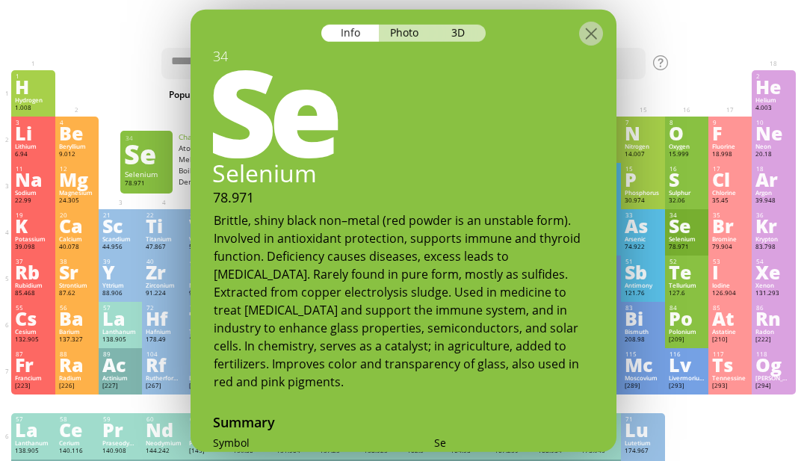
scroll to position [0, 0]
click at [762, 279] on div "Xe" at bounding box center [774, 272] width 36 height 16
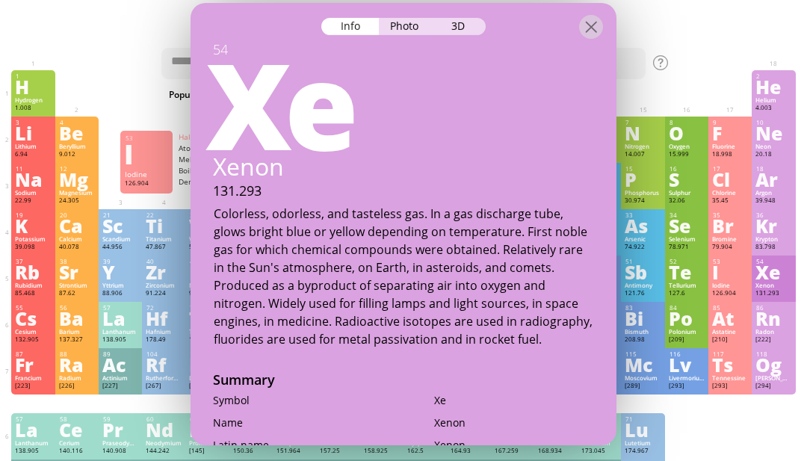
click at [736, 280] on div "I" at bounding box center [730, 272] width 36 height 16
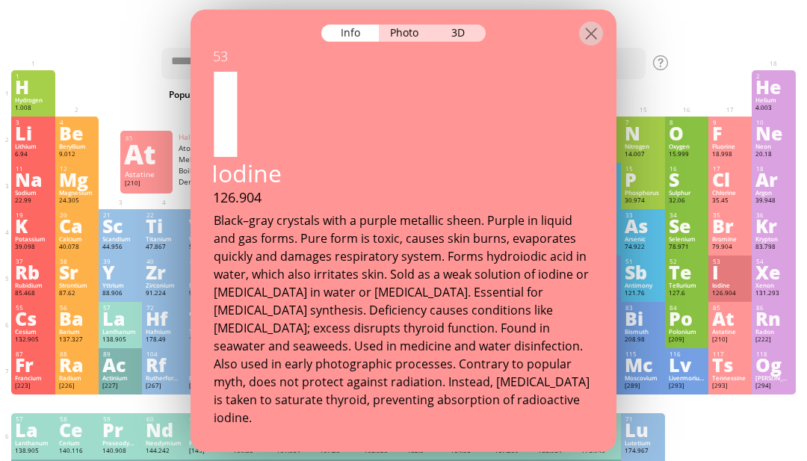
click at [740, 327] on div "At" at bounding box center [730, 318] width 36 height 16
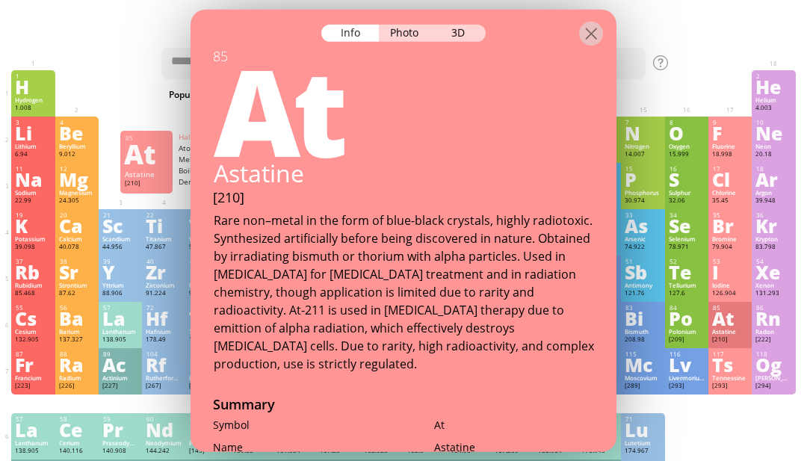
click at [740, 373] on div "Ts" at bounding box center [730, 365] width 36 height 16
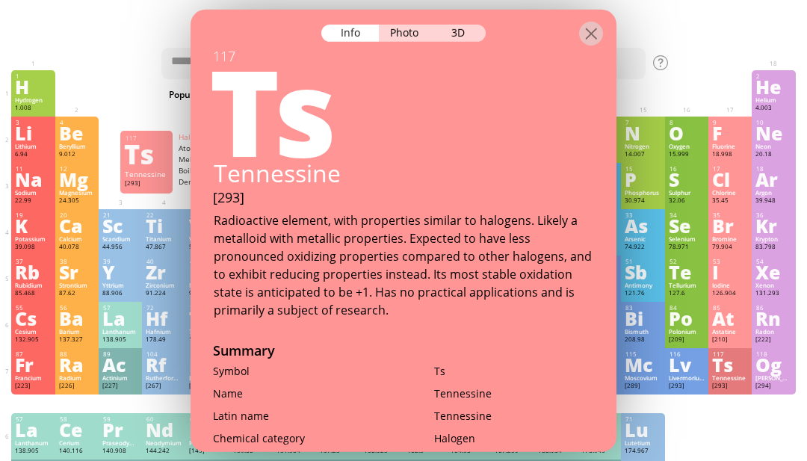
click at [398, 12] on div at bounding box center [404, 22] width 426 height 26
click at [409, 28] on div "Photo" at bounding box center [406, 32] width 54 height 17
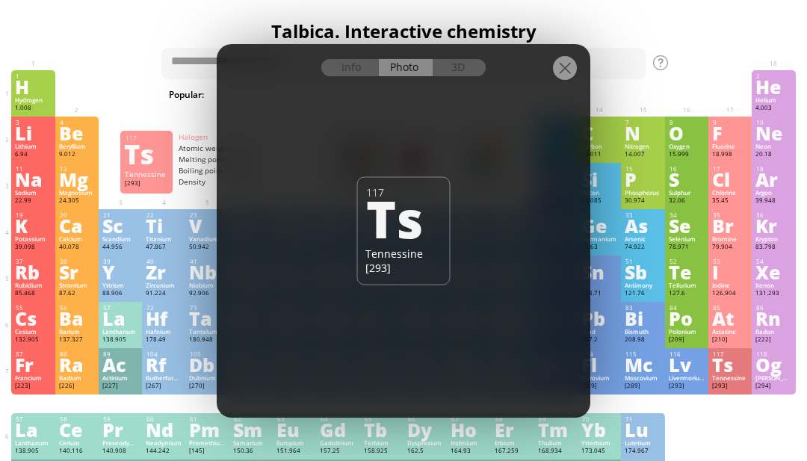
click at [349, 70] on div at bounding box center [404, 57] width 374 height 26
click at [344, 76] on div "Info" at bounding box center [350, 67] width 58 height 17
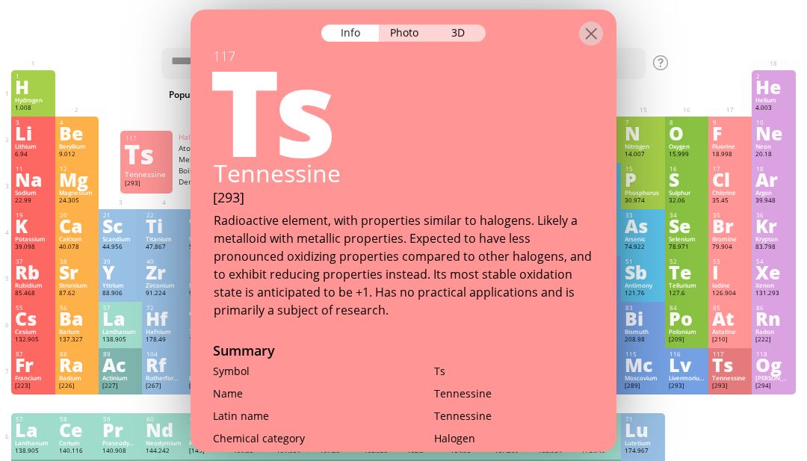
click at [446, 24] on div "3D" at bounding box center [459, 32] width 54 height 17
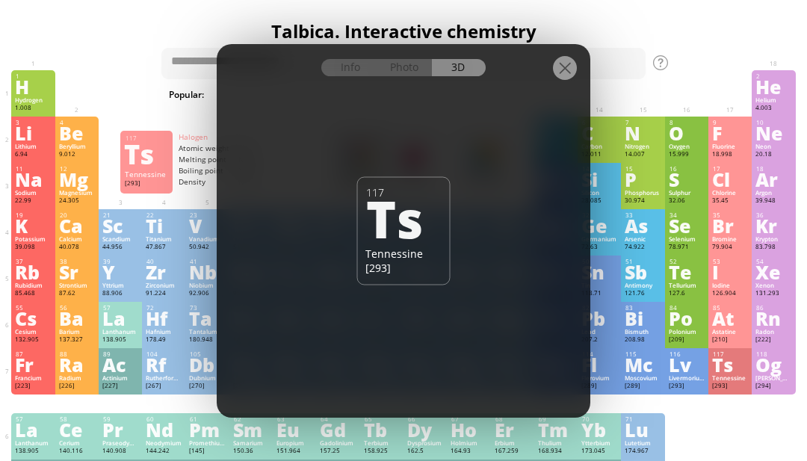
click at [345, 76] on div "Info" at bounding box center [350, 67] width 58 height 17
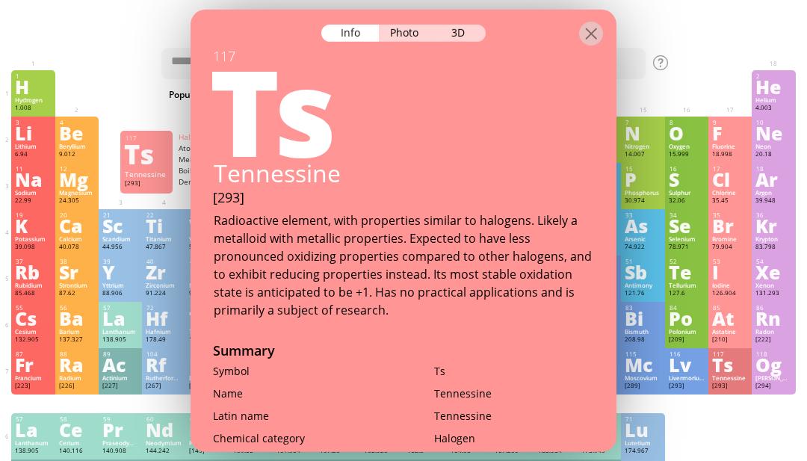
click at [465, 13] on div at bounding box center [404, 22] width 426 height 26
click at [463, 26] on div "3D" at bounding box center [459, 32] width 54 height 17
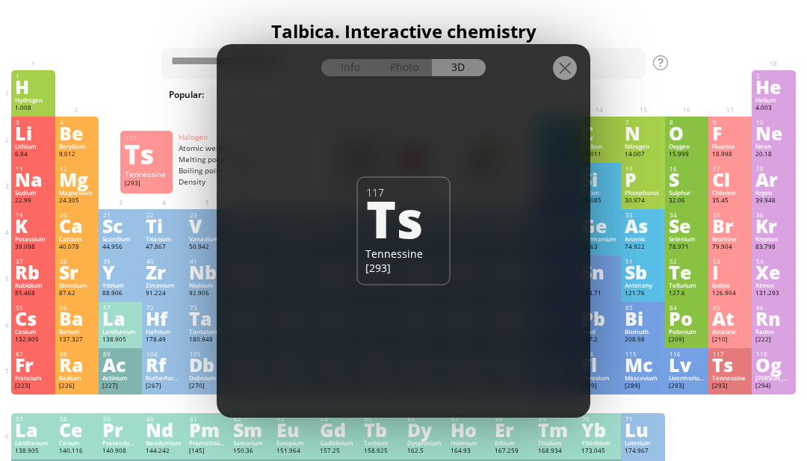
click at [347, 76] on div "Info" at bounding box center [350, 67] width 58 height 17
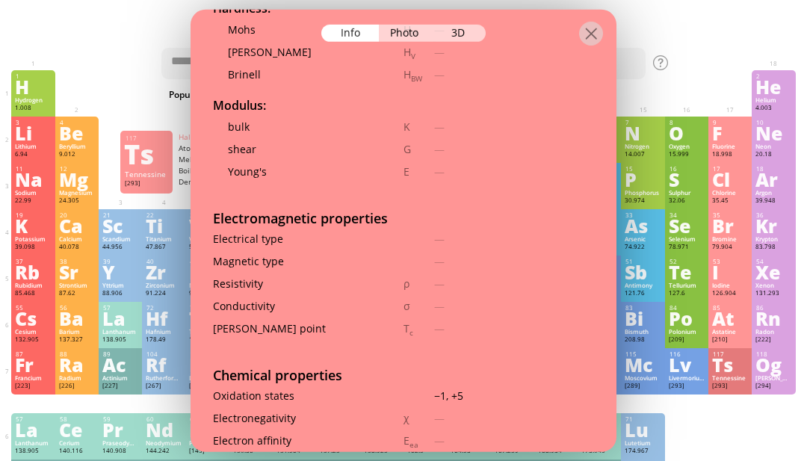
scroll to position [2061, 0]
click at [715, 188] on div "Cl" at bounding box center [730, 179] width 36 height 16
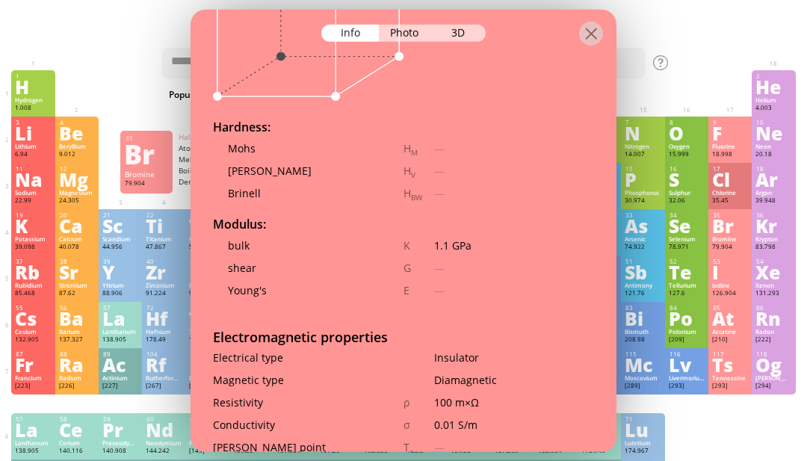
click at [737, 234] on div "Br" at bounding box center [730, 226] width 36 height 16
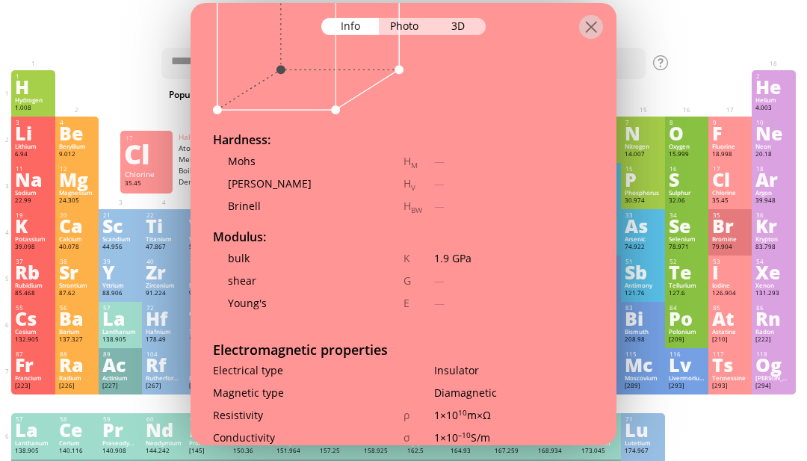
click at [735, 170] on div "17 Cl Chlorine 35.45 −1, +1, +2, +3, +4, +5, +6, +7 −1, +1, +2, +3, +4, +5, +6,…" at bounding box center [730, 186] width 43 height 46
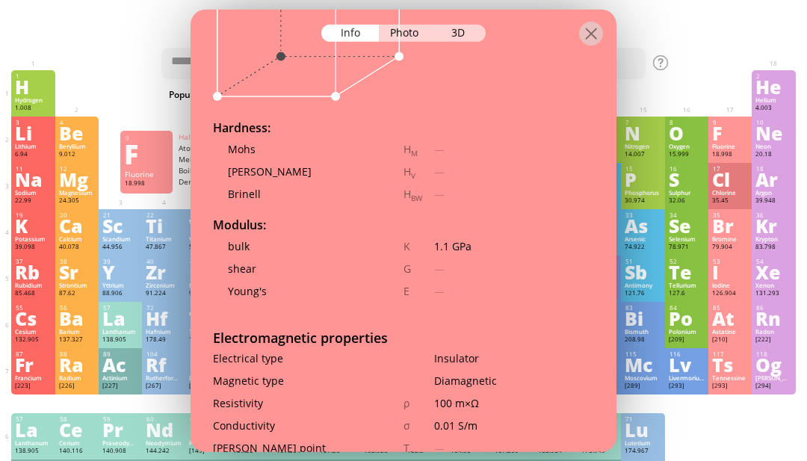
click at [747, 149] on div "Fluorine" at bounding box center [730, 146] width 36 height 7
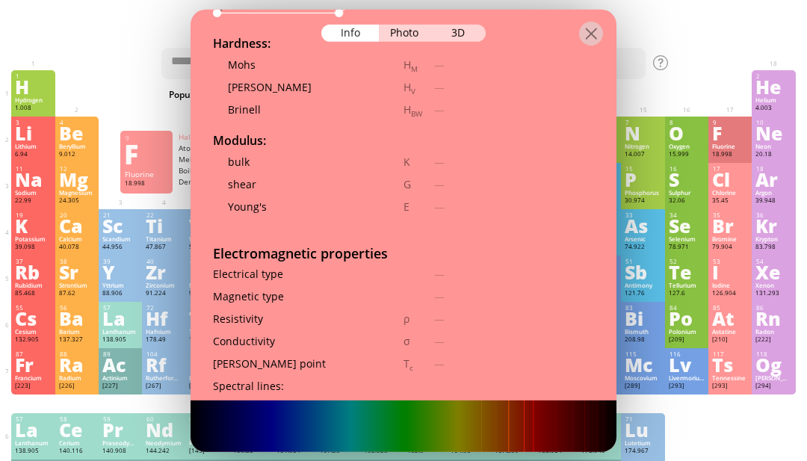
click at [547, 418] on img at bounding box center [404, 437] width 426 height 73
click at [526, 420] on img at bounding box center [404, 437] width 426 height 73
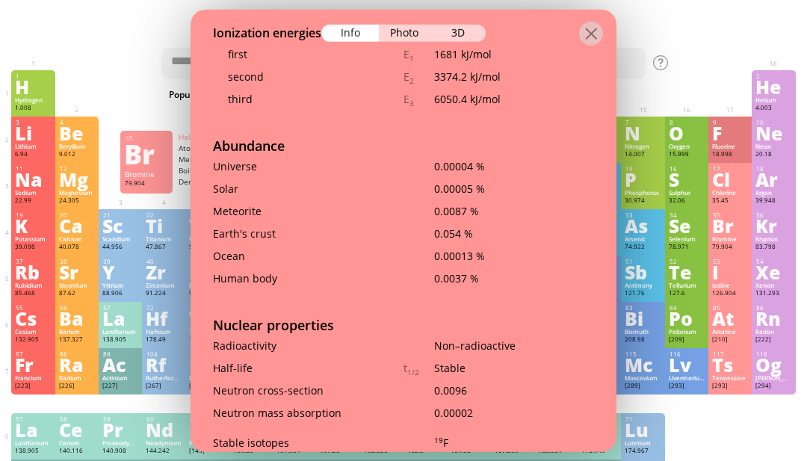
click at [729, 234] on div "Br" at bounding box center [730, 226] width 36 height 16
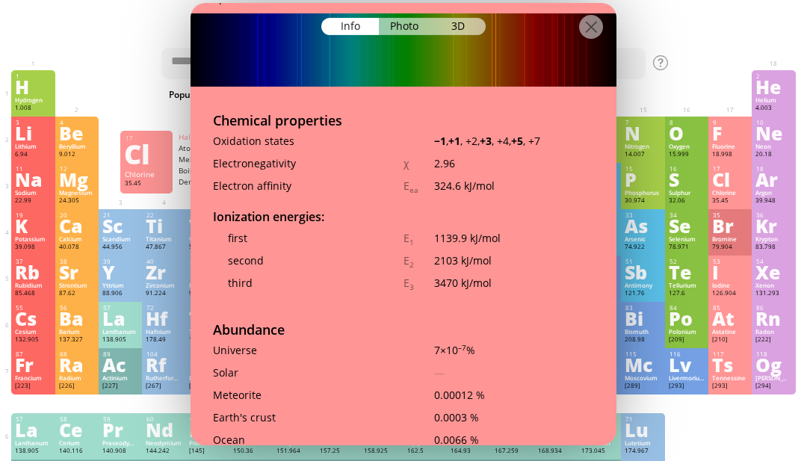
click at [731, 186] on div "Cl" at bounding box center [730, 179] width 36 height 16
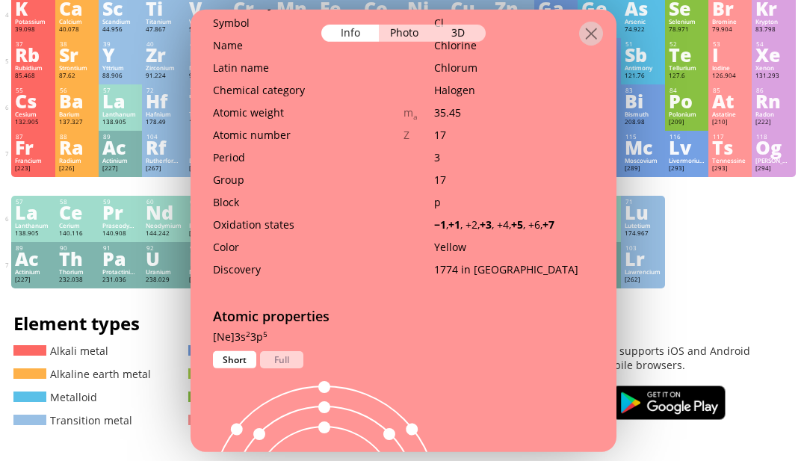
scroll to position [401, 0]
click at [284, 330] on div "[Ne]3s 2 3p 5 1s 2 2s 2 2p 6 3s 2 3p 5 Short Full" at bounding box center [404, 341] width 426 height 22
click at [280, 351] on div "Full" at bounding box center [281, 359] width 43 height 17
click at [232, 351] on div "Short" at bounding box center [234, 359] width 43 height 17
click at [288, 351] on div "Full" at bounding box center [281, 359] width 43 height 17
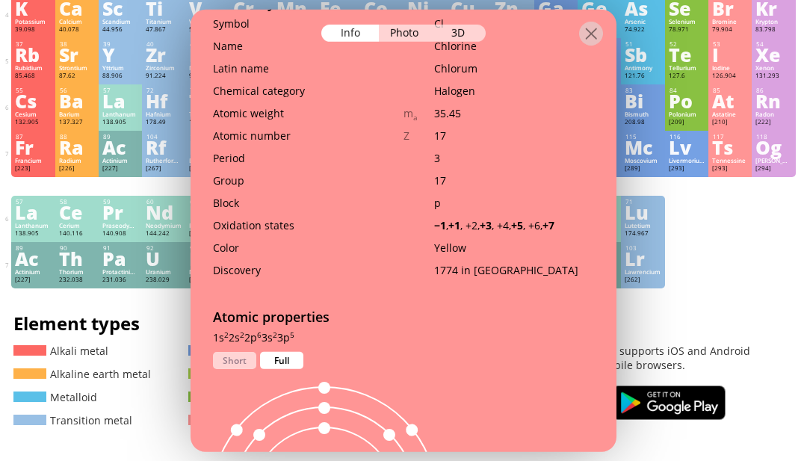
click at [238, 351] on div "Short" at bounding box center [234, 359] width 43 height 17
click at [284, 351] on div "Full" at bounding box center [281, 359] width 43 height 17
click at [230, 351] on div "Short" at bounding box center [234, 359] width 43 height 17
click at [266, 351] on div "Full" at bounding box center [281, 359] width 43 height 17
click at [229, 351] on div "Short" at bounding box center [234, 359] width 43 height 17
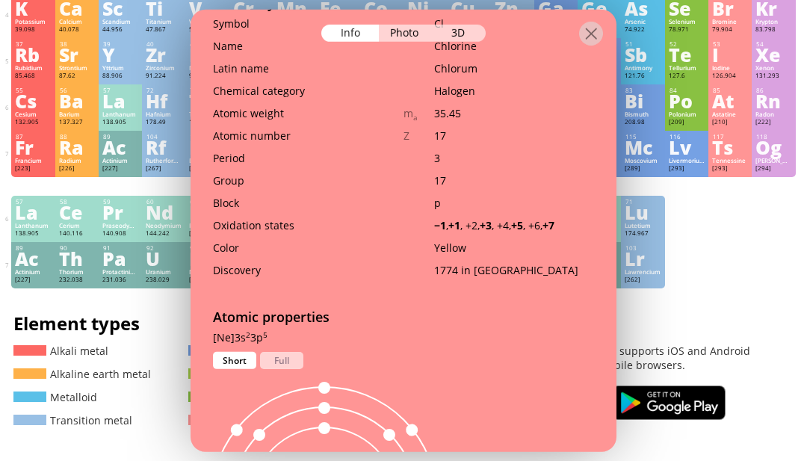
click at [276, 351] on div "Full" at bounding box center [281, 359] width 43 height 17
click at [772, 155] on div "Og" at bounding box center [774, 147] width 36 height 16
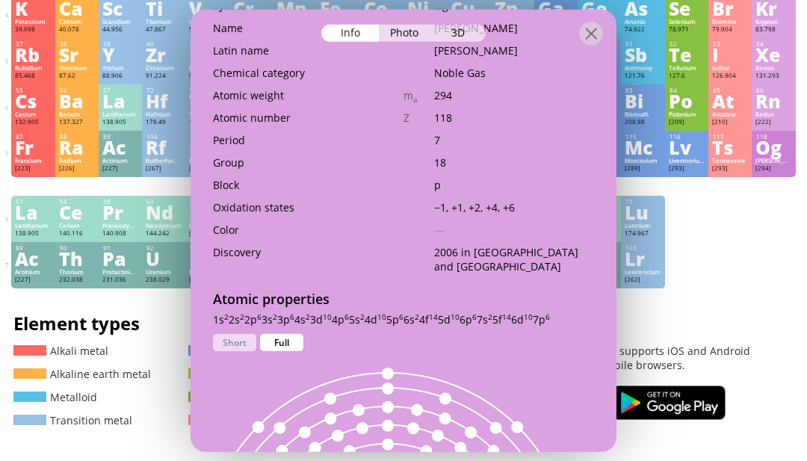
click at [287, 312] on div "[Rn]7s 2 5f 14 6d 10 7p 6 1s 2 2s 2 2p 6 3s 2 3p 6 4s 2 3d 10 4p 6 5s 2 4d 10 5…" at bounding box center [404, 323] width 426 height 22
click at [699, 81] on div "127.6" at bounding box center [687, 76] width 36 height 9
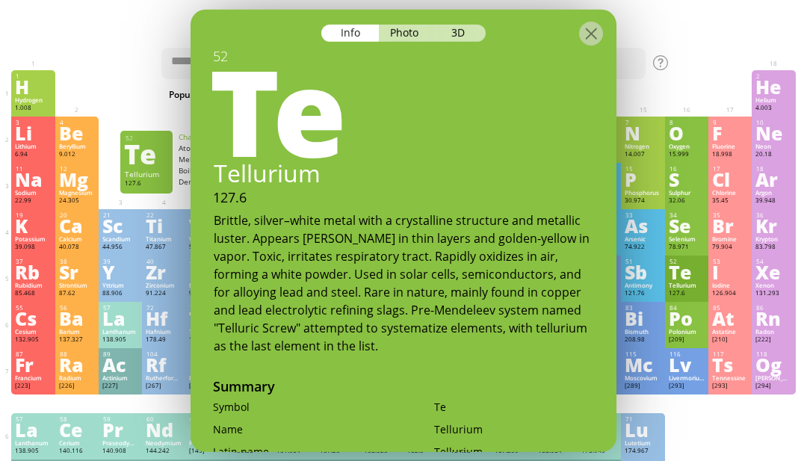
scroll to position [0, 0]
click at [734, 219] on div "35" at bounding box center [730, 215] width 35 height 7
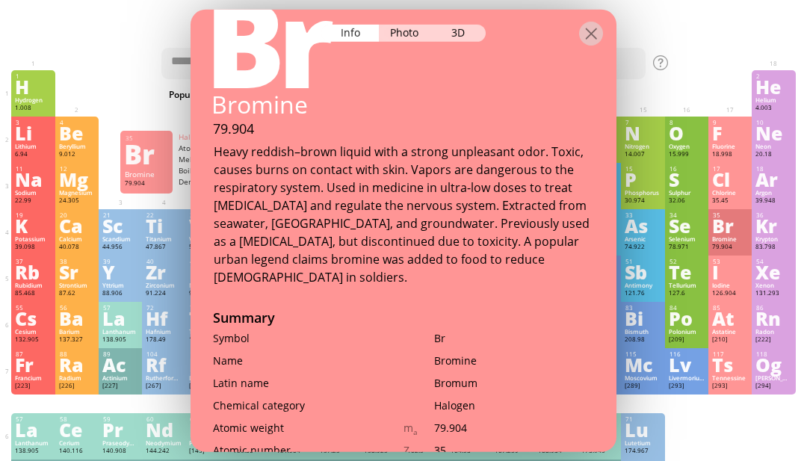
scroll to position [70, 0]
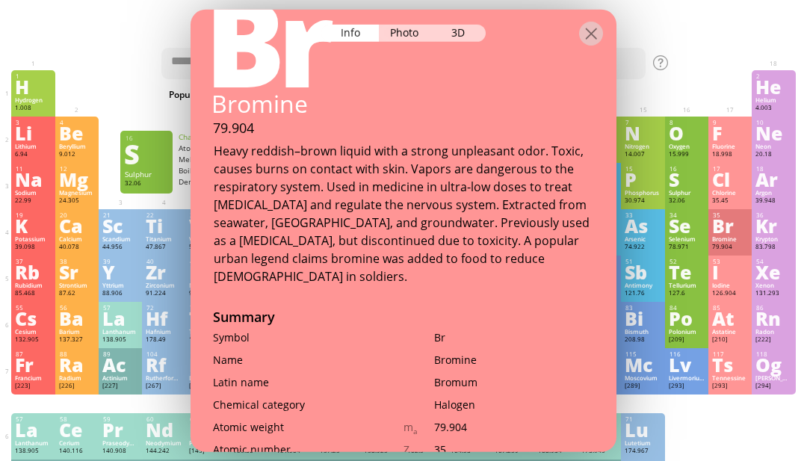
click at [692, 197] on div "Sulphur" at bounding box center [687, 192] width 36 height 7
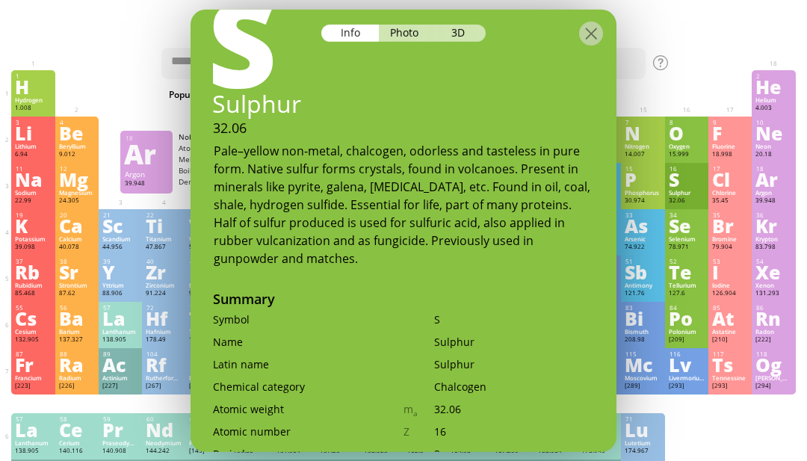
click at [771, 188] on div "Ar" at bounding box center [774, 179] width 36 height 16
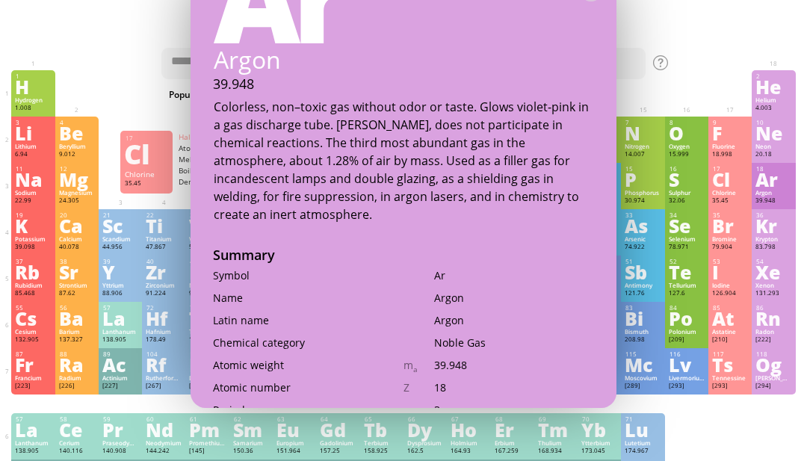
click at [732, 171] on div "17" at bounding box center [730, 168] width 35 height 7
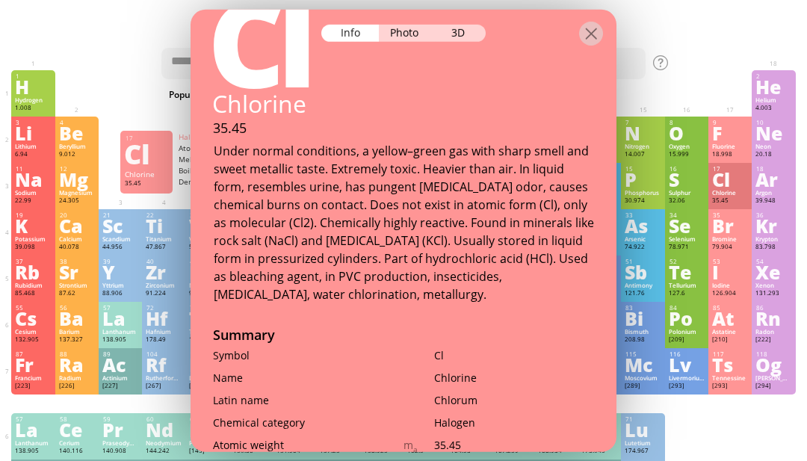
click at [737, 135] on div "F" at bounding box center [730, 133] width 36 height 16
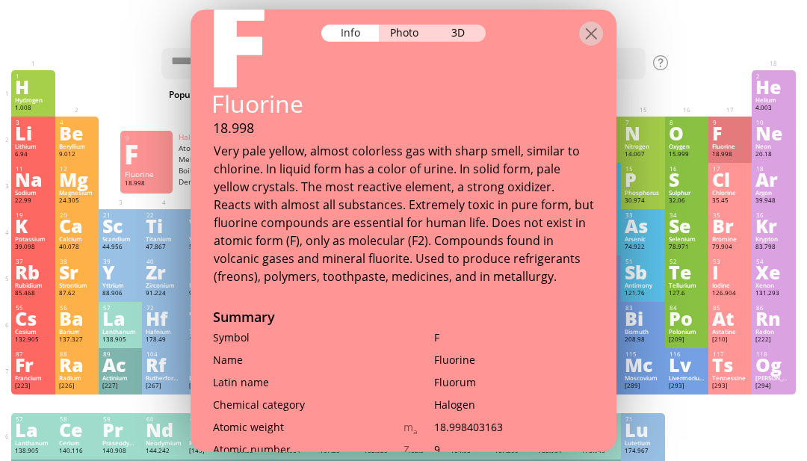
scroll to position [0, 0]
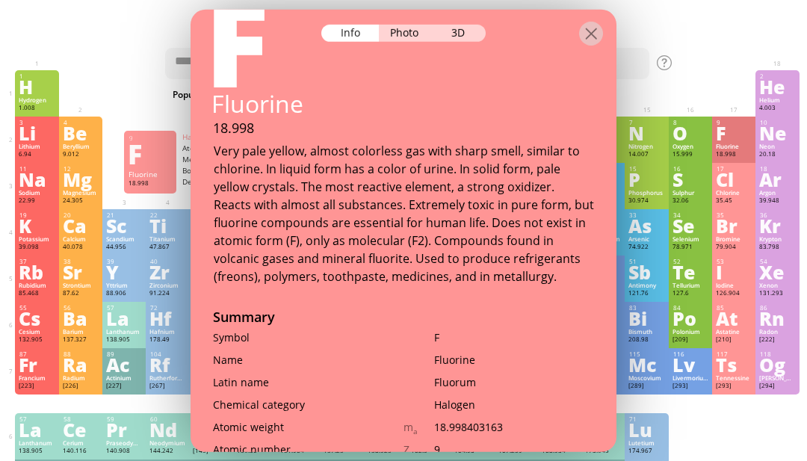
click at [768, 90] on div "He" at bounding box center [777, 86] width 36 height 16
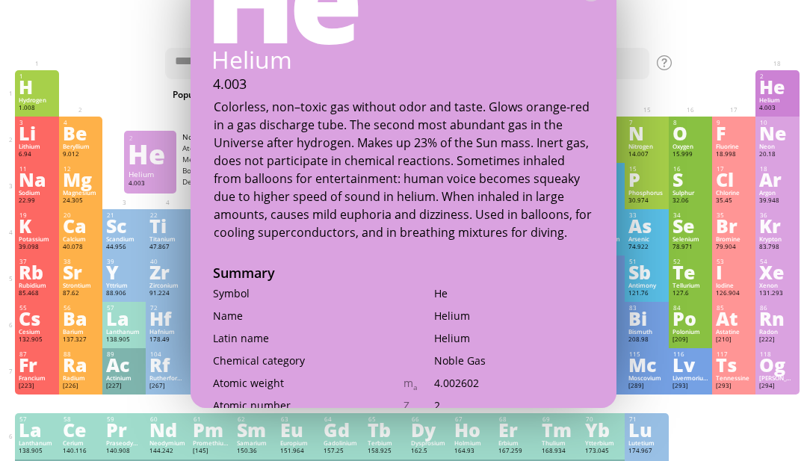
click at [777, 93] on div "He" at bounding box center [777, 86] width 36 height 16
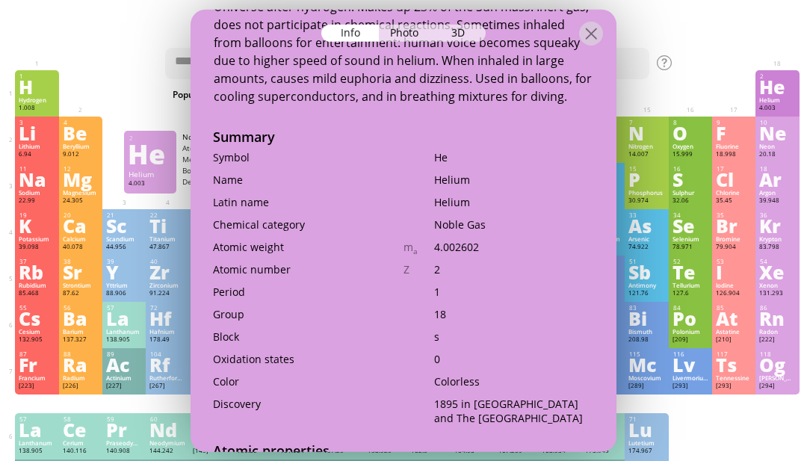
scroll to position [251, 0]
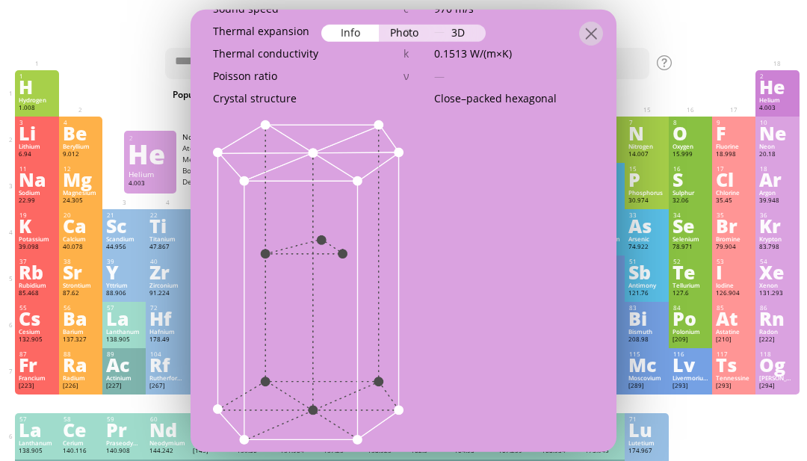
click at [762, 280] on div "Xe" at bounding box center [777, 272] width 36 height 16
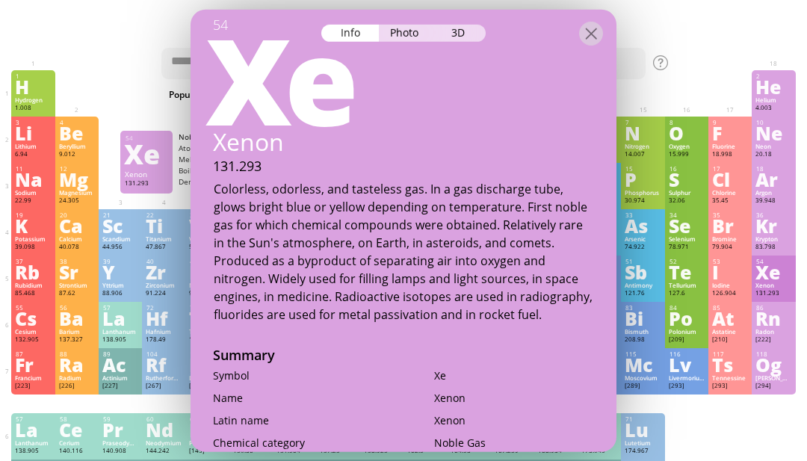
scroll to position [0, 0]
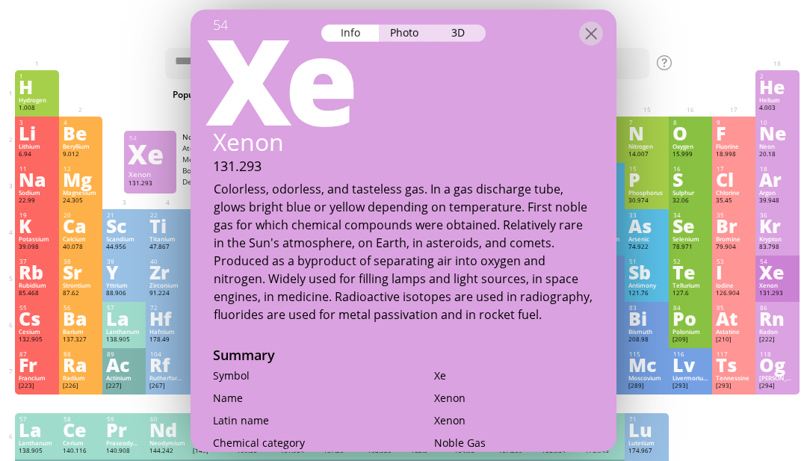
click at [780, 232] on div "Kr" at bounding box center [777, 226] width 36 height 16
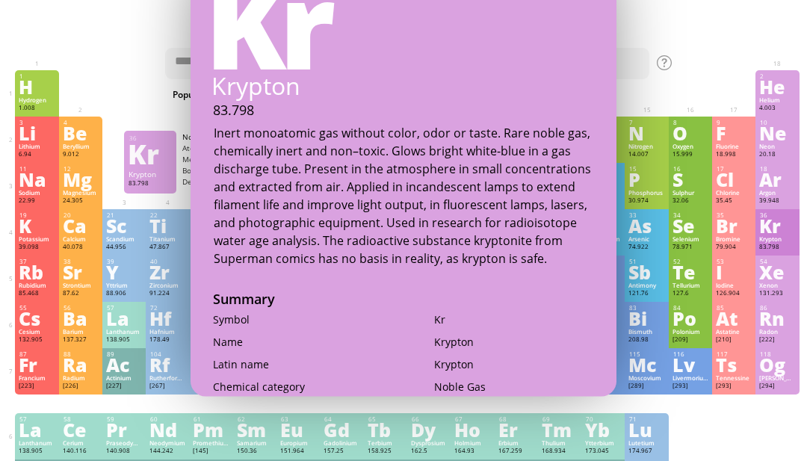
click at [773, 234] on div "Kr" at bounding box center [777, 226] width 36 height 16
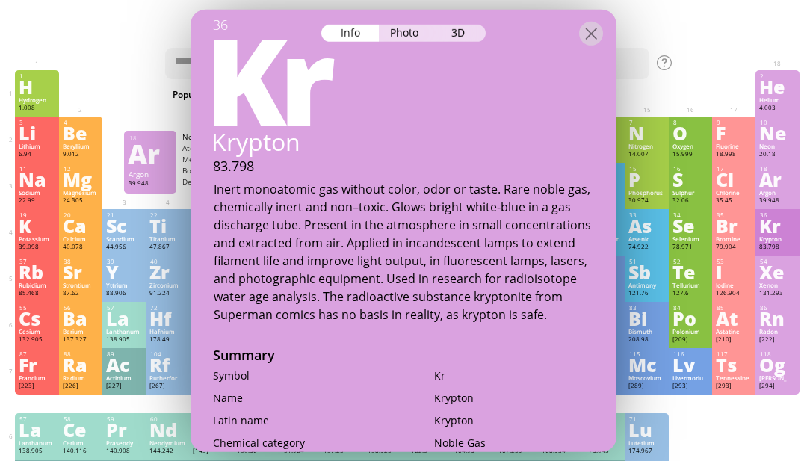
click at [777, 197] on div "Argon" at bounding box center [777, 192] width 36 height 7
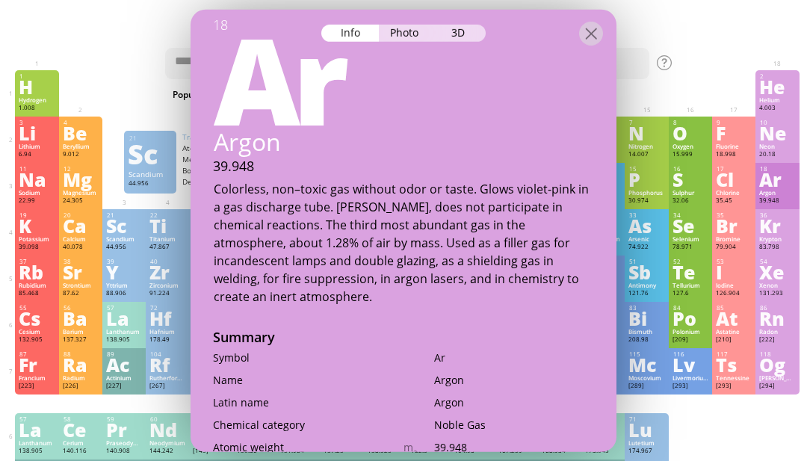
click at [117, 234] on div "Sc" at bounding box center [124, 226] width 36 height 16
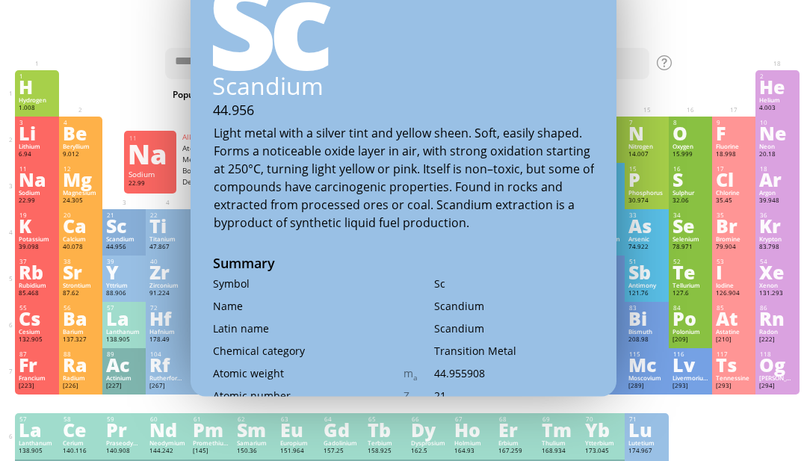
click at [31, 182] on div "Na" at bounding box center [37, 179] width 36 height 16
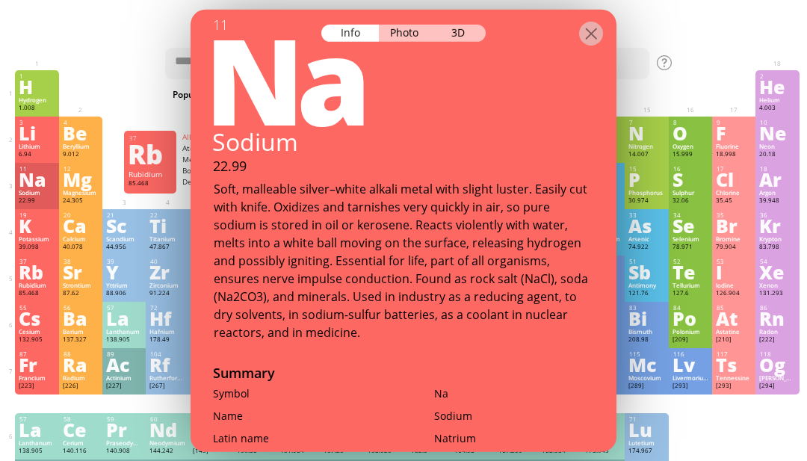
click at [25, 289] on div "Rubidium" at bounding box center [37, 285] width 36 height 7
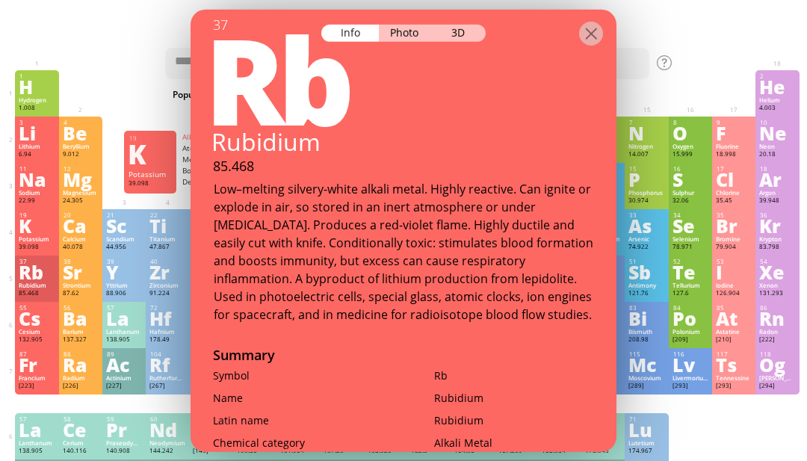
click at [20, 234] on div "K" at bounding box center [37, 226] width 36 height 16
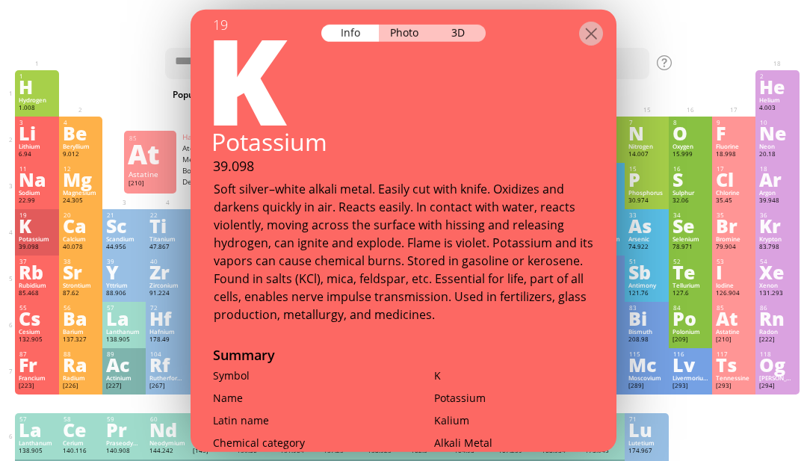
click at [736, 321] on div "At" at bounding box center [734, 318] width 36 height 16
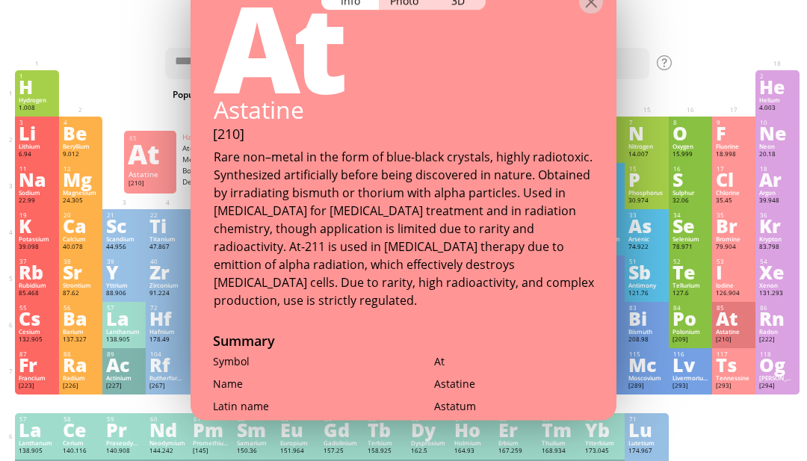
click at [747, 312] on div "85" at bounding box center [734, 307] width 35 height 7
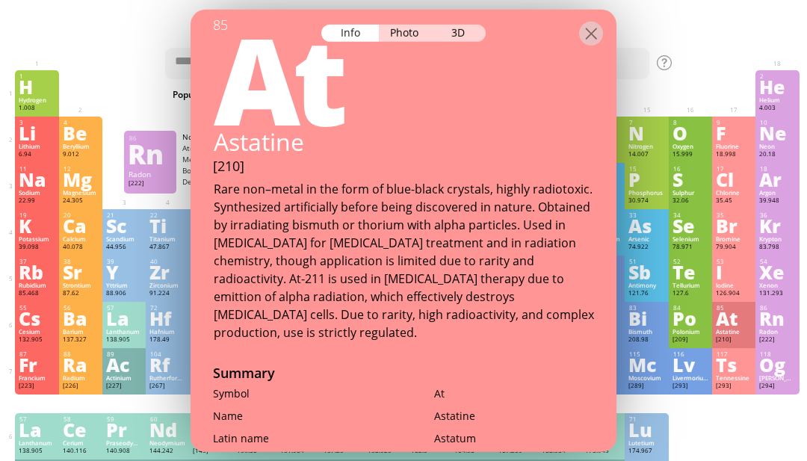
click at [760, 324] on div "Rn" at bounding box center [777, 318] width 36 height 16
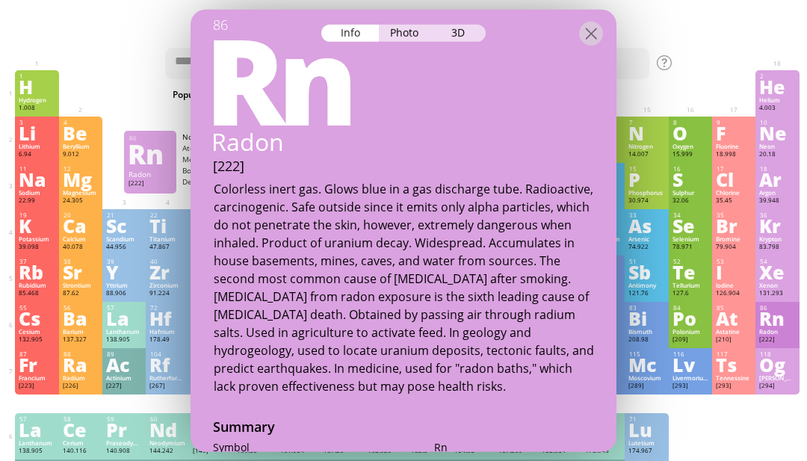
click at [691, 345] on div "[209]" at bounding box center [691, 340] width 36 height 9
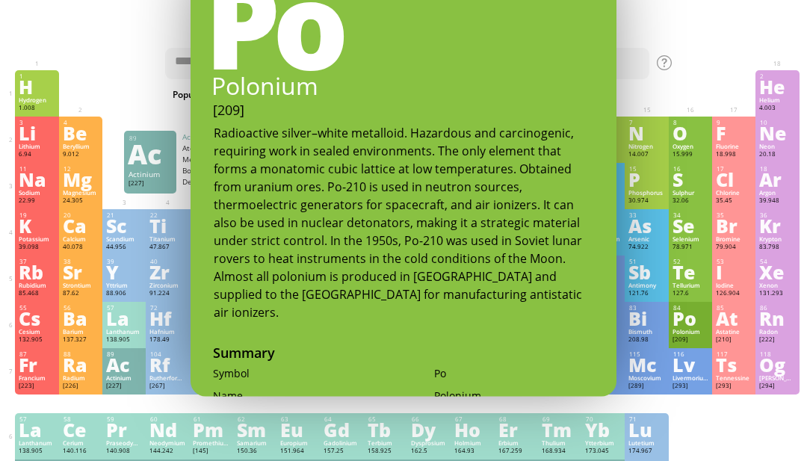
click at [117, 373] on div "Ac" at bounding box center [124, 365] width 36 height 16
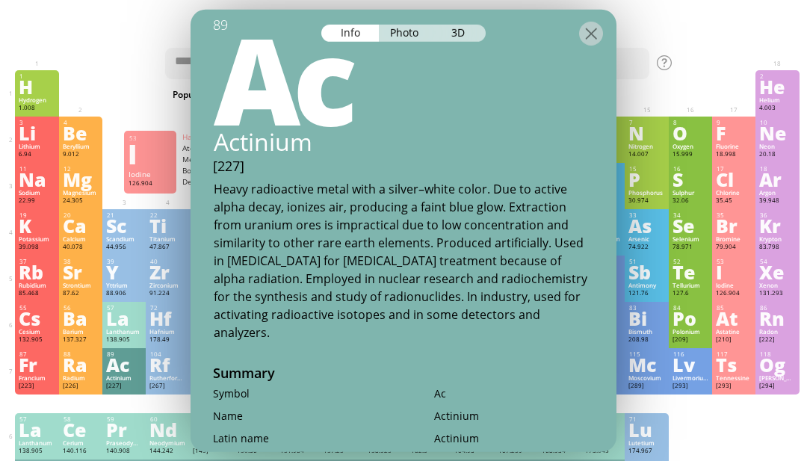
click at [716, 280] on div "I" at bounding box center [734, 272] width 36 height 16
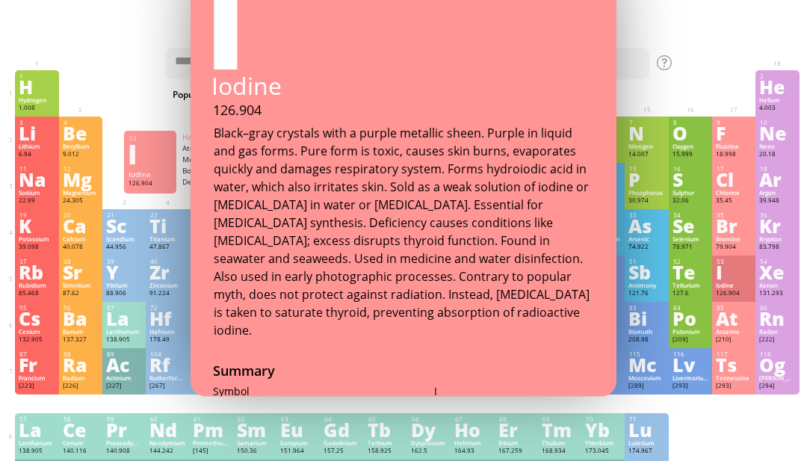
click at [739, 280] on div "I" at bounding box center [734, 272] width 36 height 16
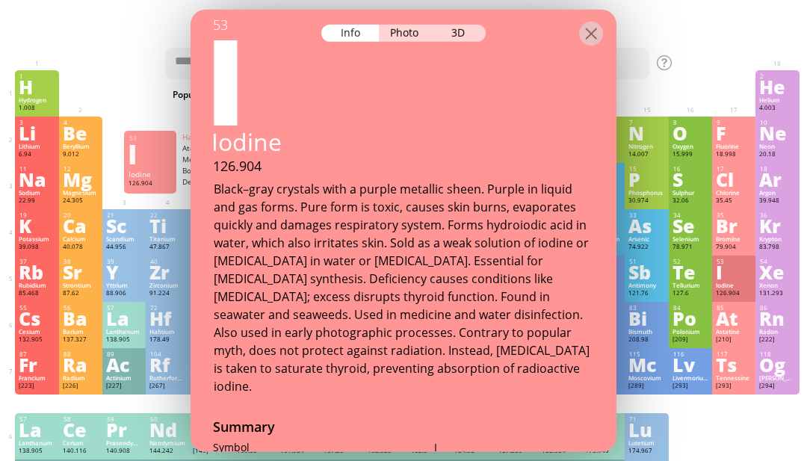
click at [749, 234] on div "Br" at bounding box center [734, 226] width 36 height 16
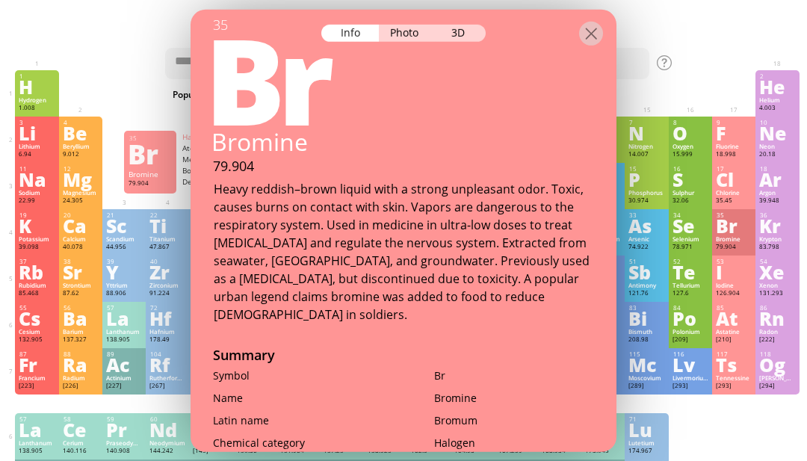
click at [780, 298] on div "131.293" at bounding box center [777, 293] width 36 height 9
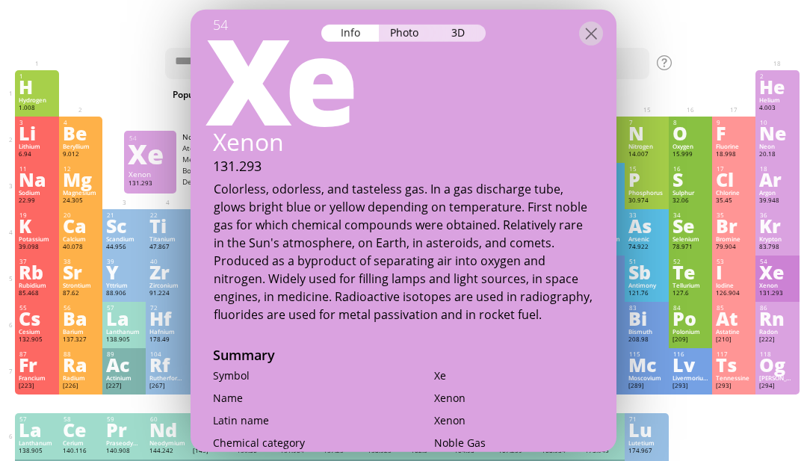
click at [776, 336] on div "Radon" at bounding box center [777, 331] width 36 height 7
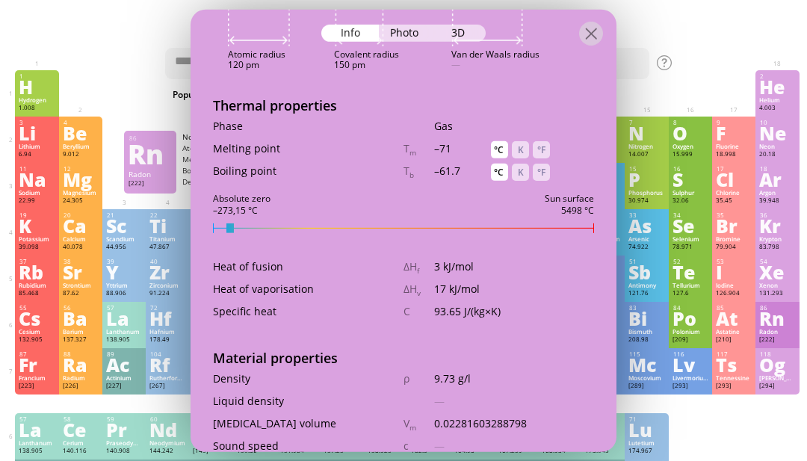
scroll to position [1570, 0]
click at [780, 280] on div "Xe" at bounding box center [777, 272] width 36 height 16
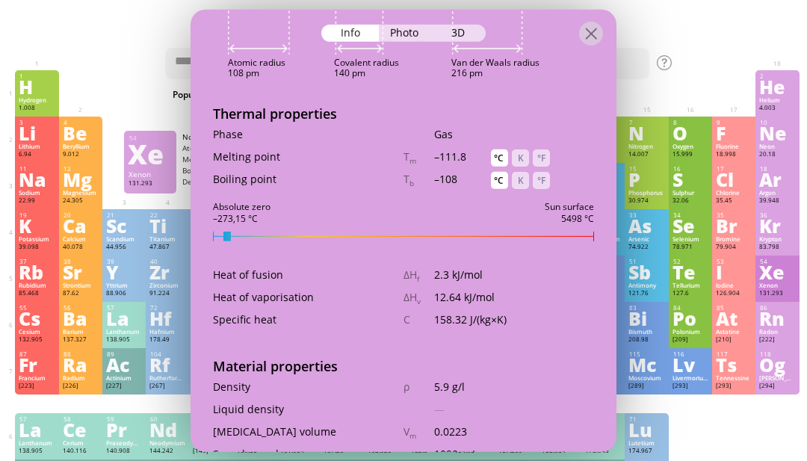
scroll to position [1455, 0]
click at [782, 373] on div "Og" at bounding box center [777, 365] width 36 height 16
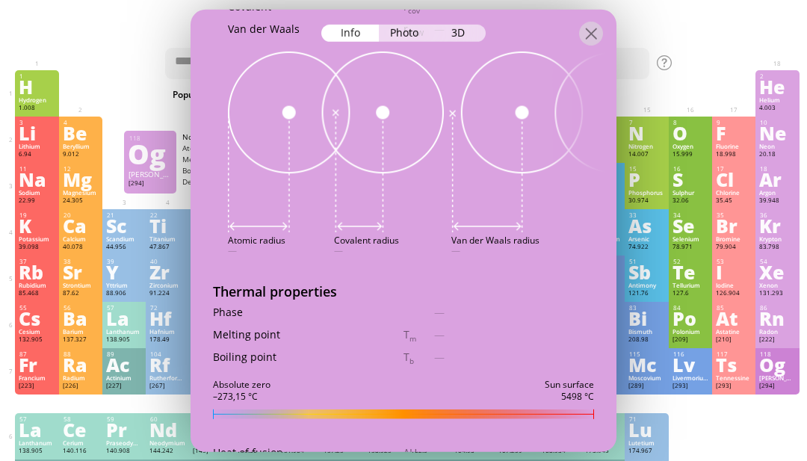
scroll to position [1354, 0]
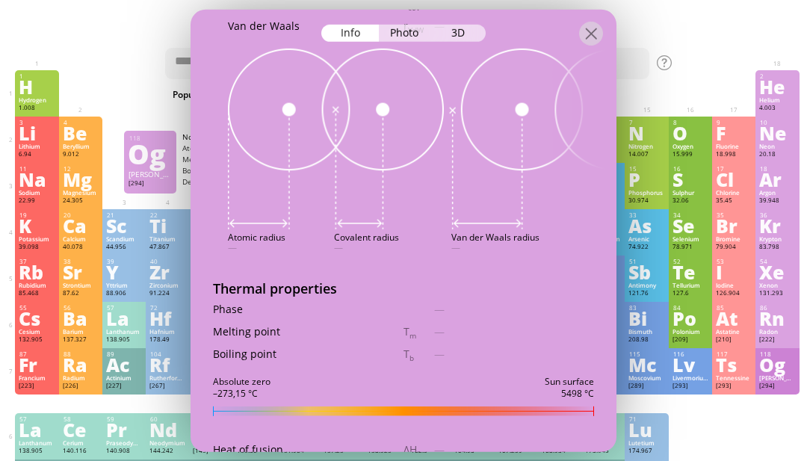
click at [798, 256] on div "36 Kr Krypton 83.798 +1, +2 +1, +2 -157.36 °C -153.22 °C 3.75 g/l [Ar]4s 2 3d 1…" at bounding box center [777, 232] width 43 height 46
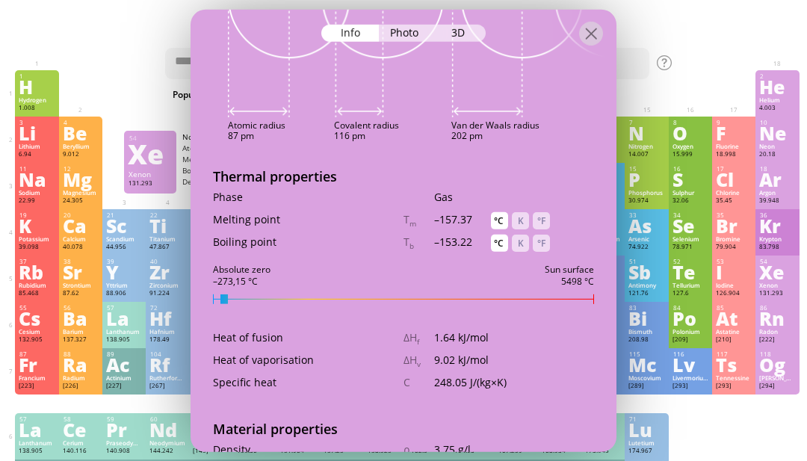
click at [780, 280] on div "Xe" at bounding box center [777, 272] width 36 height 16
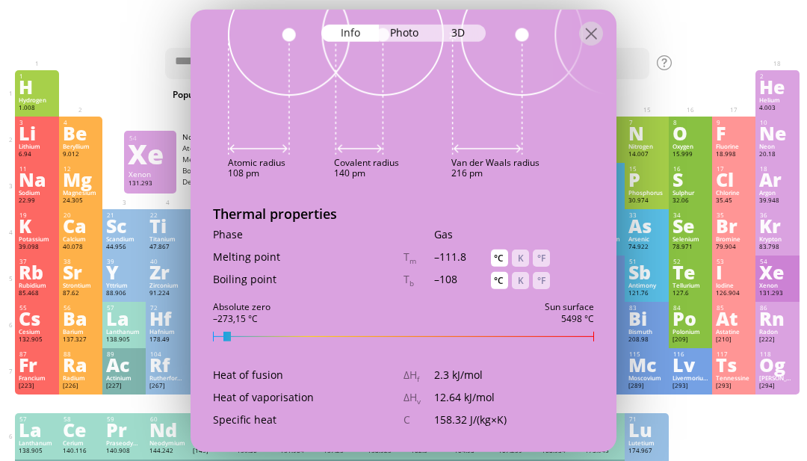
click at [780, 234] on div "Kr" at bounding box center [777, 226] width 36 height 16
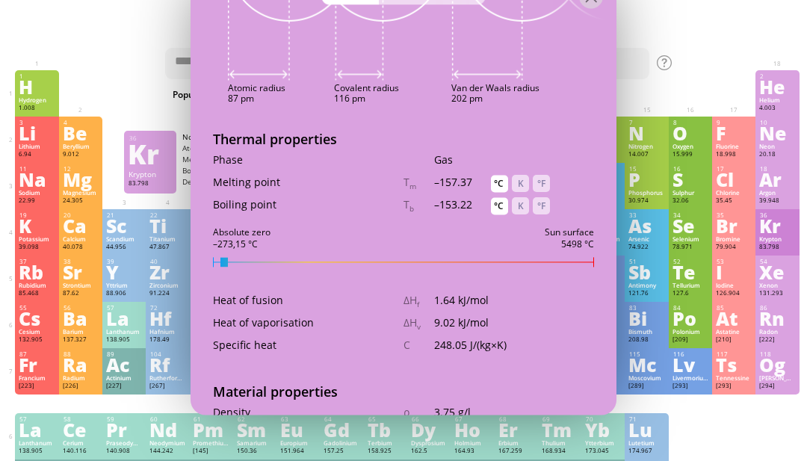
click at [778, 280] on div "Xe" at bounding box center [777, 272] width 36 height 16
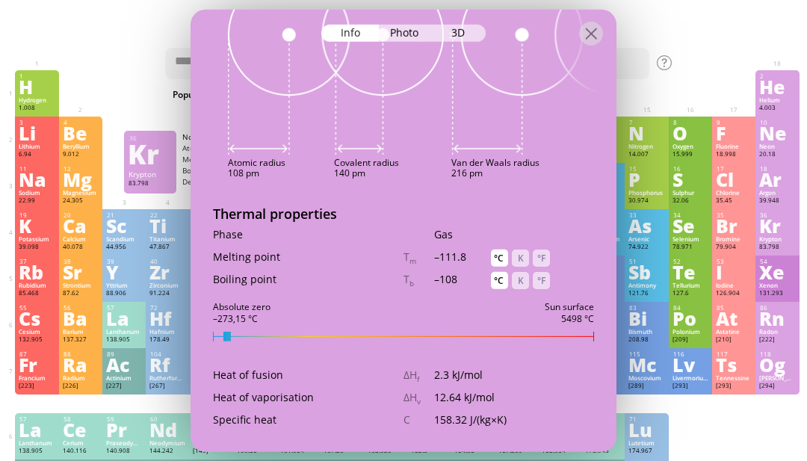
click at [775, 234] on div "Kr" at bounding box center [777, 226] width 36 height 16
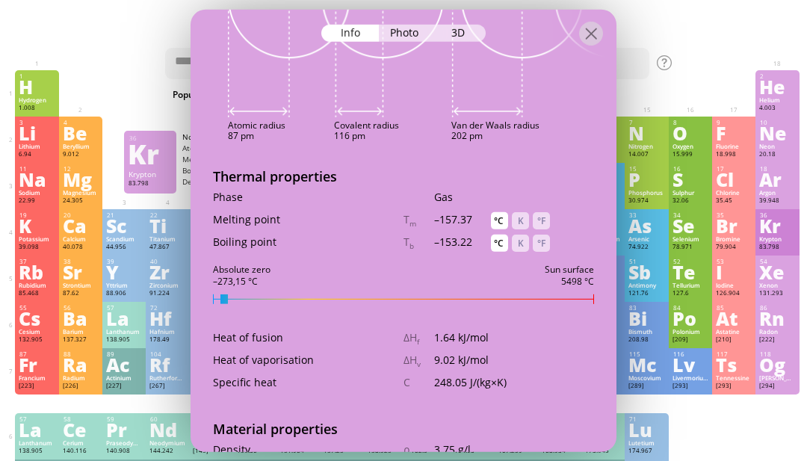
click at [796, 280] on div "54 Xe Xenon 131.293 0, +2, +4, +6, +8 0, +2, +4, +6, +8 -111.8 °C -108 °C 5.9 g…" at bounding box center [777, 279] width 43 height 46
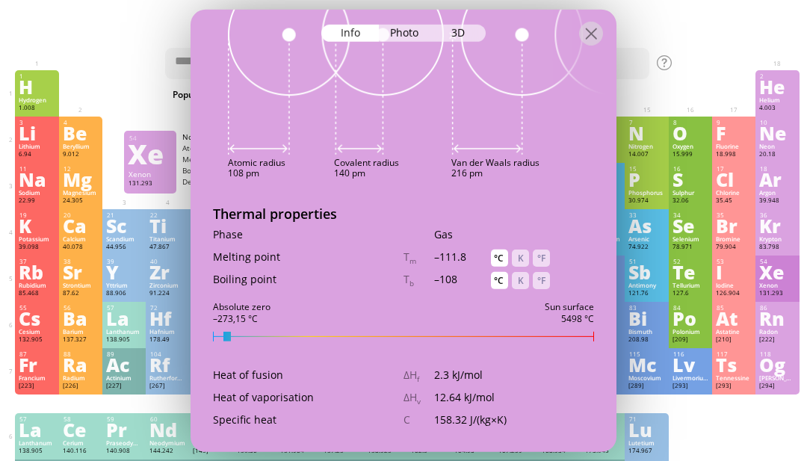
click at [797, 240] on div "36 Kr Krypton 83.798 +1, +2 +1, +2 -157.36 °C -153.22 °C 3.75 g/l [Ar]4s 2 3d 1…" at bounding box center [777, 232] width 43 height 46
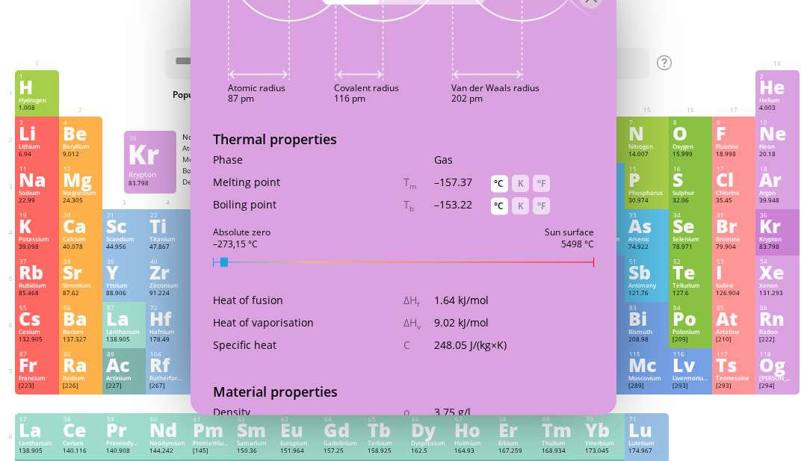
click at [781, 234] on div "Kr" at bounding box center [777, 226] width 36 height 16
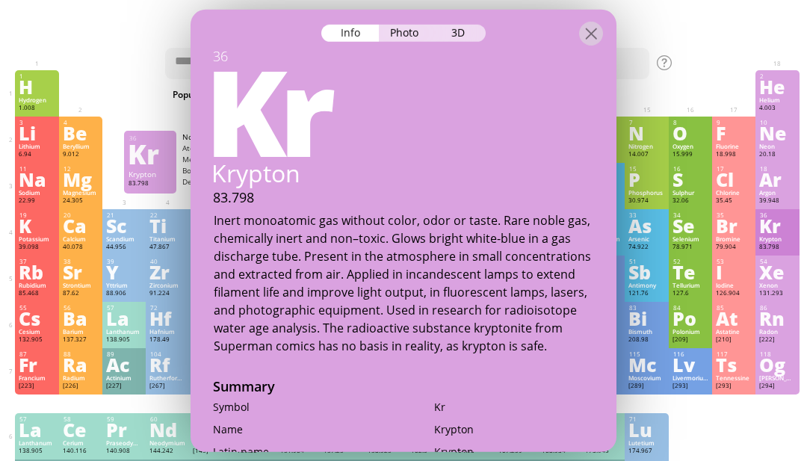
scroll to position [0, 0]
click at [799, 395] on div "118 [PERSON_NAME] [294] −1, +1, +2, +4, +6 −1, +1, +2, +4, +6 N/A N/A N/A [Rn]7…" at bounding box center [777, 371] width 43 height 46
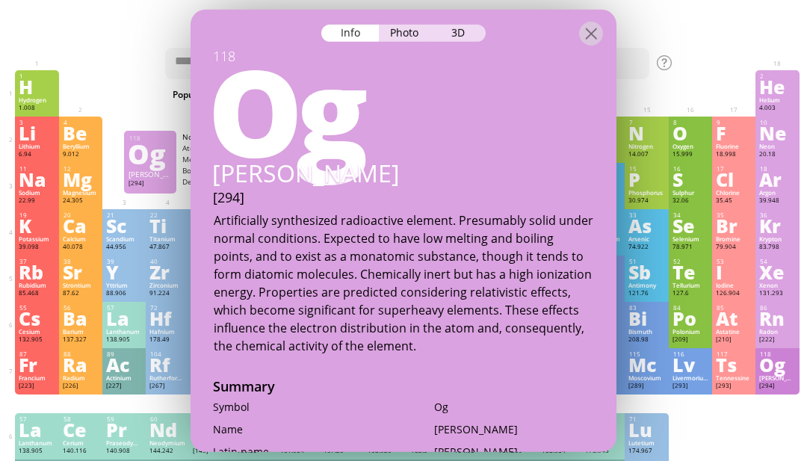
click at [718, 125] on div "F" at bounding box center [734, 133] width 36 height 16
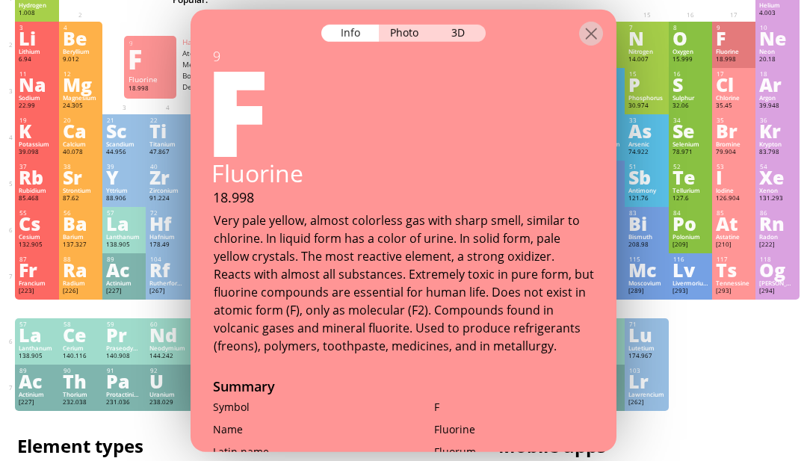
scroll to position [93, 0]
